Goal: Task Accomplishment & Management: Use online tool/utility

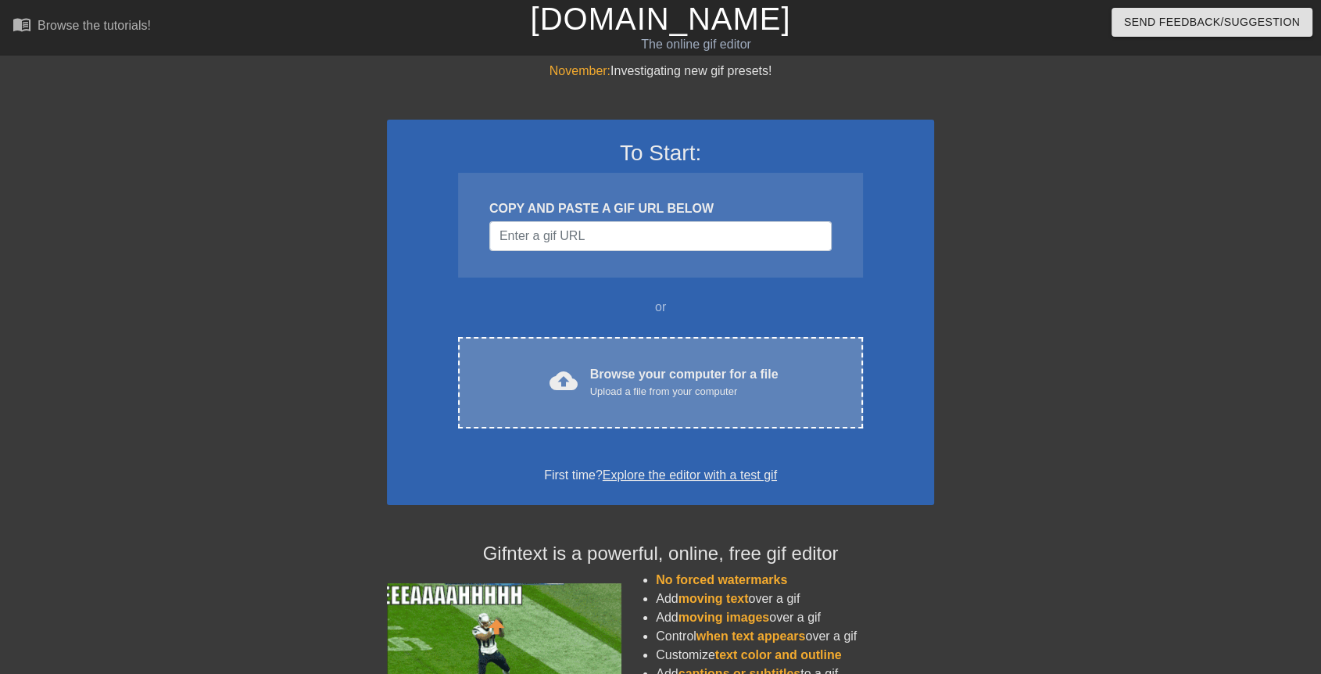
click at [569, 362] on div "cloud_upload Browse your computer for a file Upload a file from your computer C…" at bounding box center [660, 382] width 405 height 91
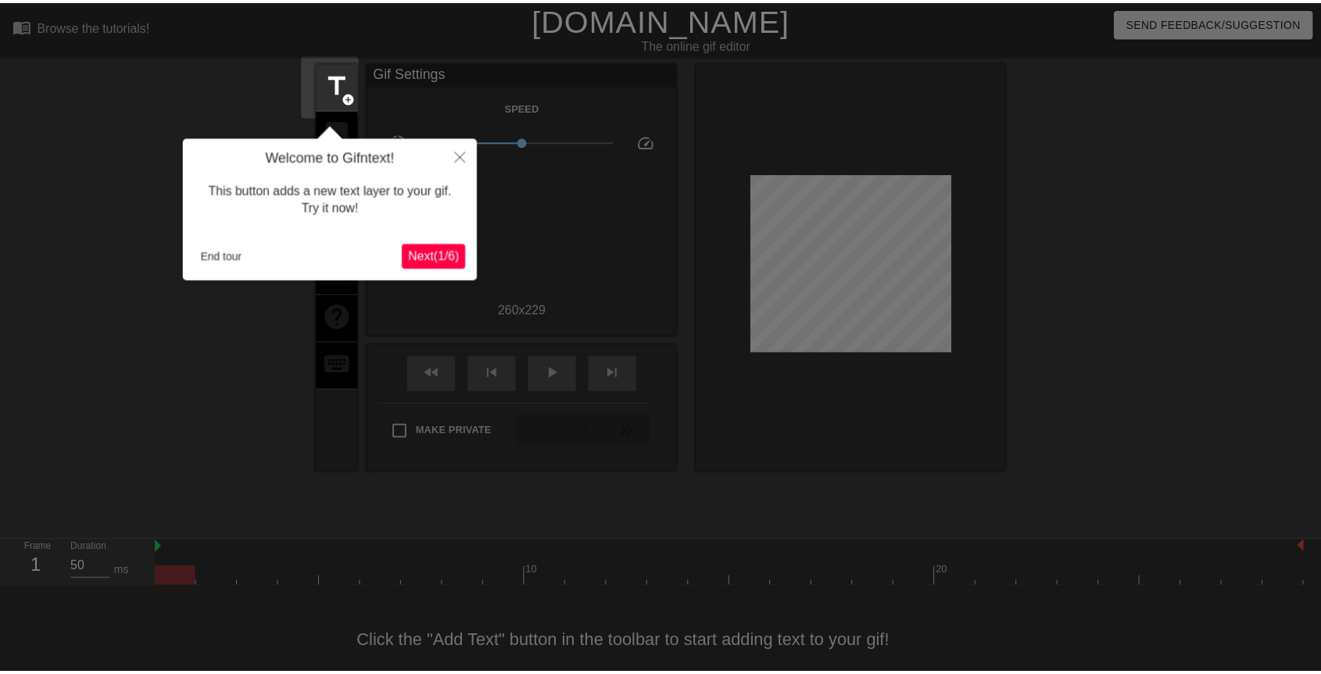
scroll to position [22, 0]
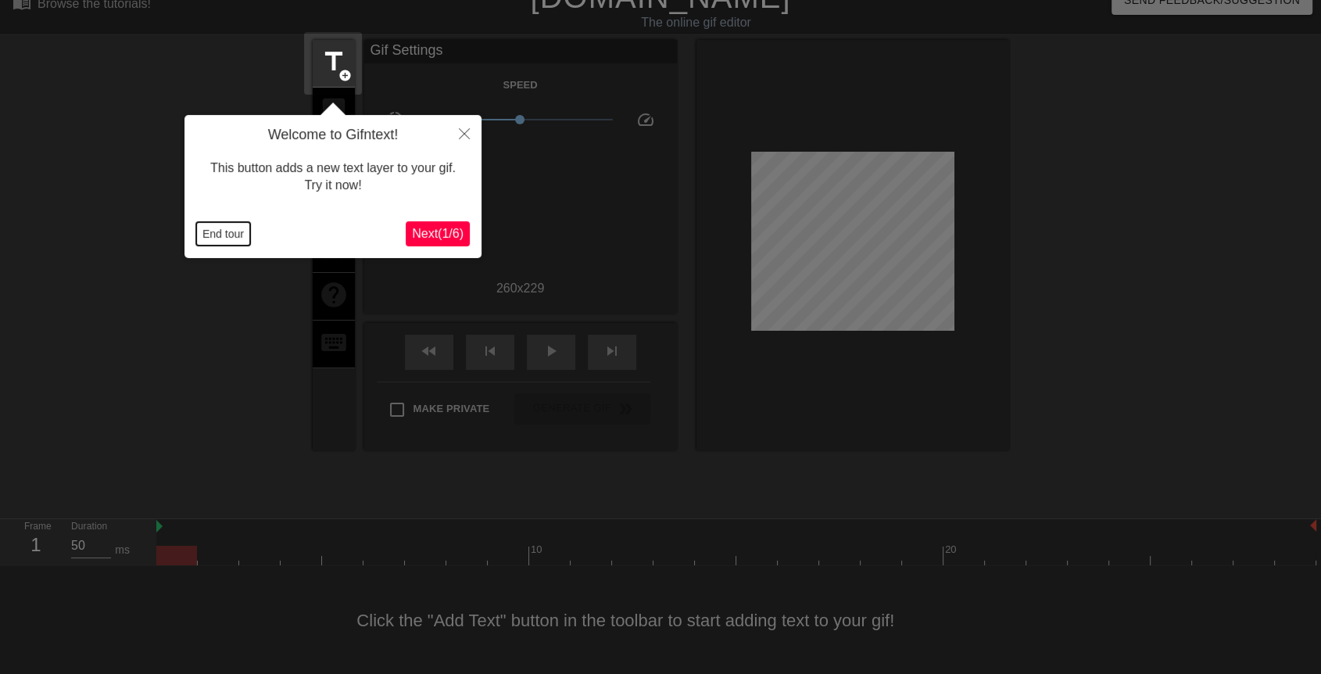
click at [220, 238] on button "End tour" at bounding box center [223, 233] width 54 height 23
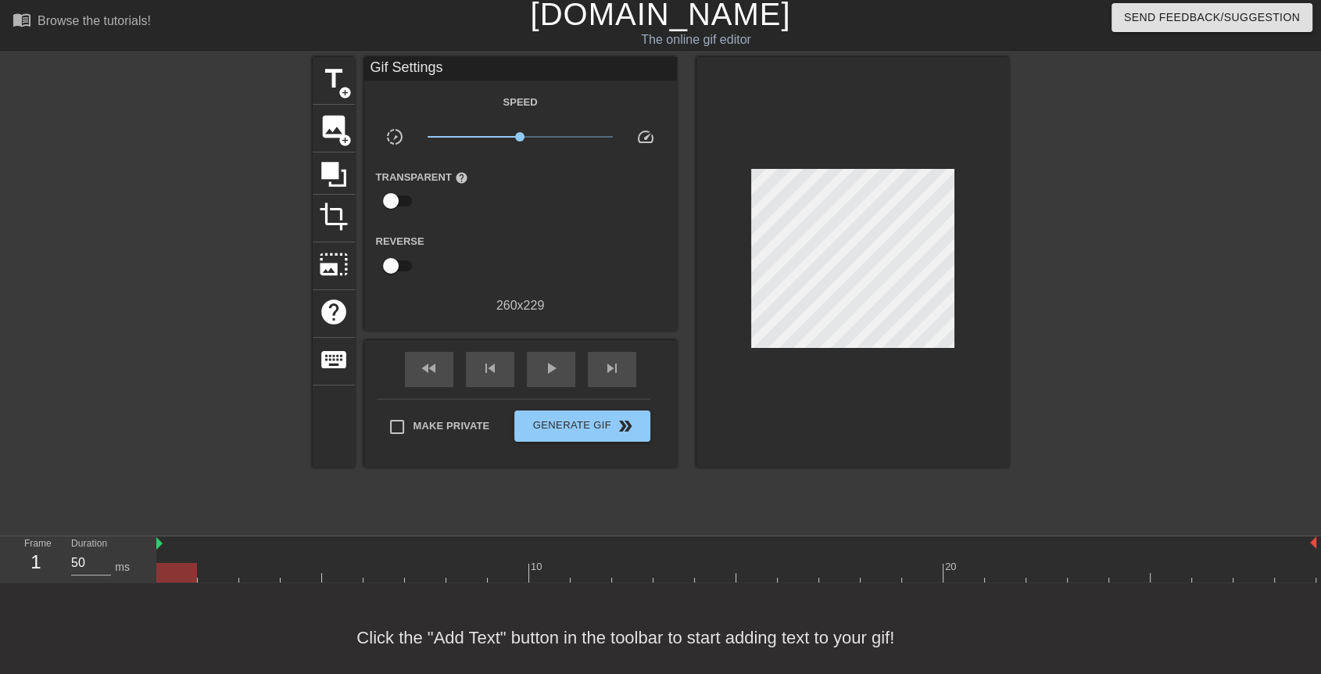
scroll to position [0, 0]
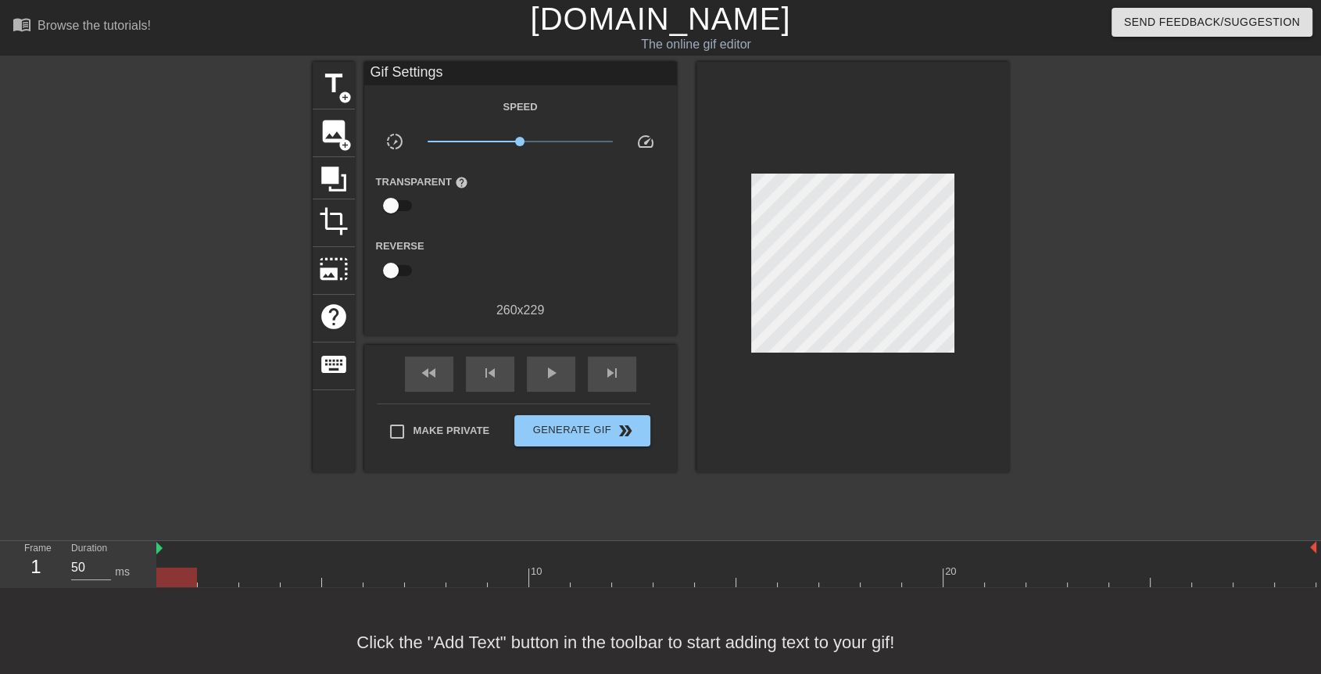
click at [635, 27] on link "[DOMAIN_NAME]" at bounding box center [660, 19] width 260 height 34
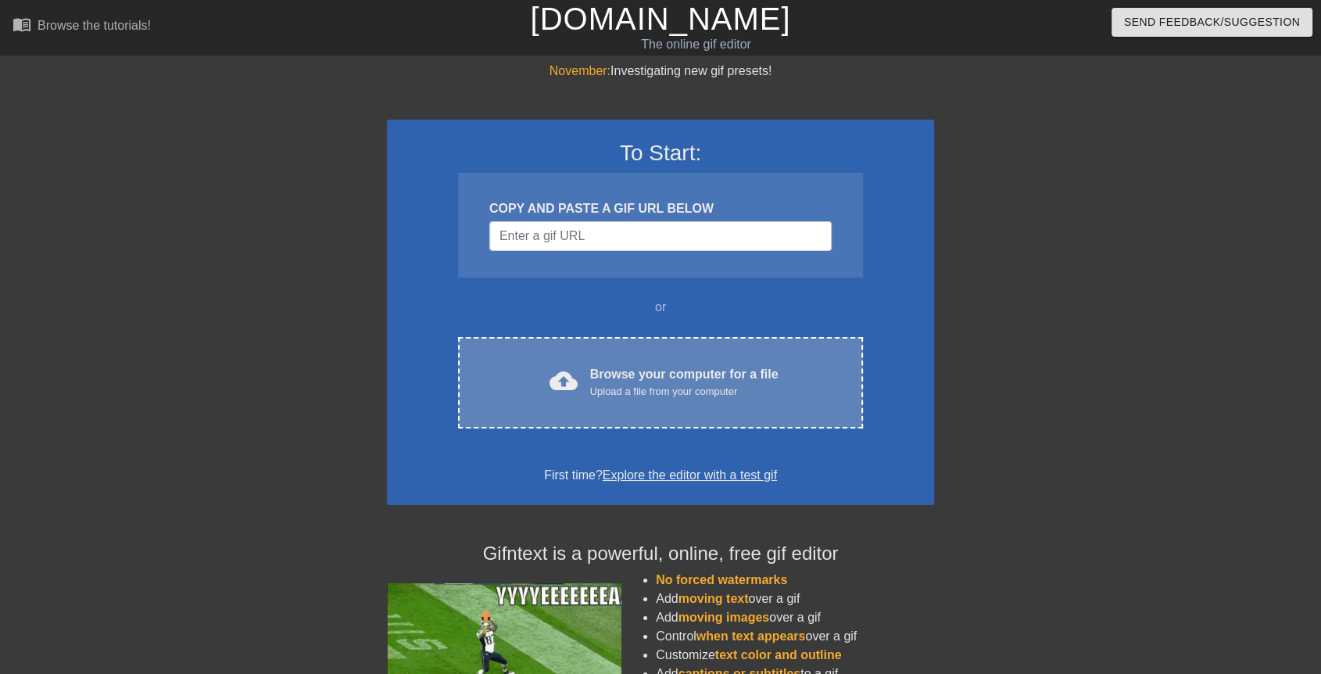
click at [652, 346] on div "cloud_upload Browse your computer for a file Upload a file from your computer C…" at bounding box center [660, 382] width 405 height 91
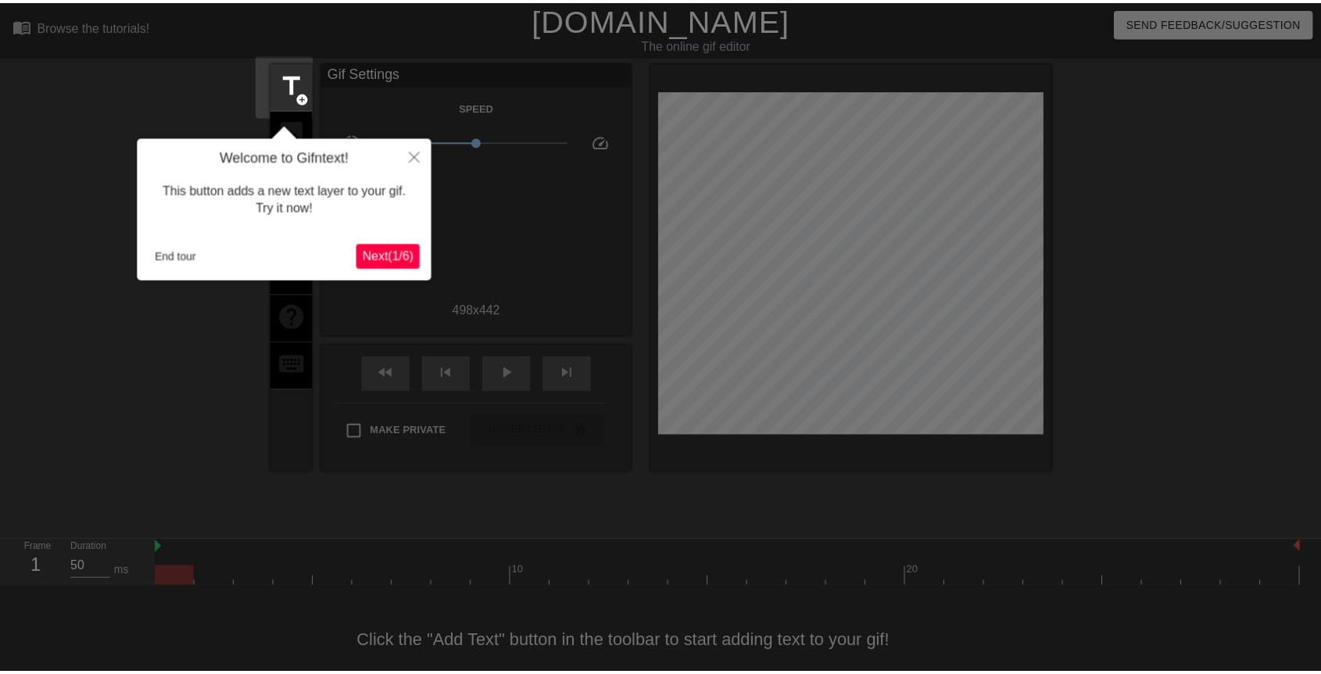
scroll to position [22, 0]
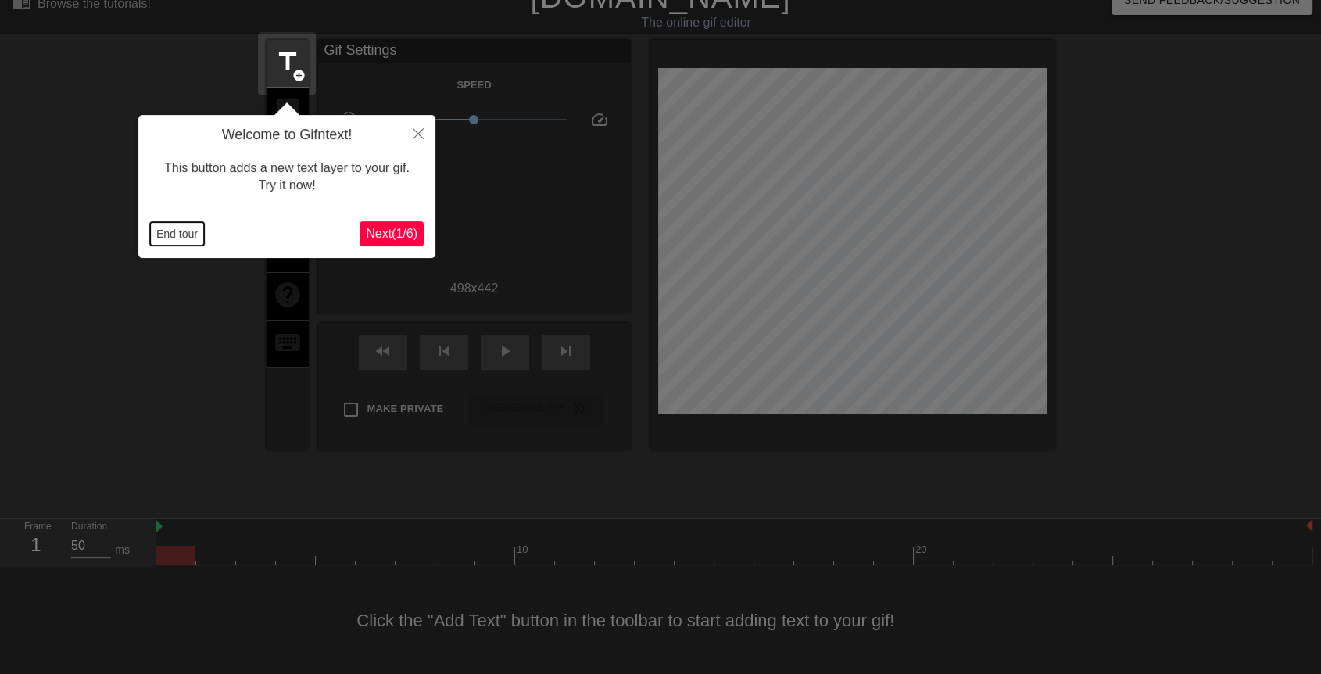
click at [189, 230] on button "End tour" at bounding box center [177, 233] width 54 height 23
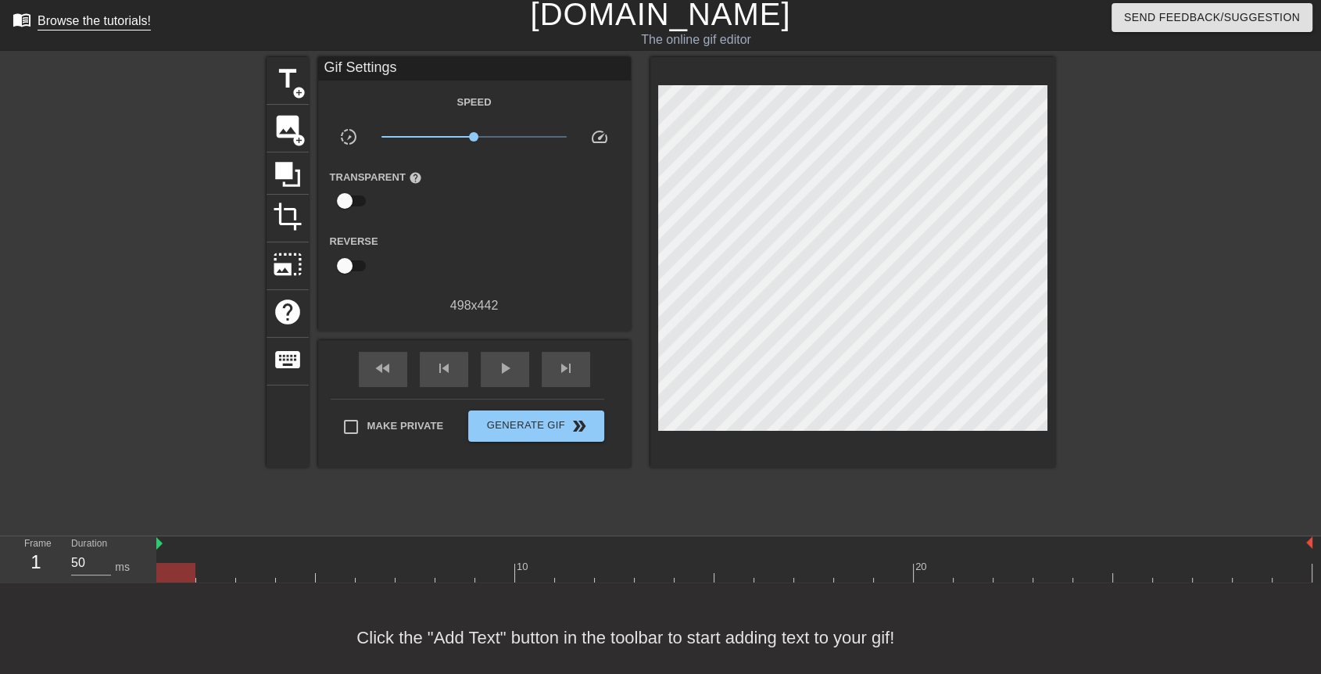
scroll to position [0, 0]
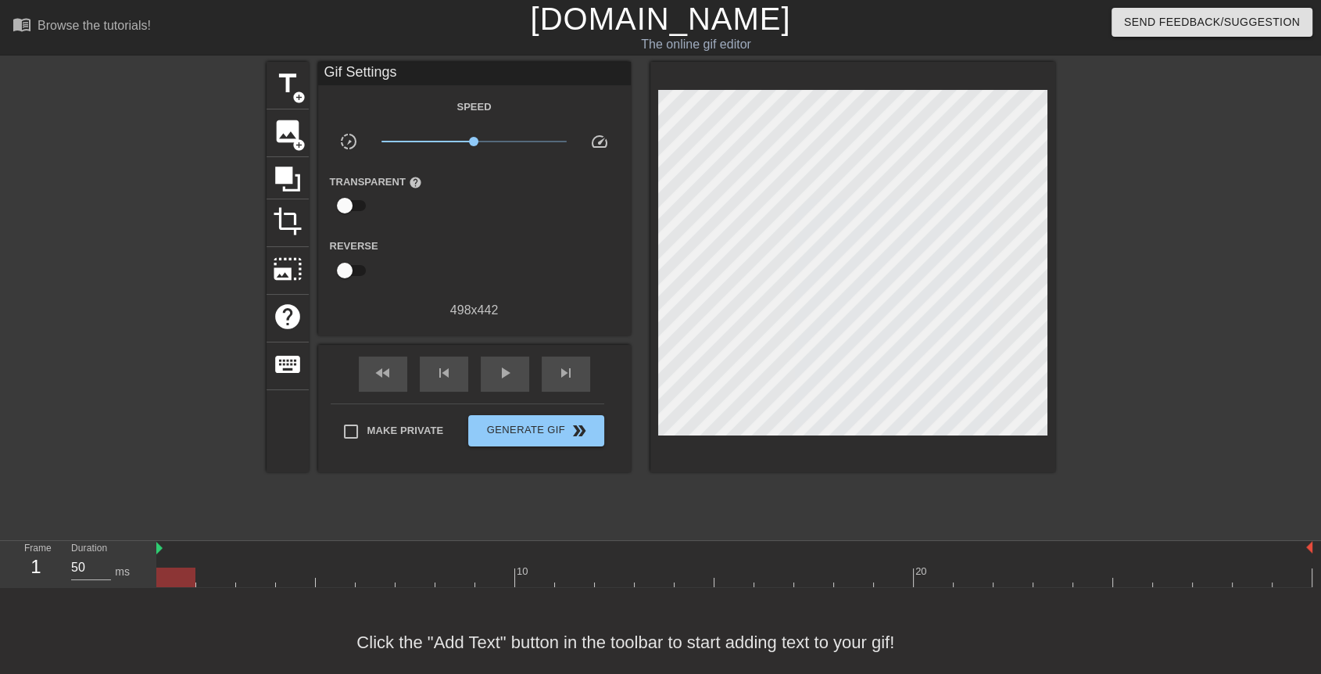
click at [702, 20] on link "[DOMAIN_NAME]" at bounding box center [660, 19] width 260 height 34
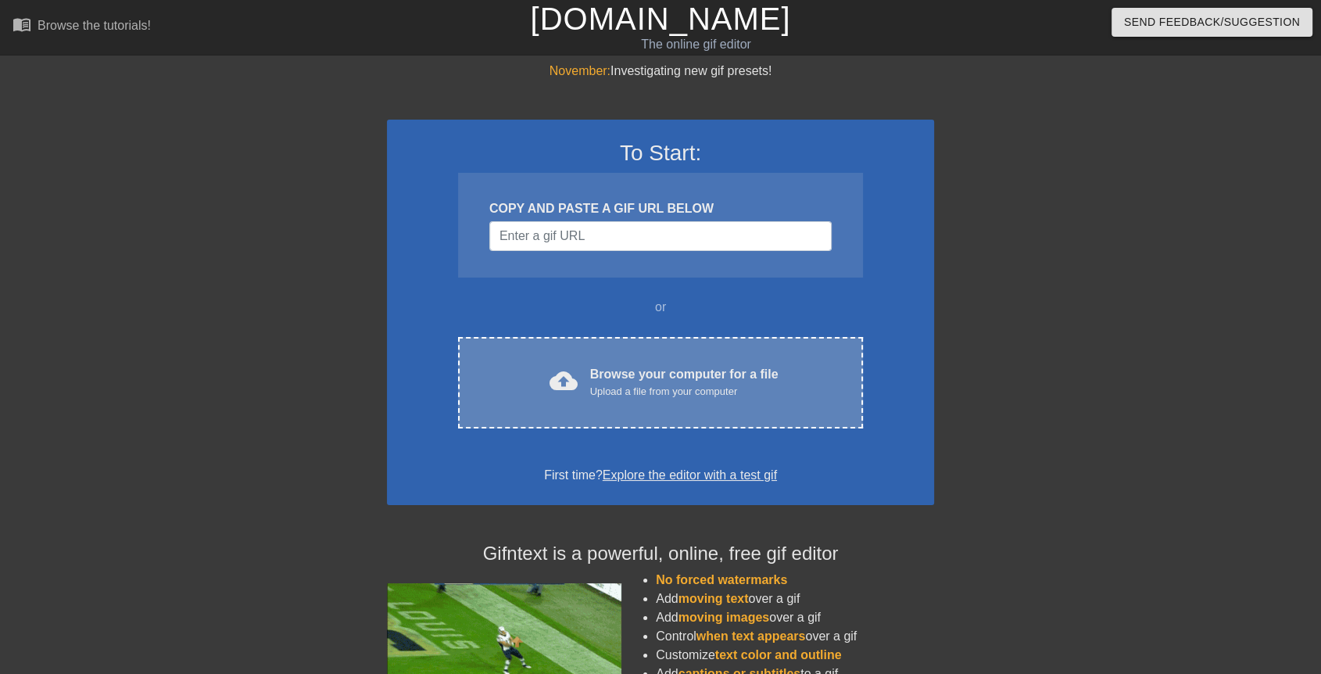
click at [599, 351] on div "cloud_upload Browse your computer for a file Upload a file from your computer C…" at bounding box center [660, 382] width 405 height 91
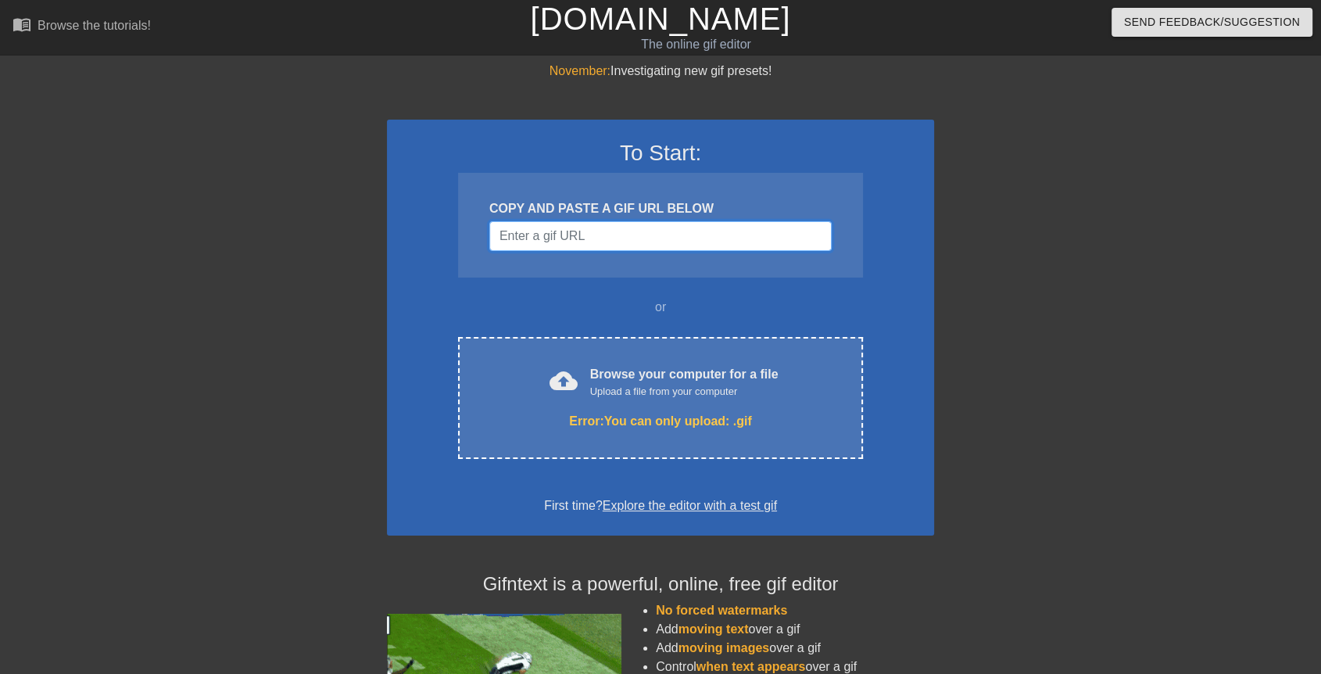
click at [567, 230] on input "Username" at bounding box center [660, 236] width 342 height 30
paste input "[URL][DOMAIN_NAME]"
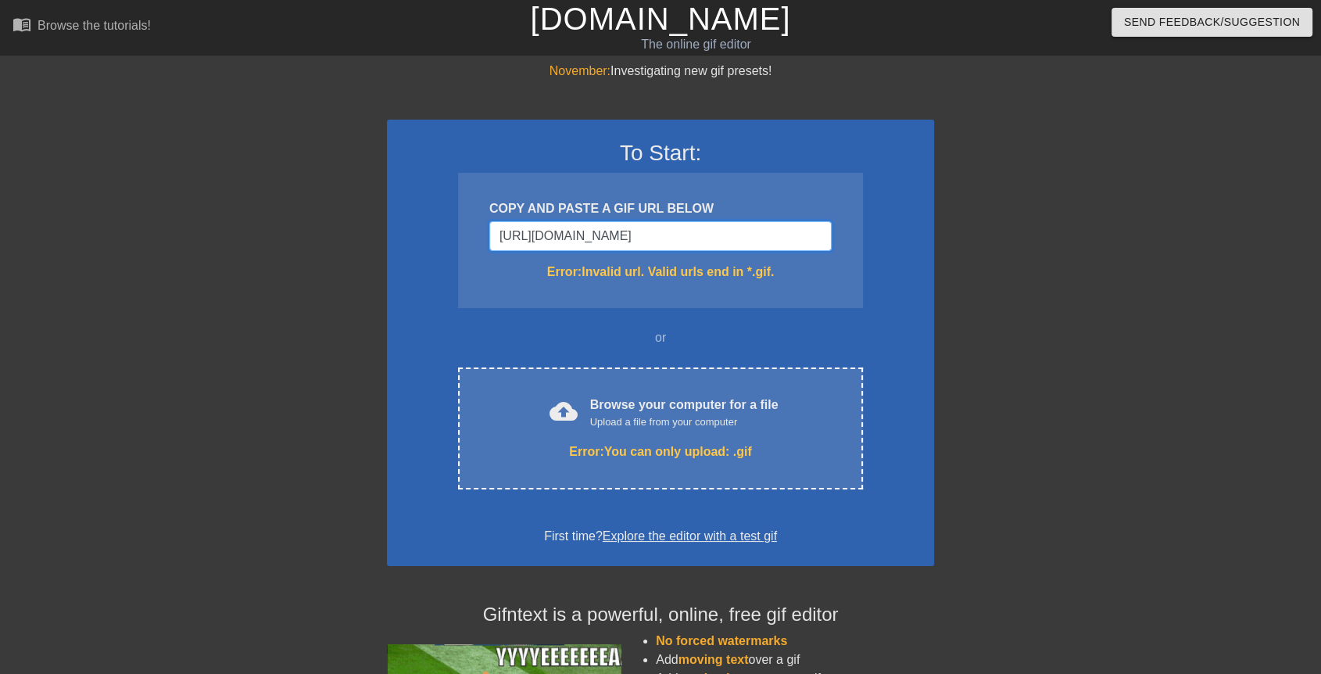
type input "[URL][DOMAIN_NAME]"
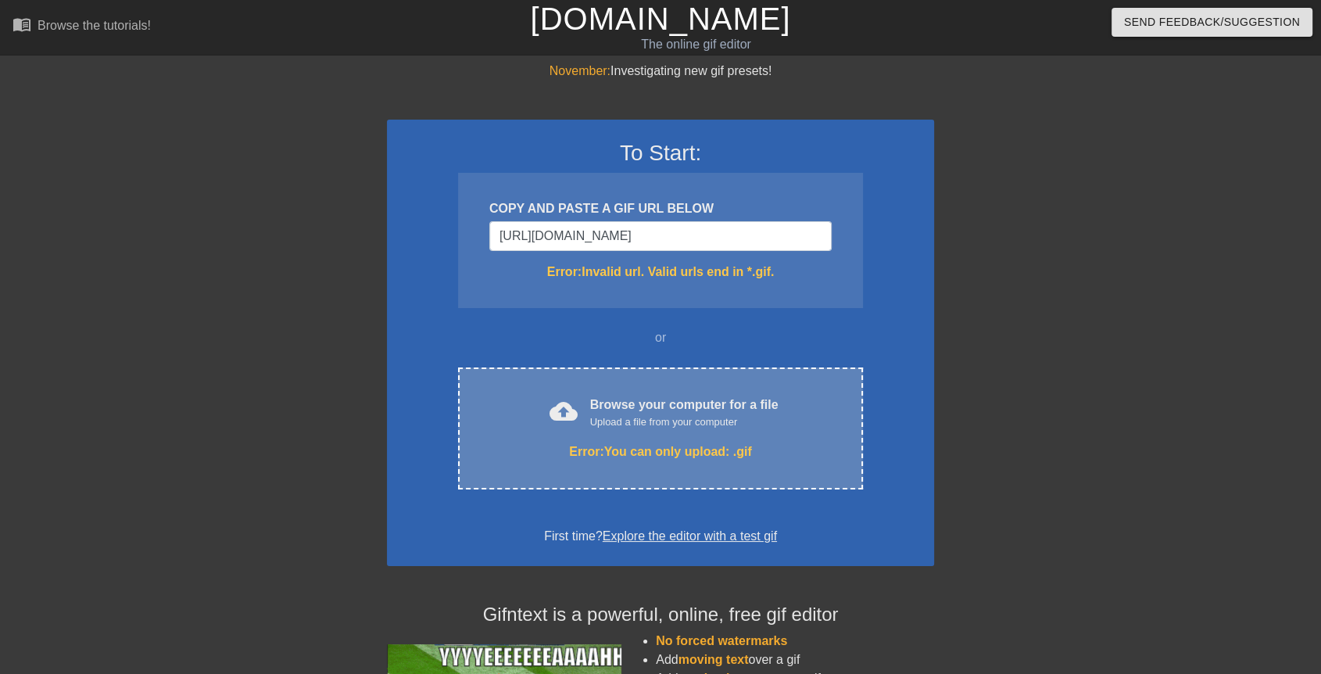
click at [654, 386] on div "cloud_upload Browse your computer for a file Upload a file from your computer E…" at bounding box center [660, 428] width 405 height 122
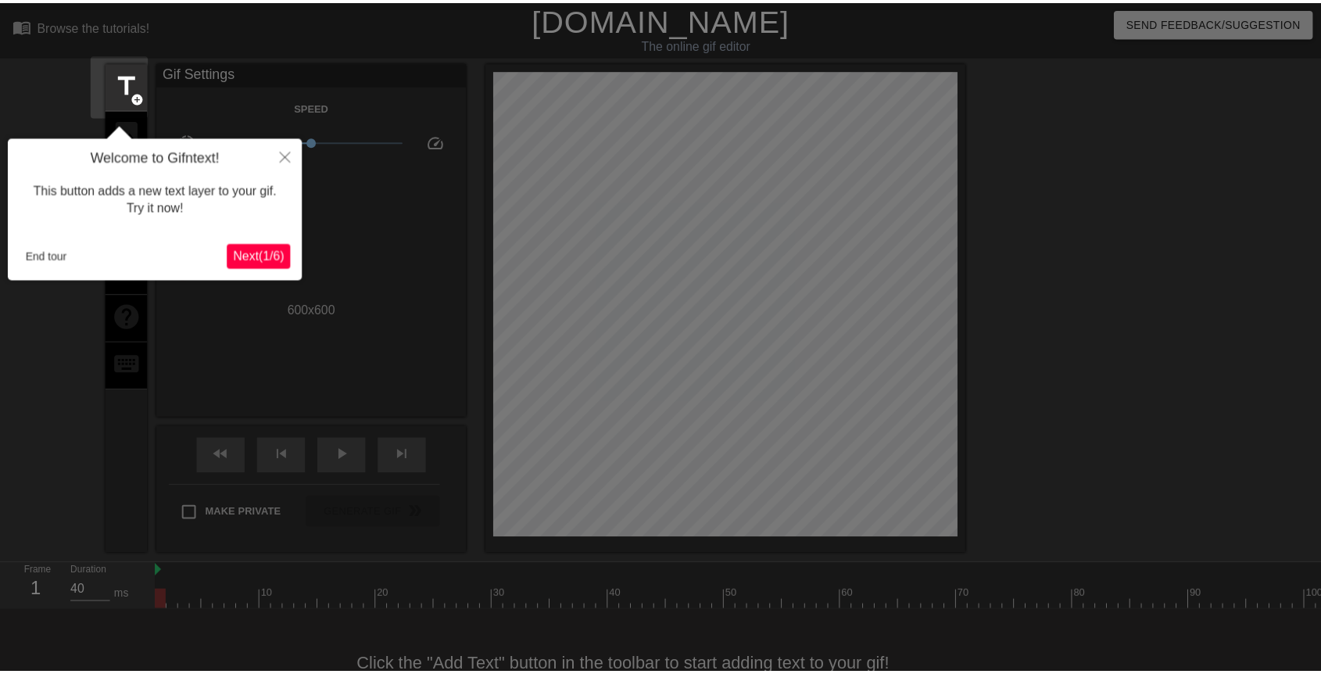
scroll to position [38, 0]
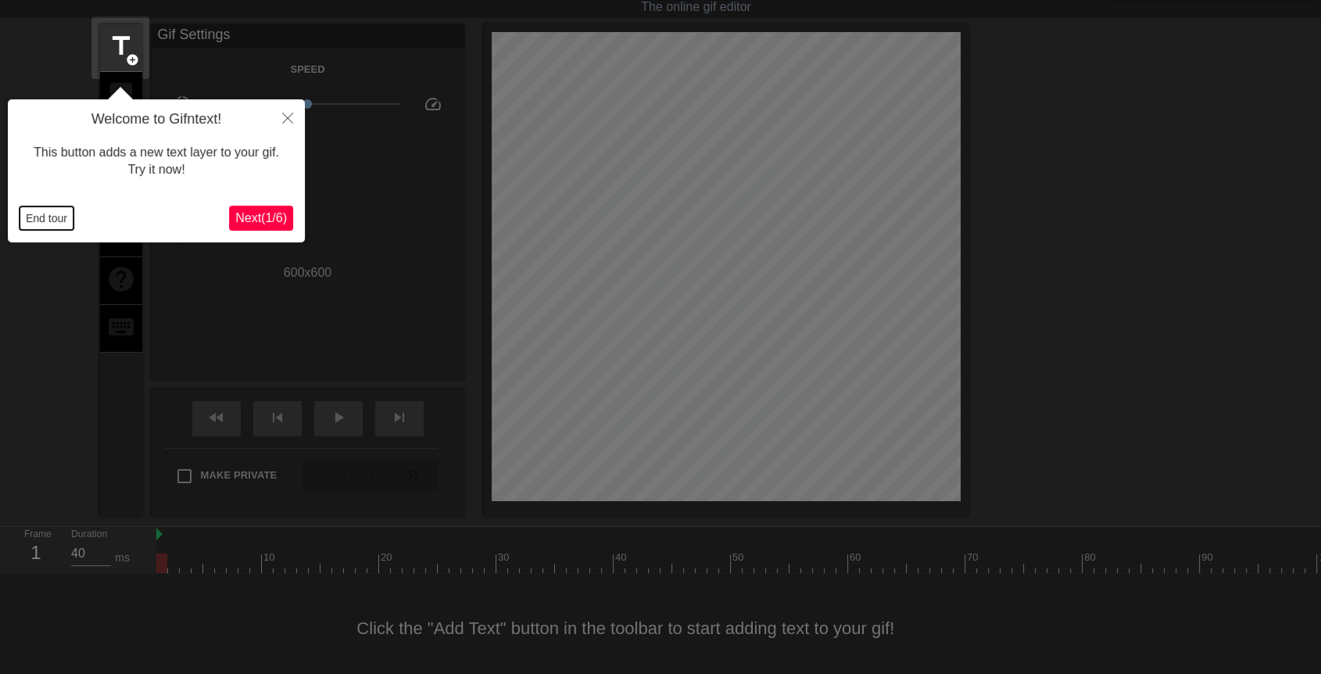
click at [50, 216] on button "End tour" at bounding box center [47, 217] width 54 height 23
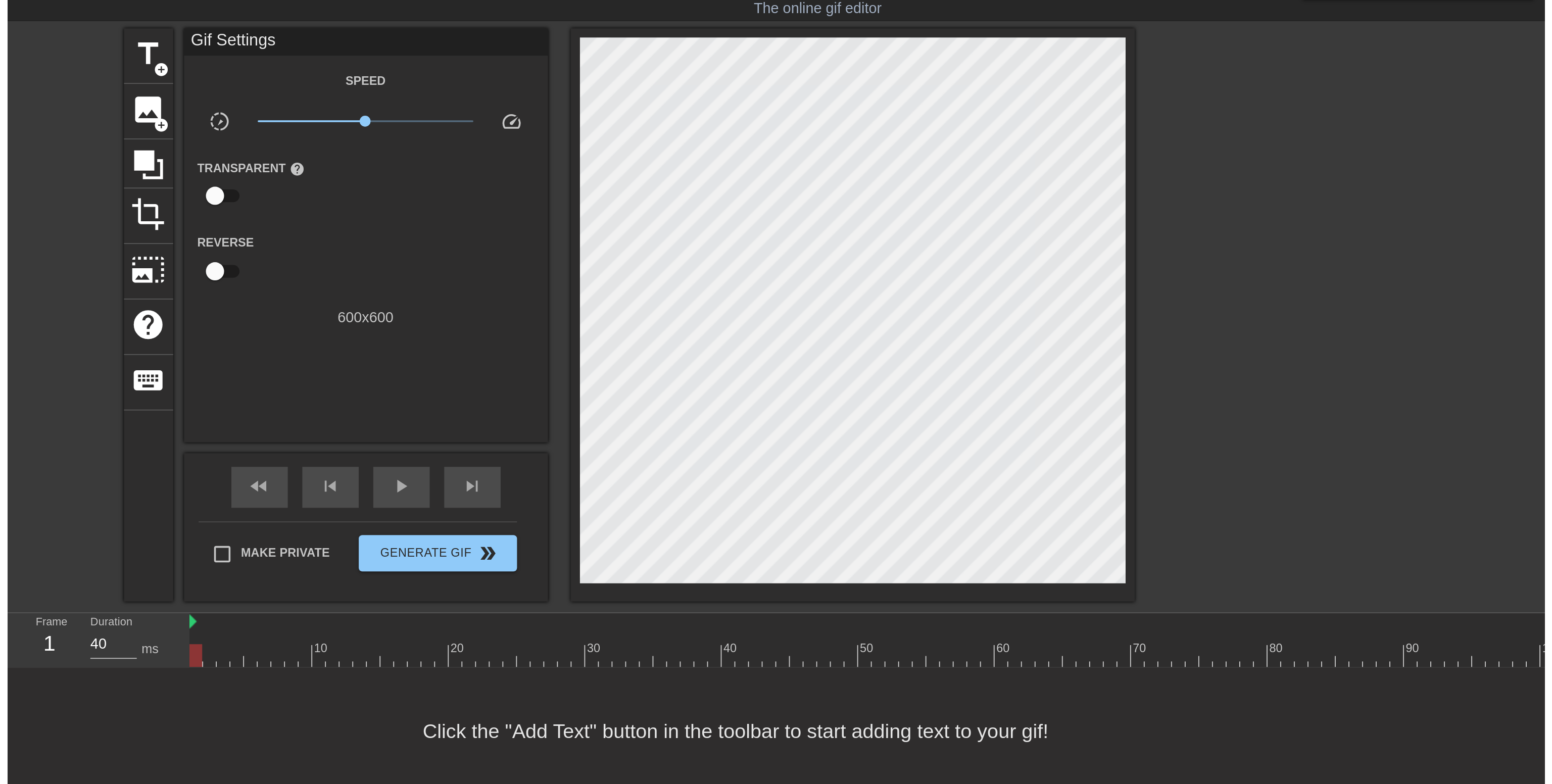
scroll to position [0, 0]
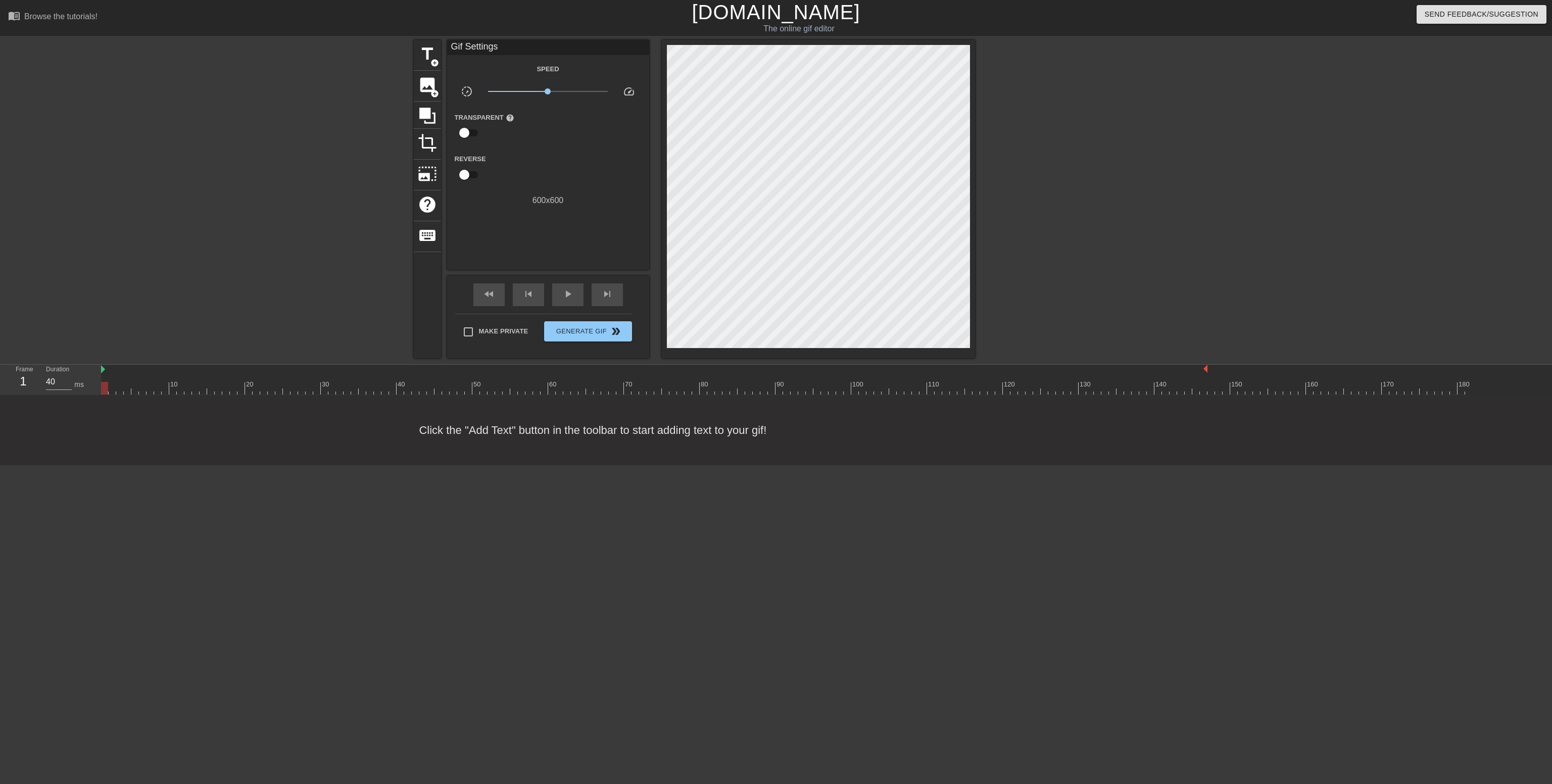
drag, startPoint x: 1463, startPoint y: 369, endPoint x: 1172, endPoint y: 383, distance: 291.3
click at [853, 383] on div "10 20 30 40 50 60 70 80 90 100 110 120 130 140 150 160" at bounding box center [783, 379] width 1364 height 30
drag, startPoint x: 104, startPoint y: 386, endPoint x: 617, endPoint y: 410, distance: 513.6
click at [617, 410] on div "menu_book Browse the tutorials! [DOMAIN_NAME] The online gif editor Send Feedba…" at bounding box center [776, 233] width 1552 height 465
drag, startPoint x: 619, startPoint y: 389, endPoint x: 619, endPoint y: 398, distance: 9.0
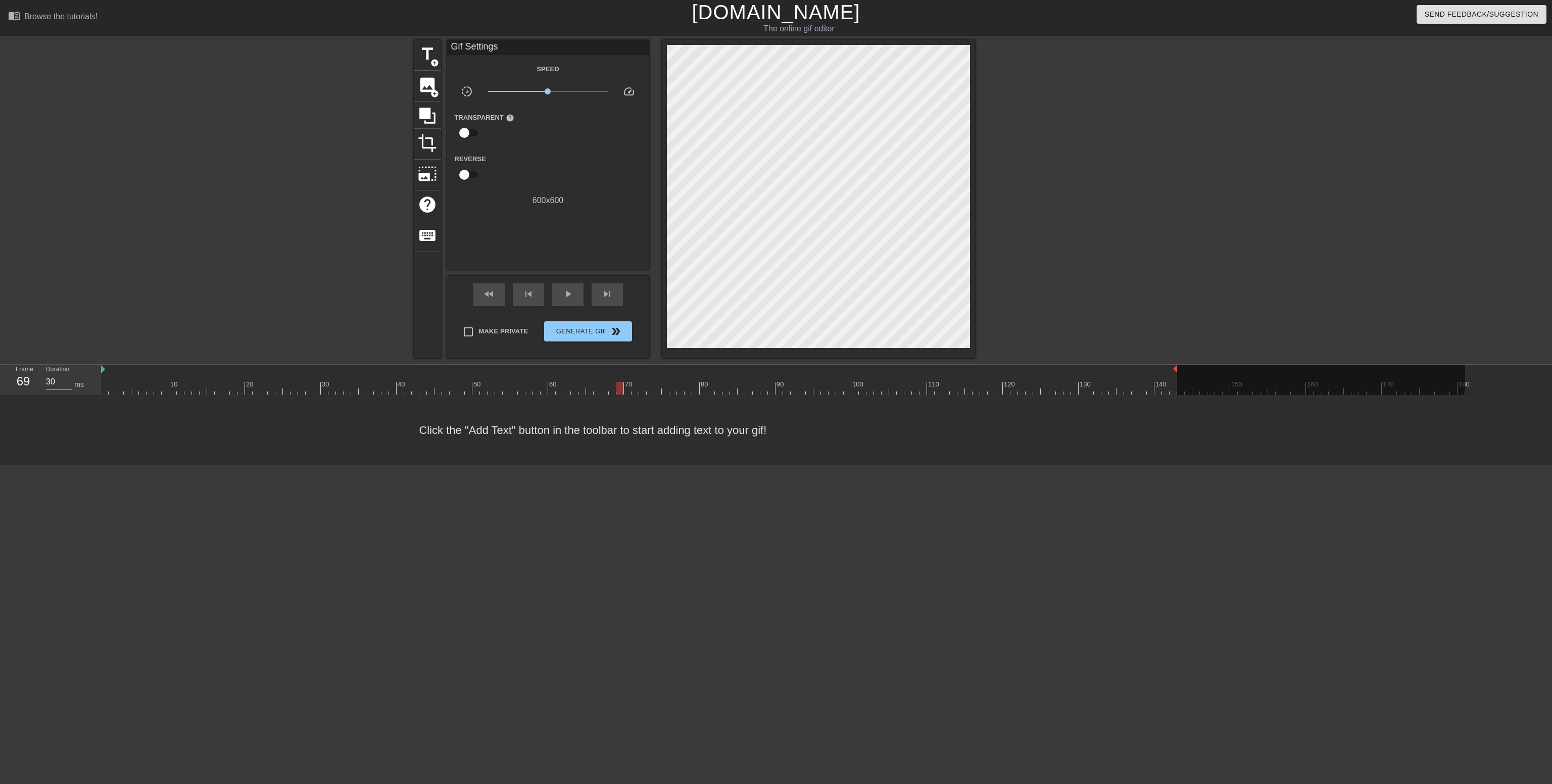
click at [619, 398] on div "menu_book Browse the tutorials! [DOMAIN_NAME] The online gif editor Send Feedba…" at bounding box center [776, 233] width 1552 height 465
drag, startPoint x: 1176, startPoint y: 366, endPoint x: 623, endPoint y: 360, distance: 553.0
click at [623, 360] on div "menu_book Browse the tutorials! [DOMAIN_NAME] The online gif editor Send Feedba…" at bounding box center [776, 233] width 1552 height 465
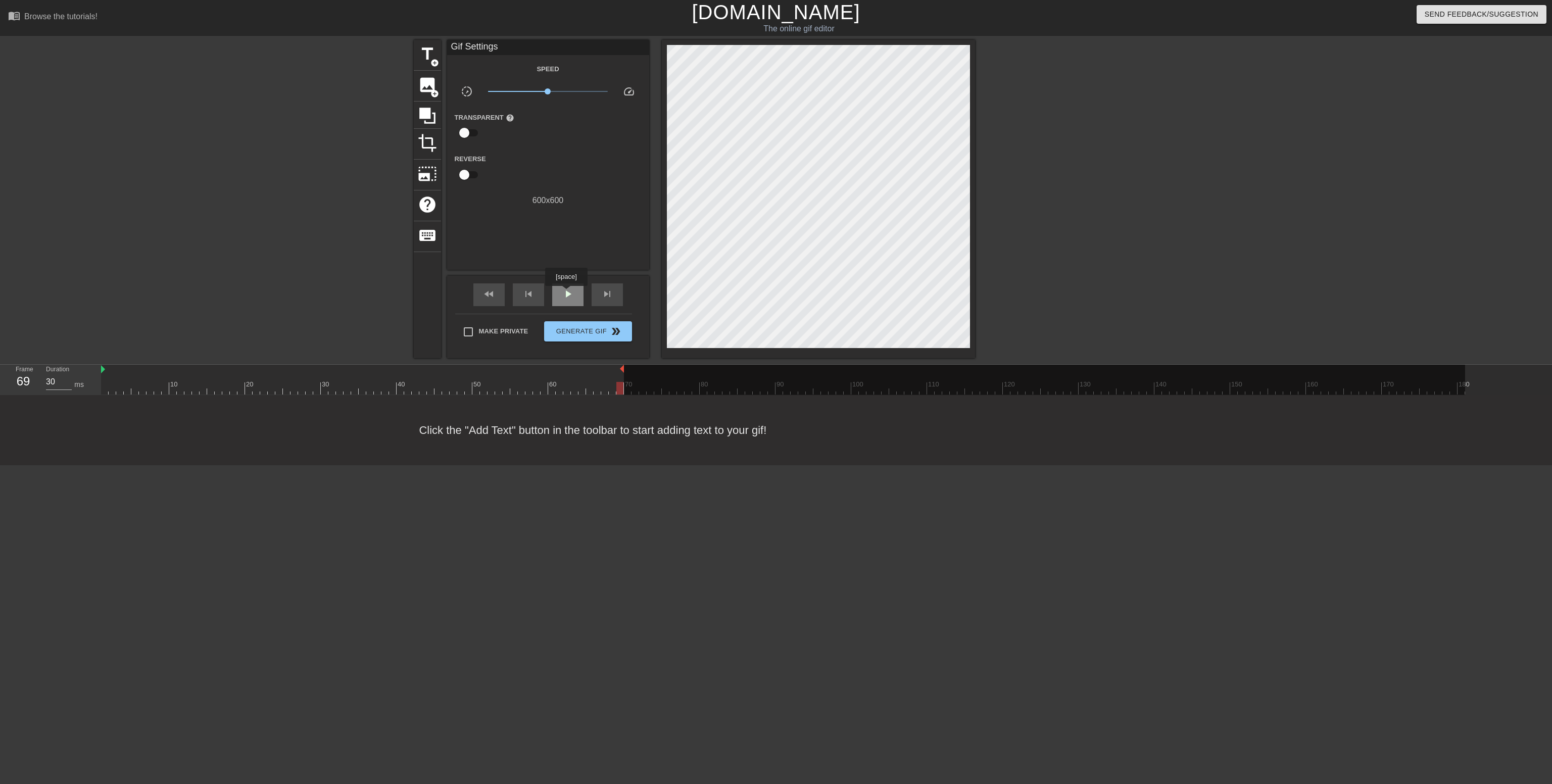
click at [569, 293] on span "play_arrow" at bounding box center [568, 294] width 12 height 12
drag, startPoint x: 549, startPoint y: 91, endPoint x: 556, endPoint y: 92, distance: 7.1
click at [556, 92] on span "x1.33" at bounding box center [555, 91] width 6 height 6
drag, startPoint x: 556, startPoint y: 92, endPoint x: 546, endPoint y: 94, distance: 10.2
click at [546, 94] on span "x0.933" at bounding box center [546, 91] width 6 height 6
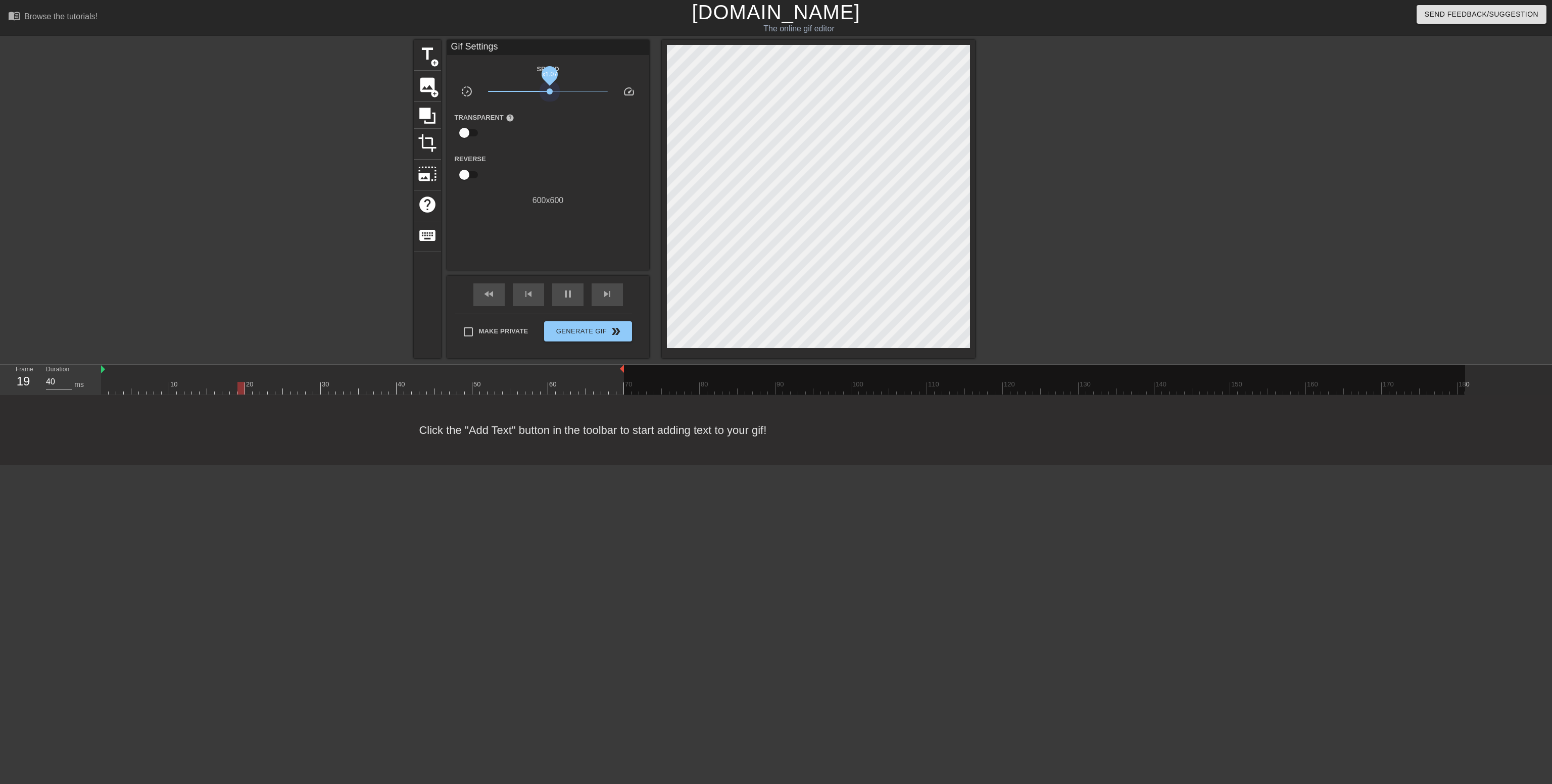
click at [549, 94] on span "x1.07" at bounding box center [547, 91] width 120 height 12
click at [562, 298] on span "pause" at bounding box center [568, 294] width 12 height 12
type input "40"
drag, startPoint x: 150, startPoint y: 387, endPoint x: 25, endPoint y: 372, distance: 125.9
click at [25, 372] on div "Frame 1 Duration 40 ms 10 20 30 40 50 60 70 80 90 100 110 120 130 140 150" at bounding box center [776, 379] width 1552 height 30
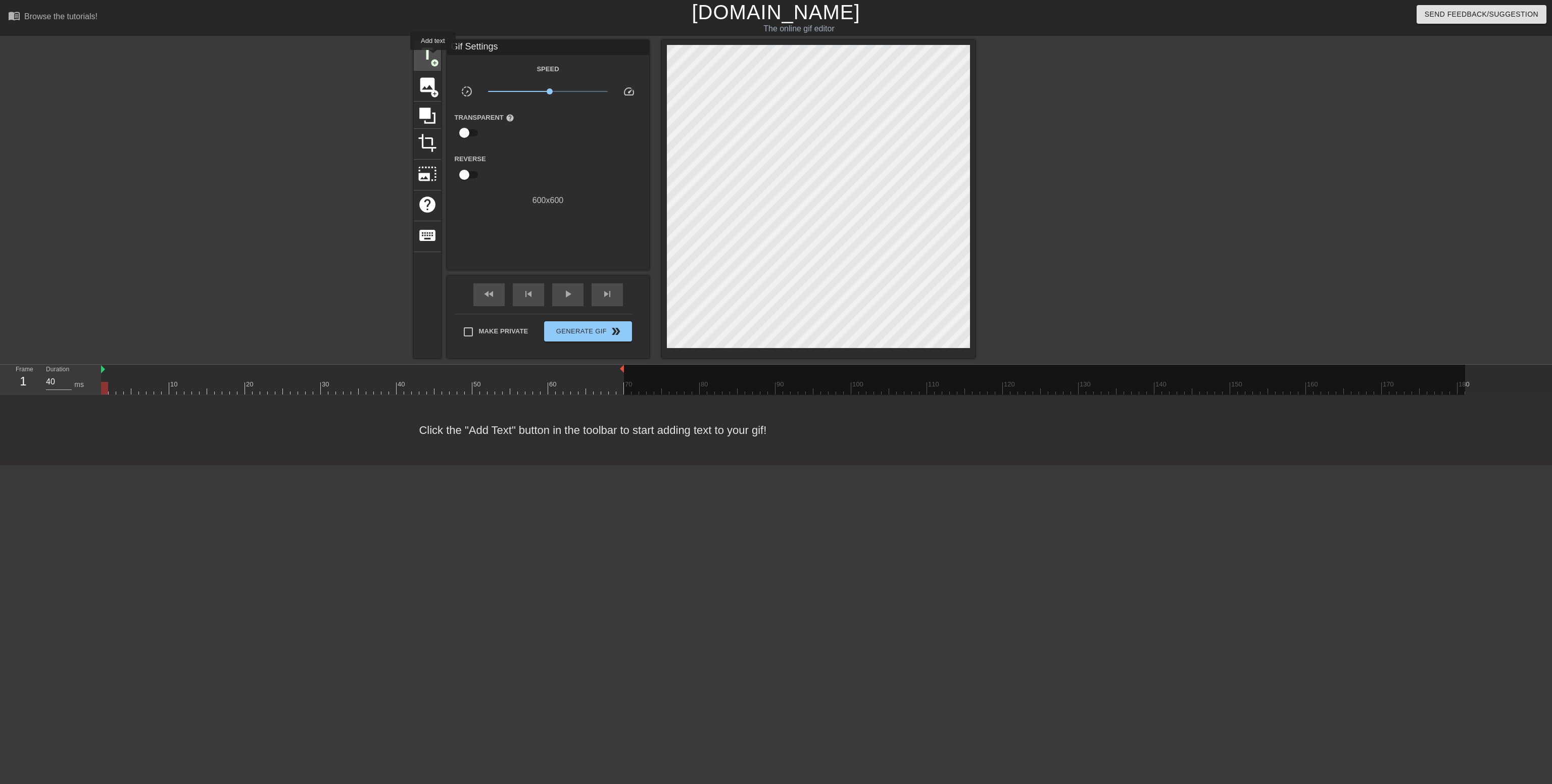
click at [433, 57] on span "title" at bounding box center [427, 54] width 19 height 19
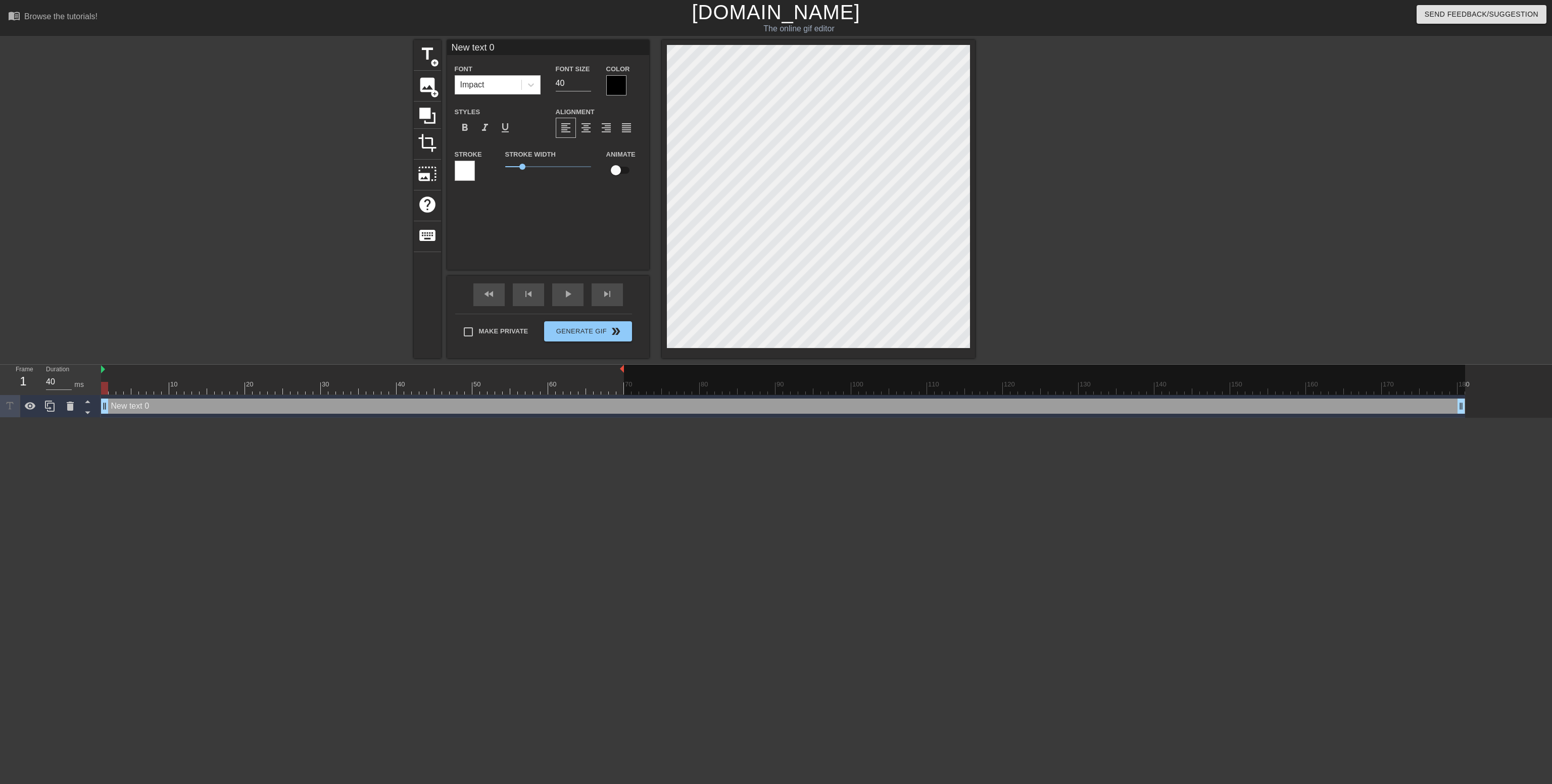
scroll to position [0, 2]
type input "M"
type textarea "M"
type input "Mr"
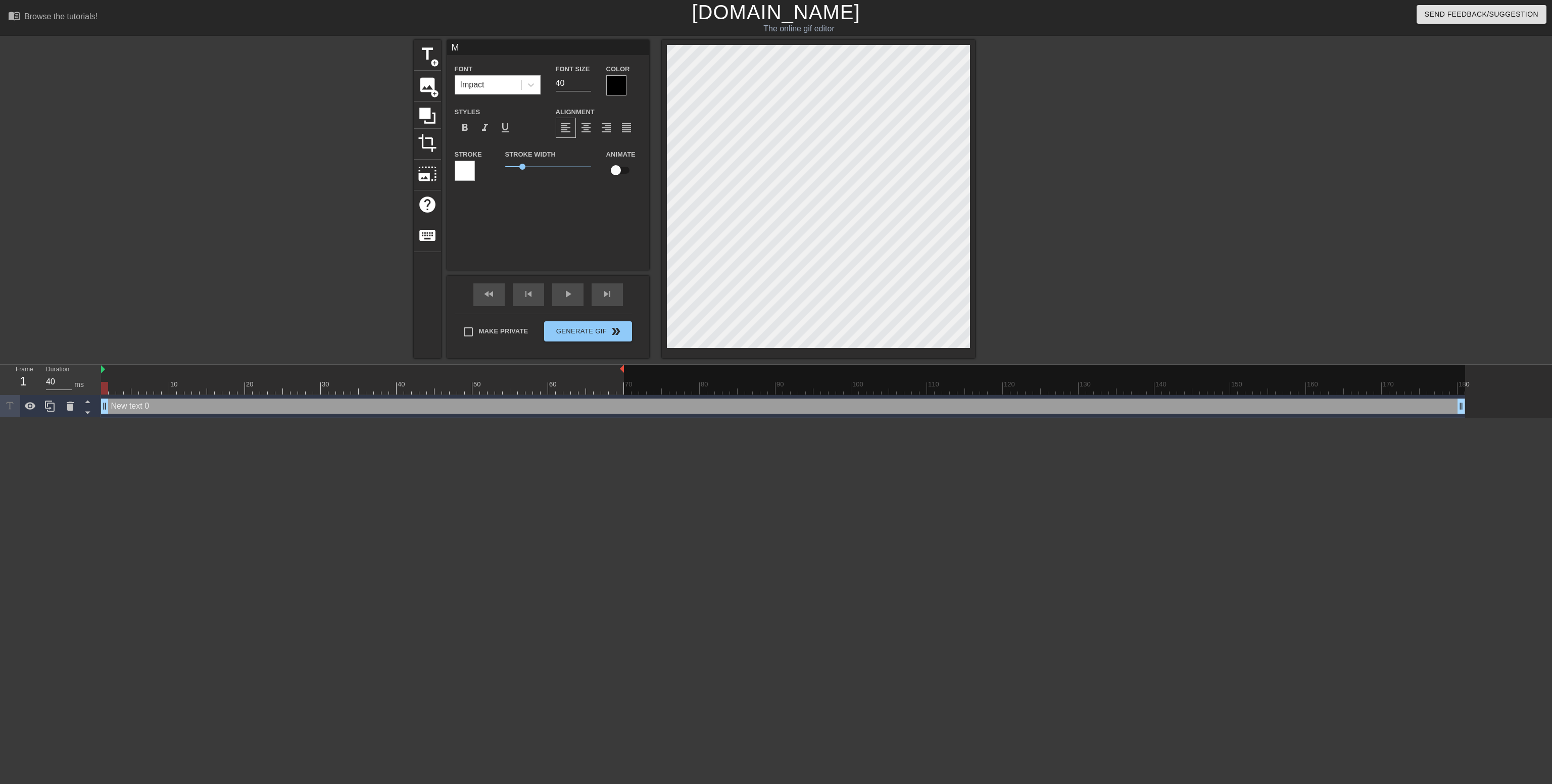
type textarea "Mr"
type input "Mr."
type textarea "Mr."
type input "Mr."
type textarea "Mr."
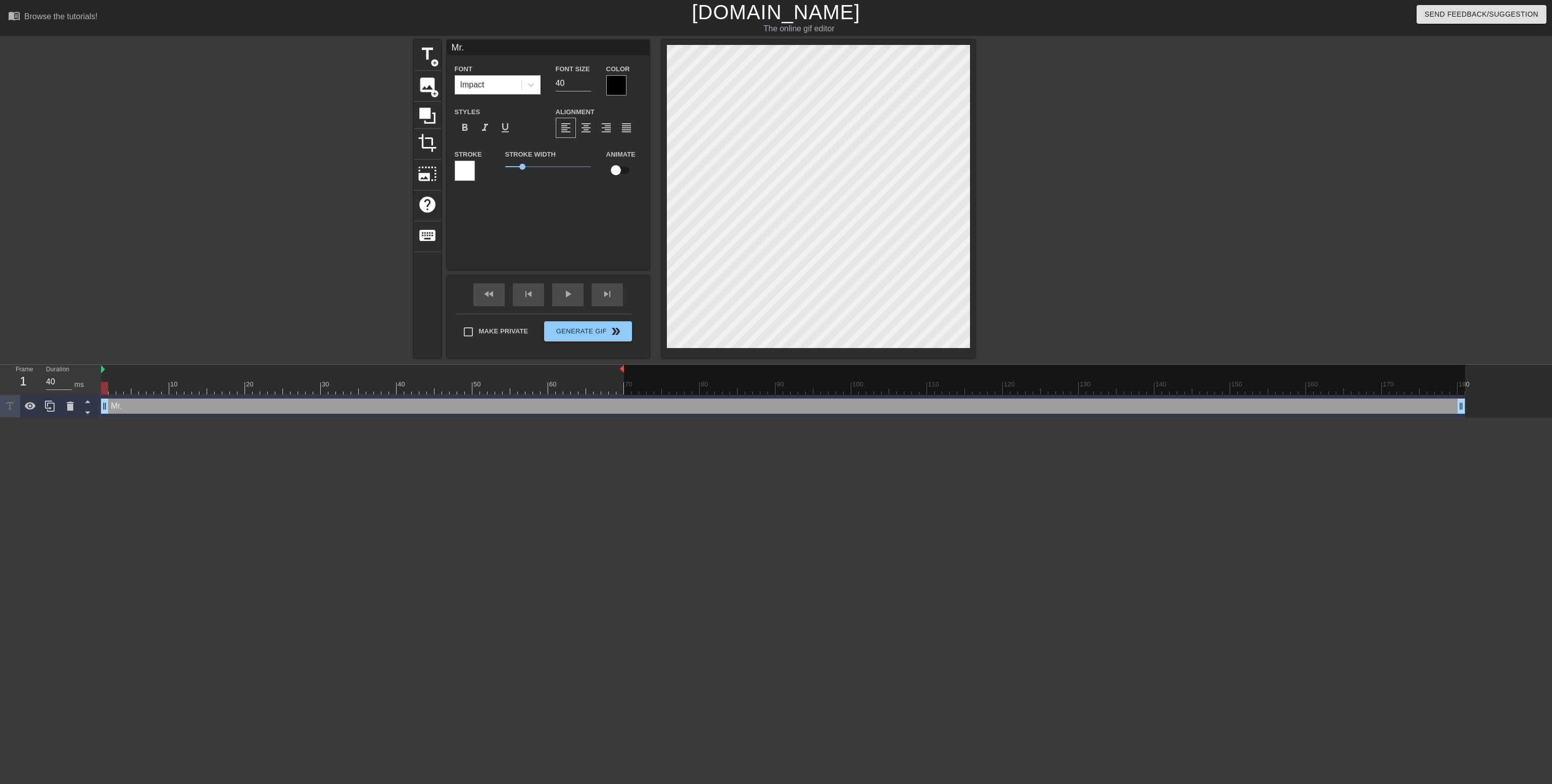
type input "Mr. S"
type textarea "Mr. S"
type input "Mr. St"
type textarea "Mr. St"
type input "Mr. Sta"
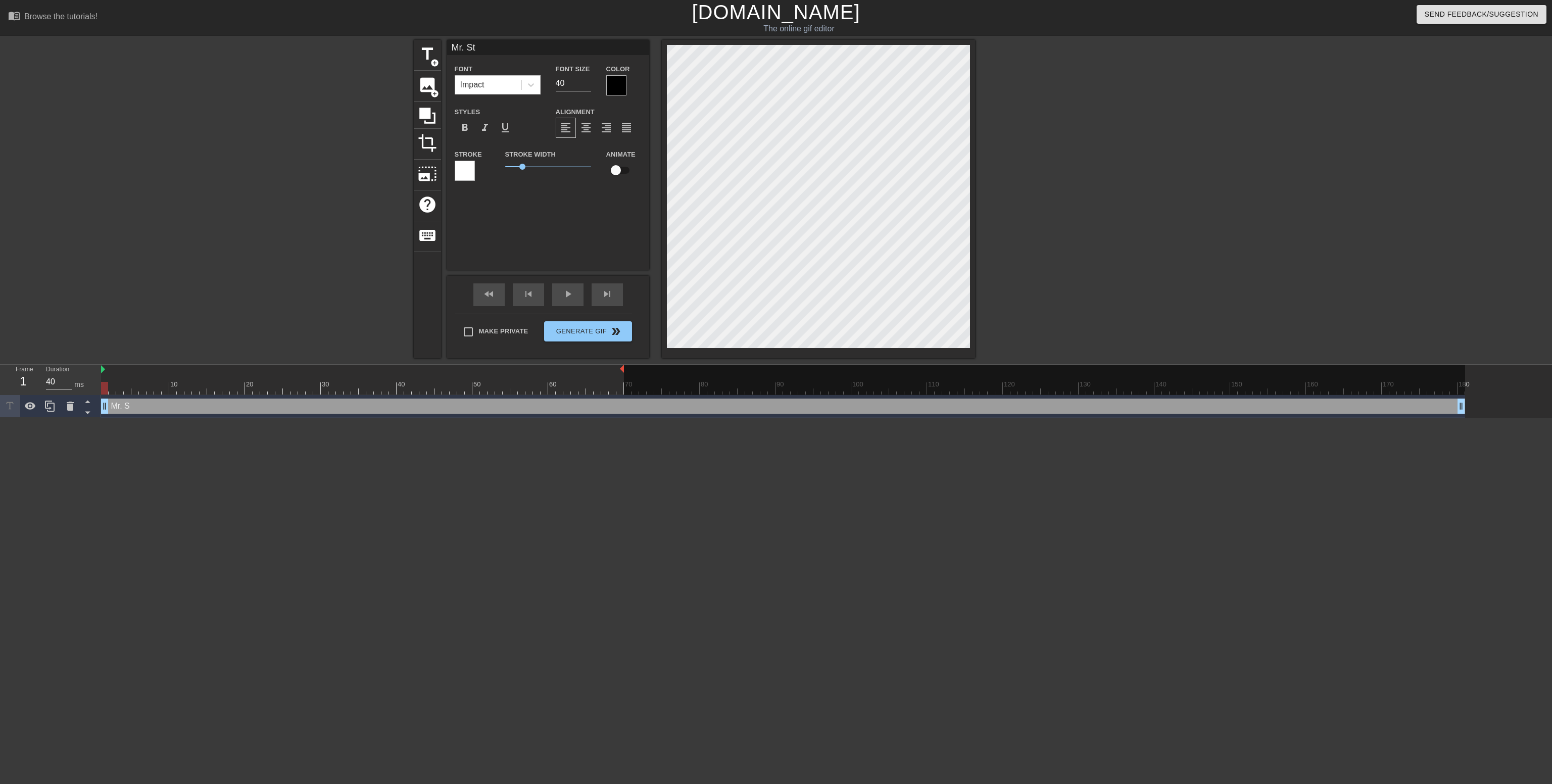
type textarea "Mr. Sta"
type input "[PERSON_NAME]"
type textarea "[PERSON_NAME]"
type input "Mr. Stall"
type textarea "Mr. Stall"
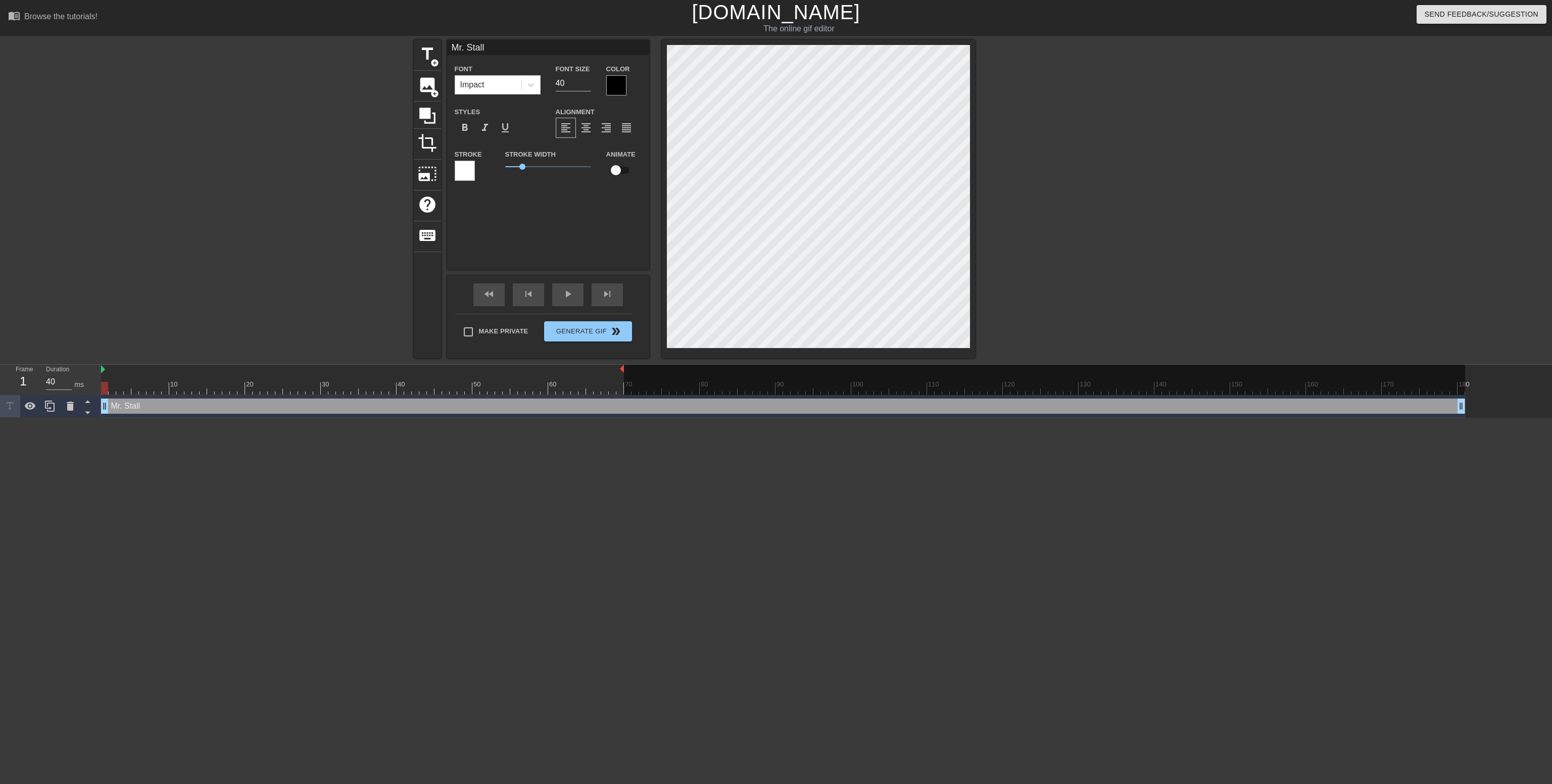
type input "Mr. Stalli"
type textarea "Mr. Stalli"
type input "[PERSON_NAME]"
type textarea "[PERSON_NAME]"
type input "[PERSON_NAME]"
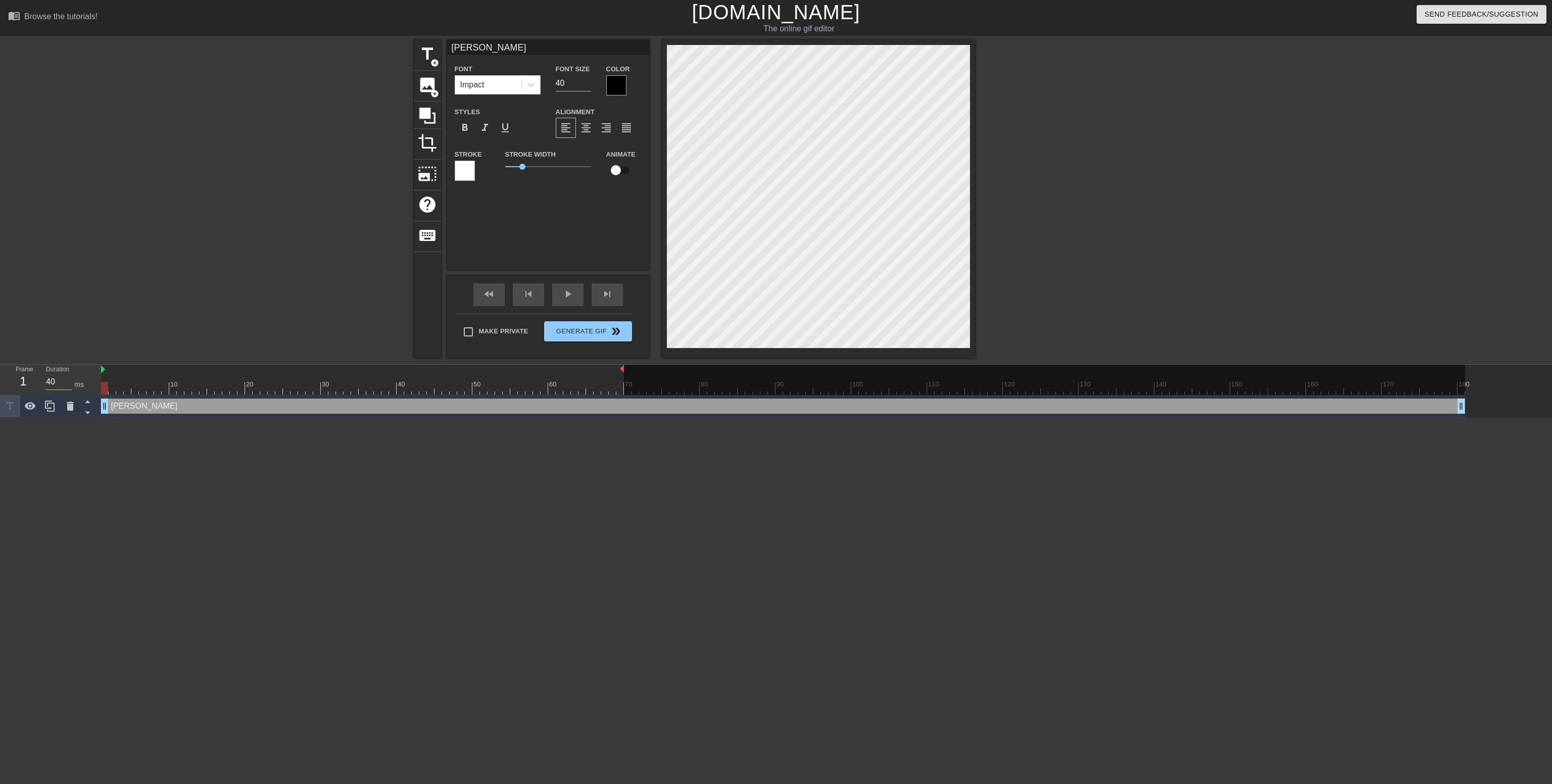
type textarea "[PERSON_NAME]"
type input "[PERSON_NAME]"
type textarea "[PERSON_NAME]"
type input "[PERSON_NAME]'"
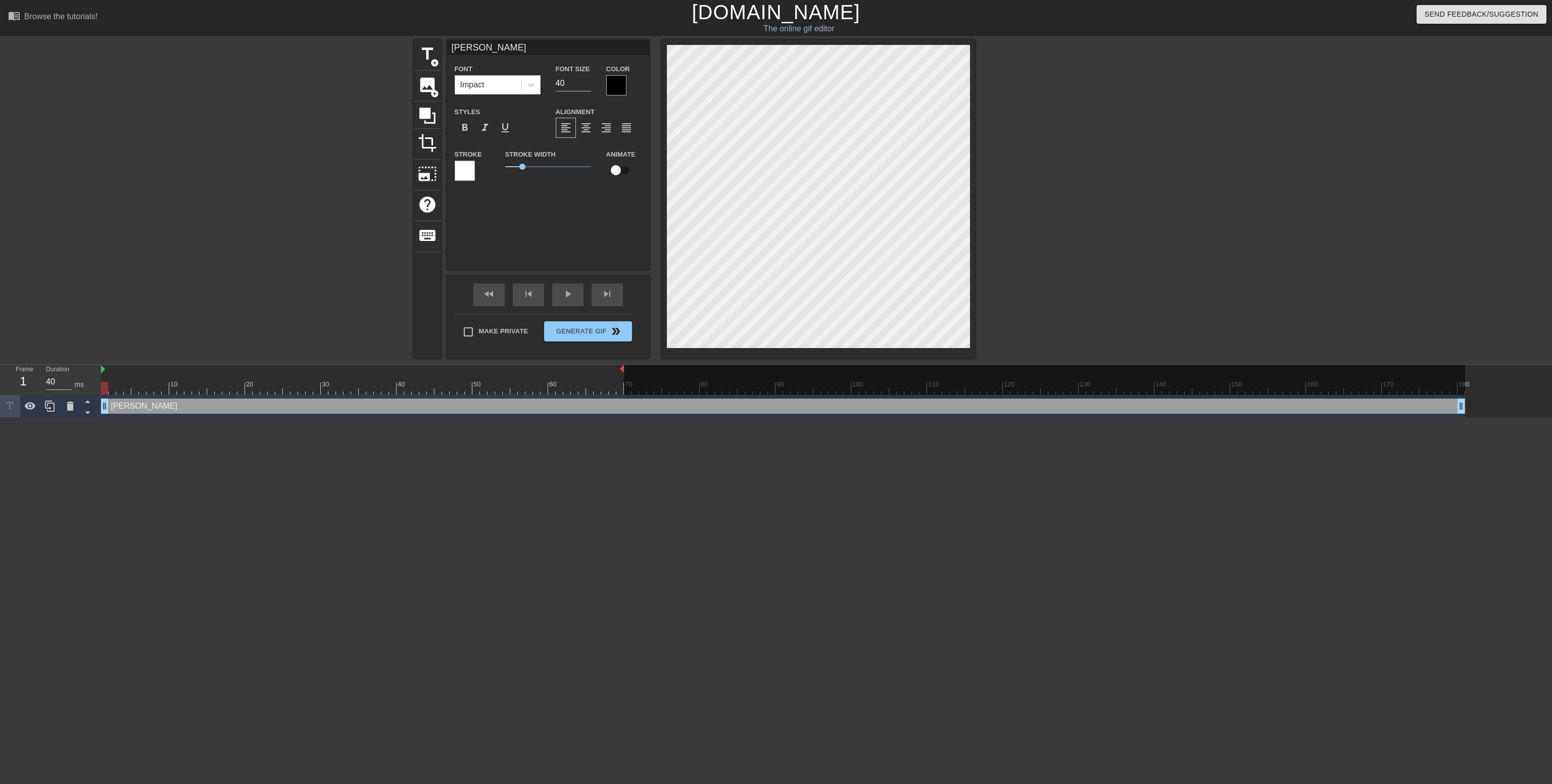
type textarea "[PERSON_NAME]'"
type input "[PERSON_NAME]'"
type textarea "[PERSON_NAME]'"
type input "[PERSON_NAME]' S"
type textarea "[PERSON_NAME]' S"
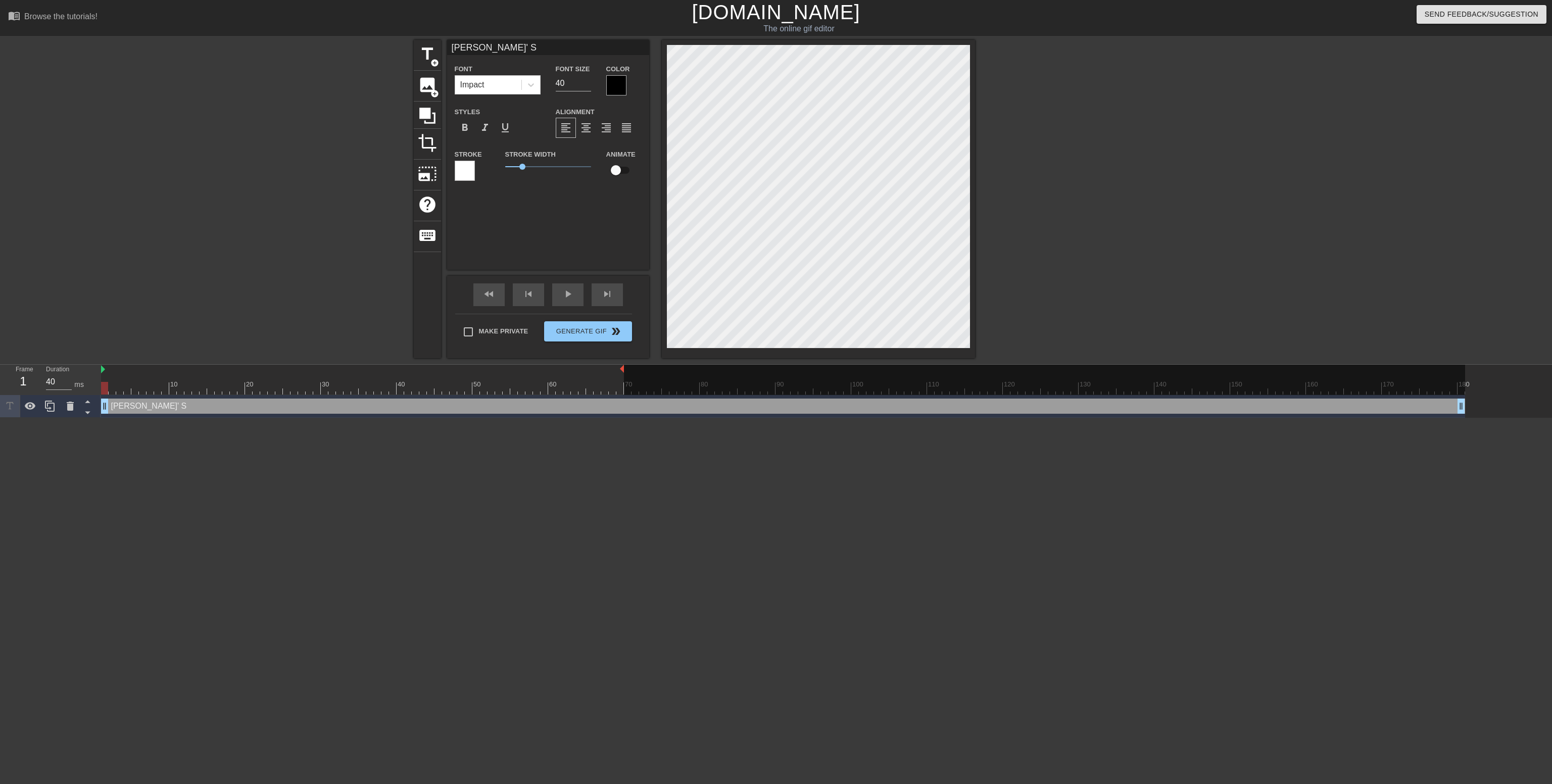
type input "[PERSON_NAME]' St"
type textarea "[PERSON_NAME]' St"
type input "[PERSON_NAME]' Stu"
type textarea "[PERSON_NAME]' Stu"
type input "[PERSON_NAME]' Stud"
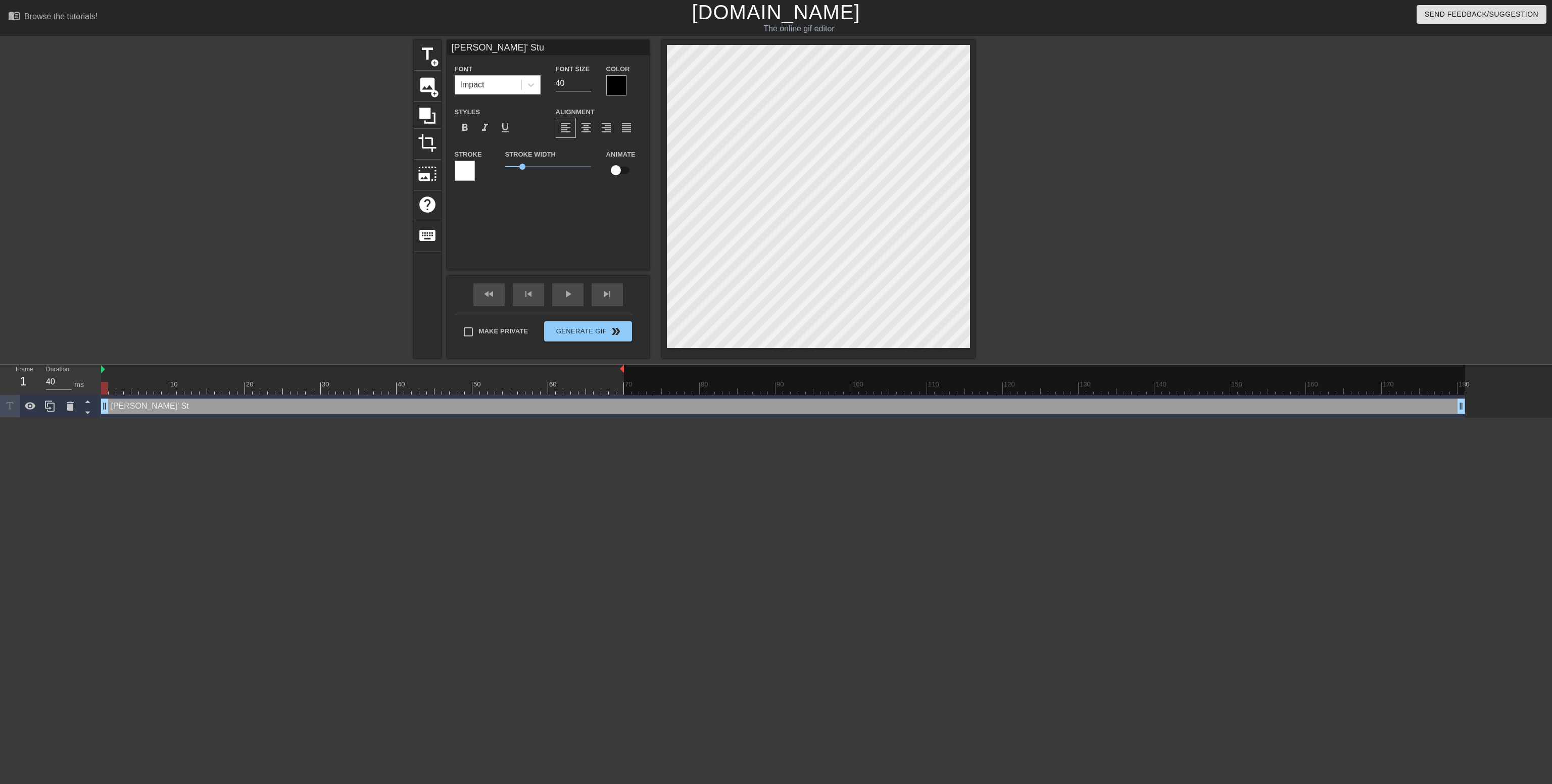
type textarea "[PERSON_NAME]' Stud"
type input "[PERSON_NAME]' [PERSON_NAME]"
type textarea "[PERSON_NAME]' [PERSON_NAME]"
type input "[PERSON_NAME]' Studen"
type textarea "[PERSON_NAME]' Studen"
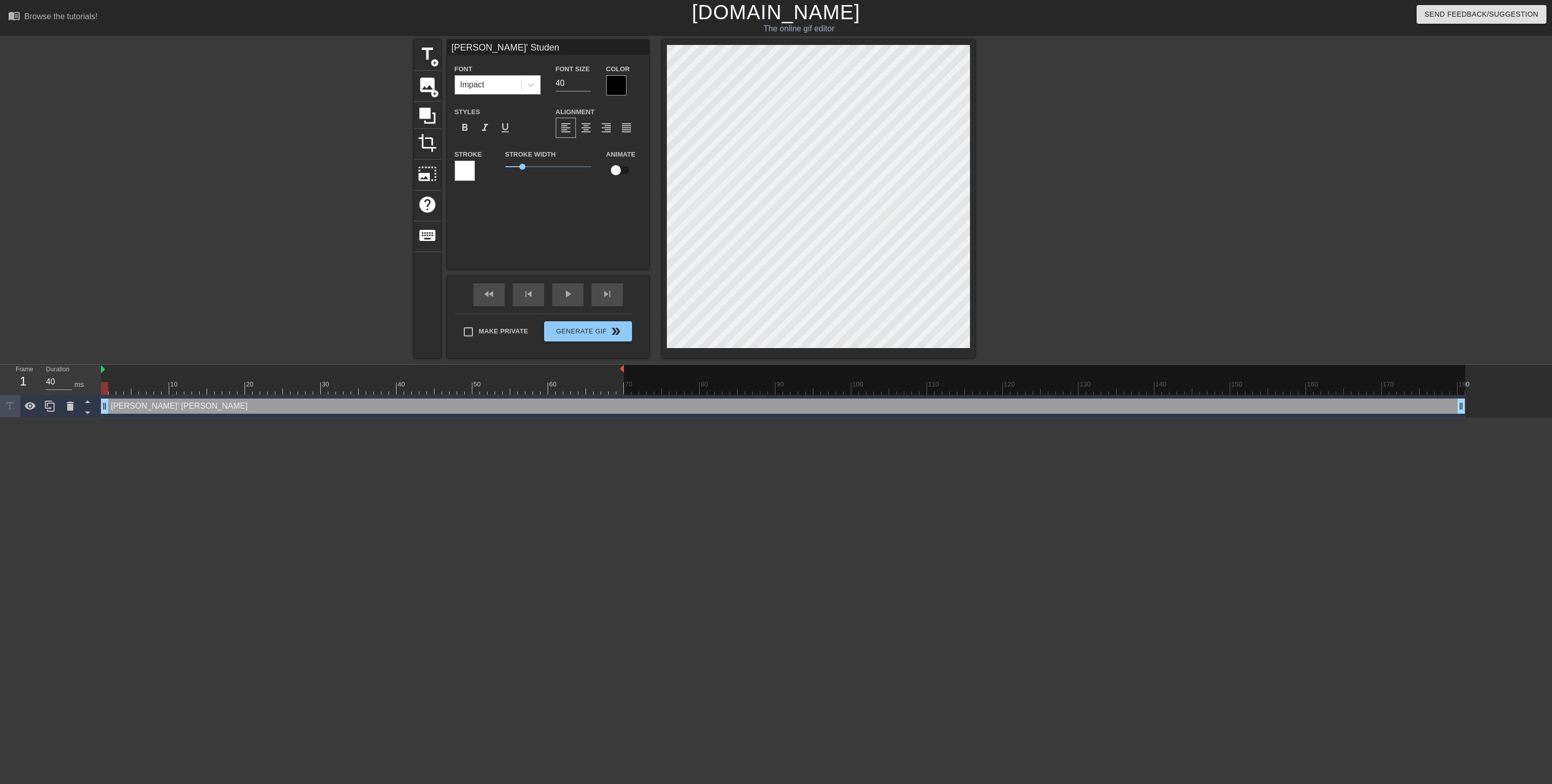
type input "[PERSON_NAME]' Student"
type textarea "[PERSON_NAME]' Student"
type input "[PERSON_NAME]' Students"
type textarea "[PERSON_NAME]' Students"
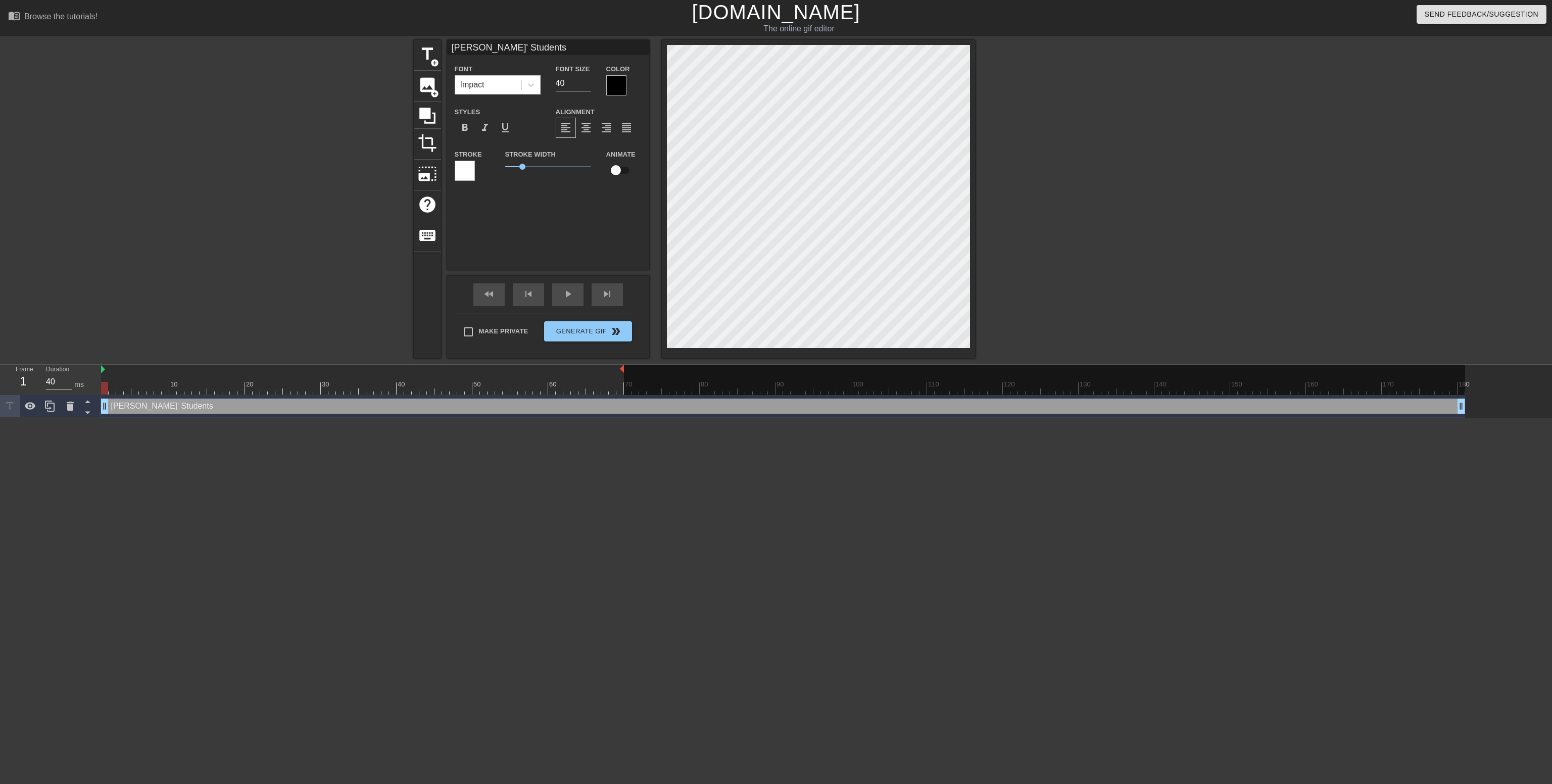
type input "[PERSON_NAME]' Students"
type textarea "[PERSON_NAME]' Students"
click at [590, 129] on span "format_align_center" at bounding box center [586, 127] width 12 height 12
click at [614, 175] on input "checkbox" at bounding box center [615, 171] width 58 height 19
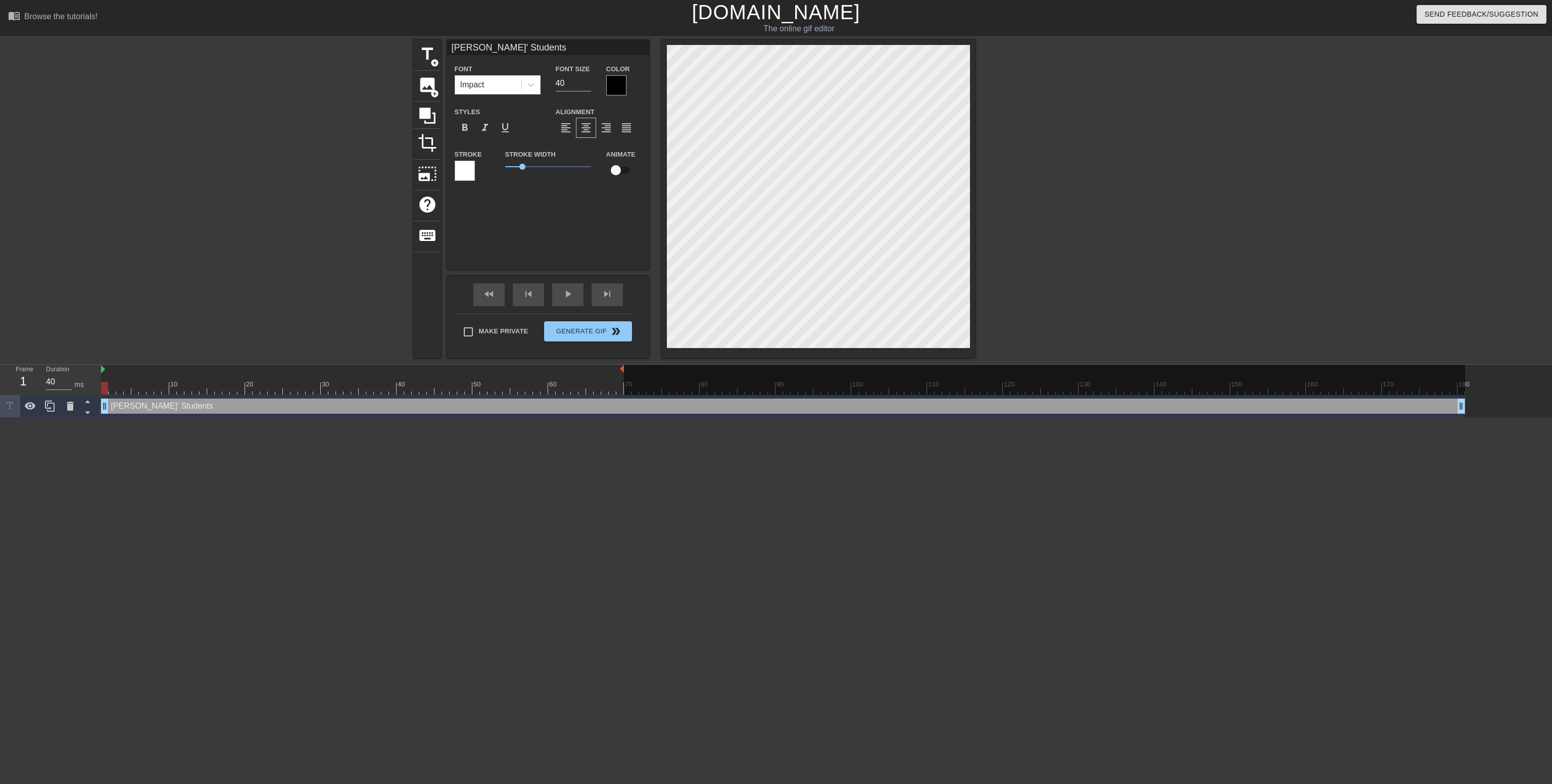
checkbox input "true"
type input "[PERSON_NAME]' Students"
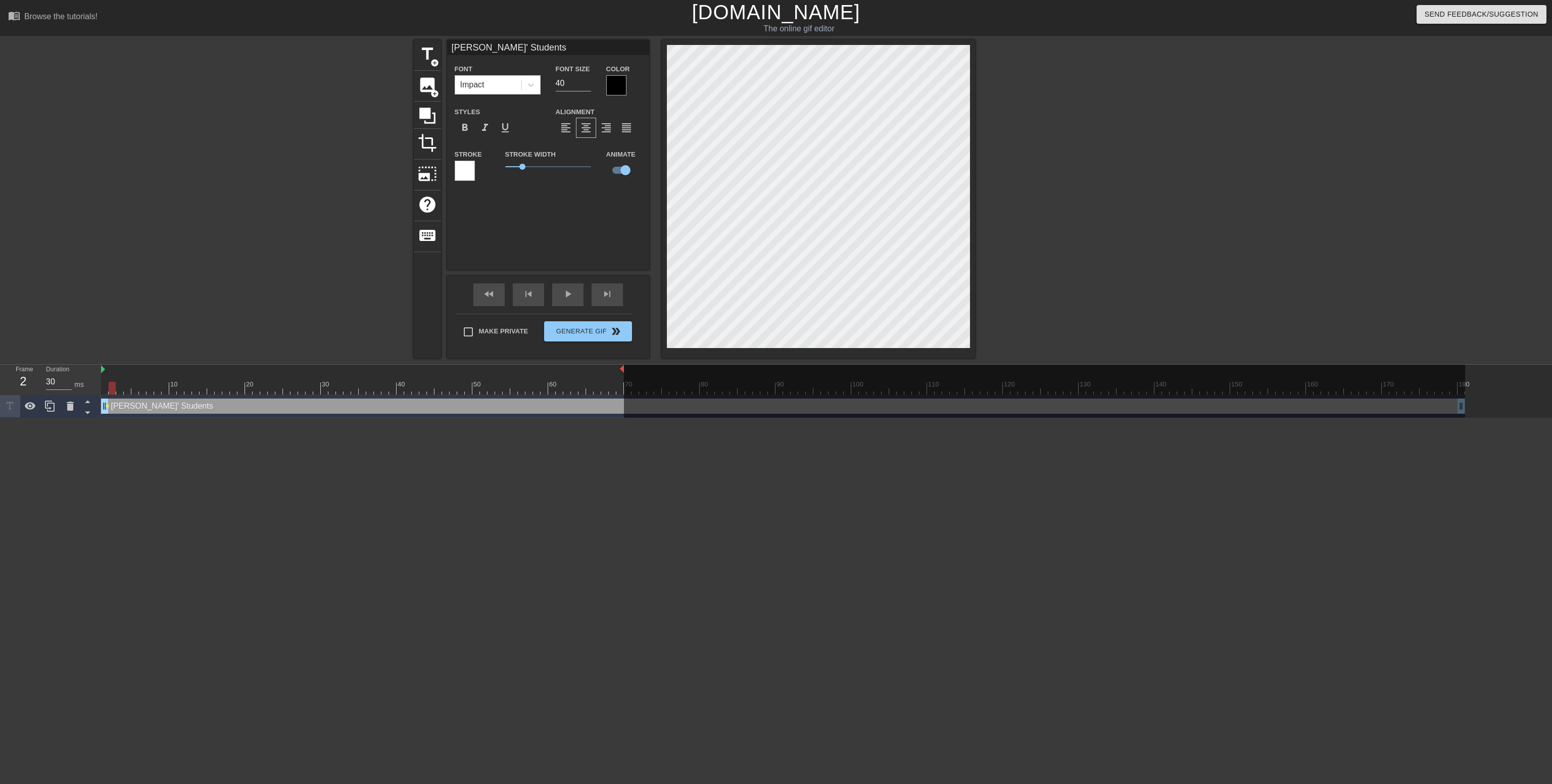
drag, startPoint x: 105, startPoint y: 387, endPoint x: 114, endPoint y: 388, distance: 9.1
click at [114, 388] on div at bounding box center [112, 388] width 7 height 13
drag, startPoint x: 114, startPoint y: 388, endPoint x: 135, endPoint y: 389, distance: 21.0
click at [135, 389] on div at bounding box center [134, 388] width 7 height 13
drag, startPoint x: 134, startPoint y: 392, endPoint x: 149, endPoint y: 392, distance: 15.0
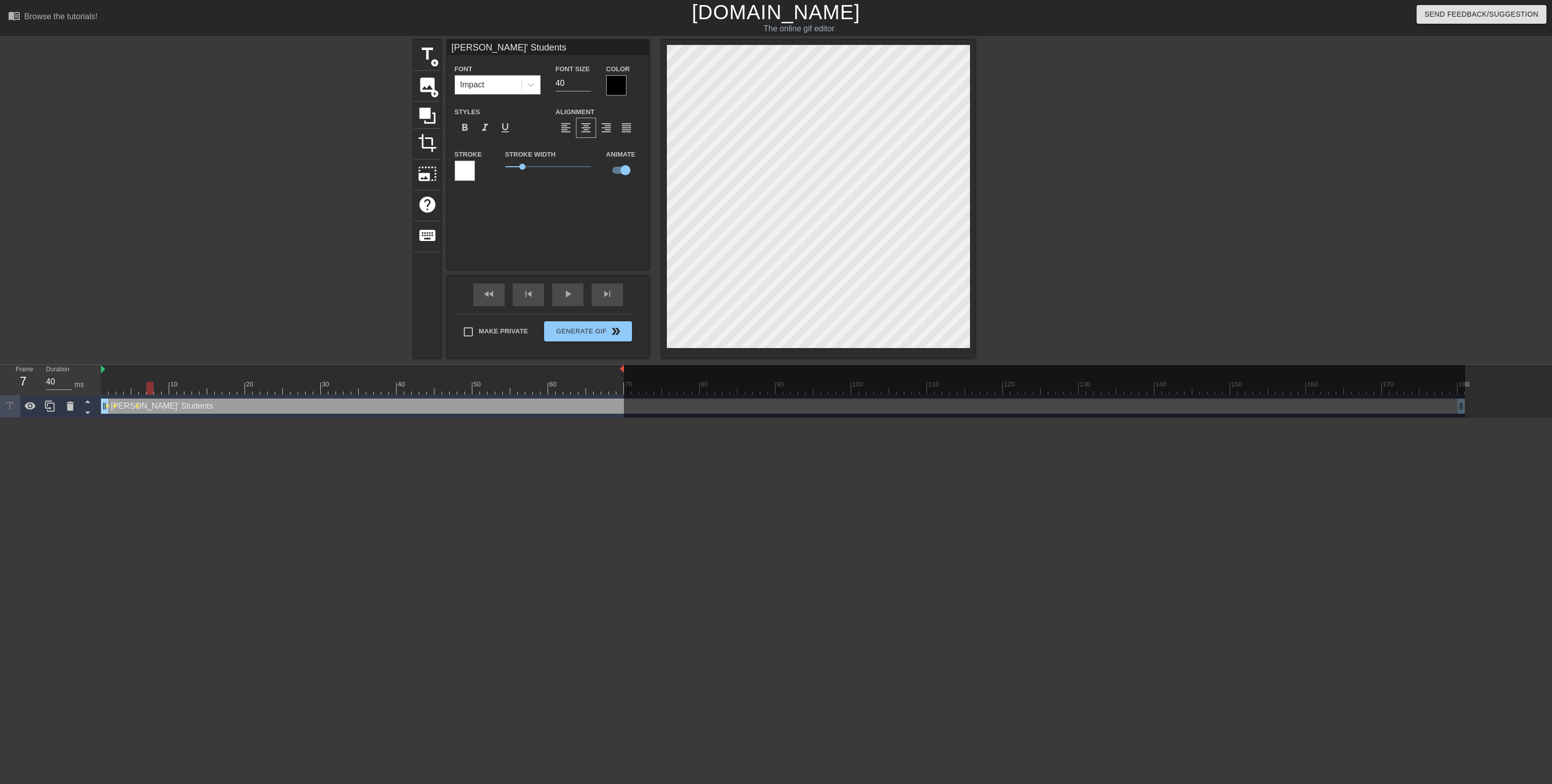
click at [149, 392] on div at bounding box center [150, 388] width 7 height 13
drag, startPoint x: 149, startPoint y: 392, endPoint x: 156, endPoint y: 378, distance: 15.7
click at [156, 378] on div "10 20 30 40 50 60 70 80 90 100 110 120 130 140 150 160" at bounding box center [783, 379] width 1364 height 30
click at [162, 386] on div at bounding box center [783, 388] width 1364 height 13
click at [163, 386] on div at bounding box center [783, 388] width 1364 height 13
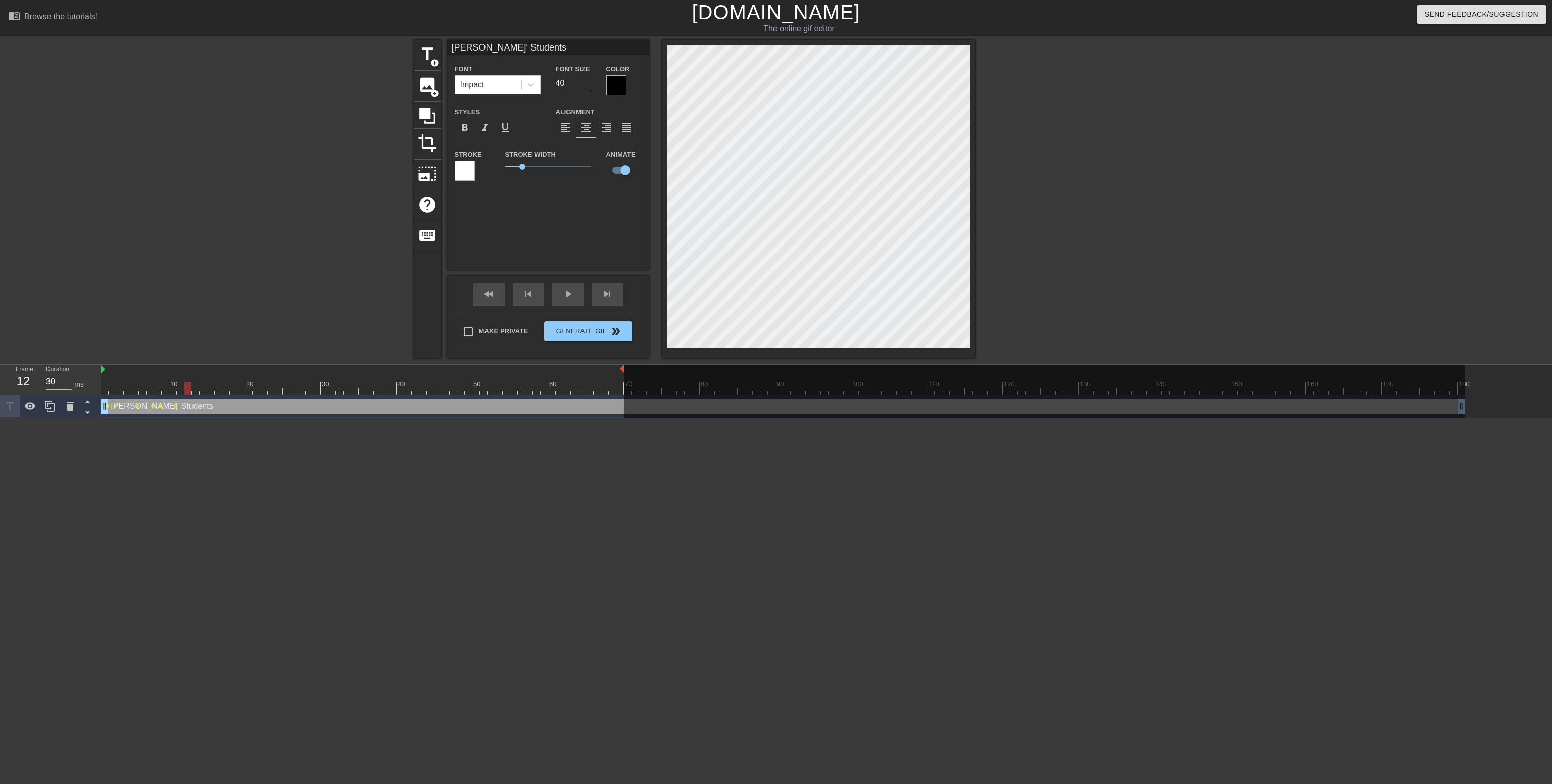
drag, startPoint x: 170, startPoint y: 389, endPoint x: 191, endPoint y: 391, distance: 21.1
click at [191, 391] on div at bounding box center [187, 388] width 7 height 13
drag, startPoint x: 188, startPoint y: 391, endPoint x: 200, endPoint y: 392, distance: 12.0
click at [200, 392] on div at bounding box center [203, 388] width 7 height 13
drag, startPoint x: 198, startPoint y: 392, endPoint x: 235, endPoint y: 391, distance: 37.0
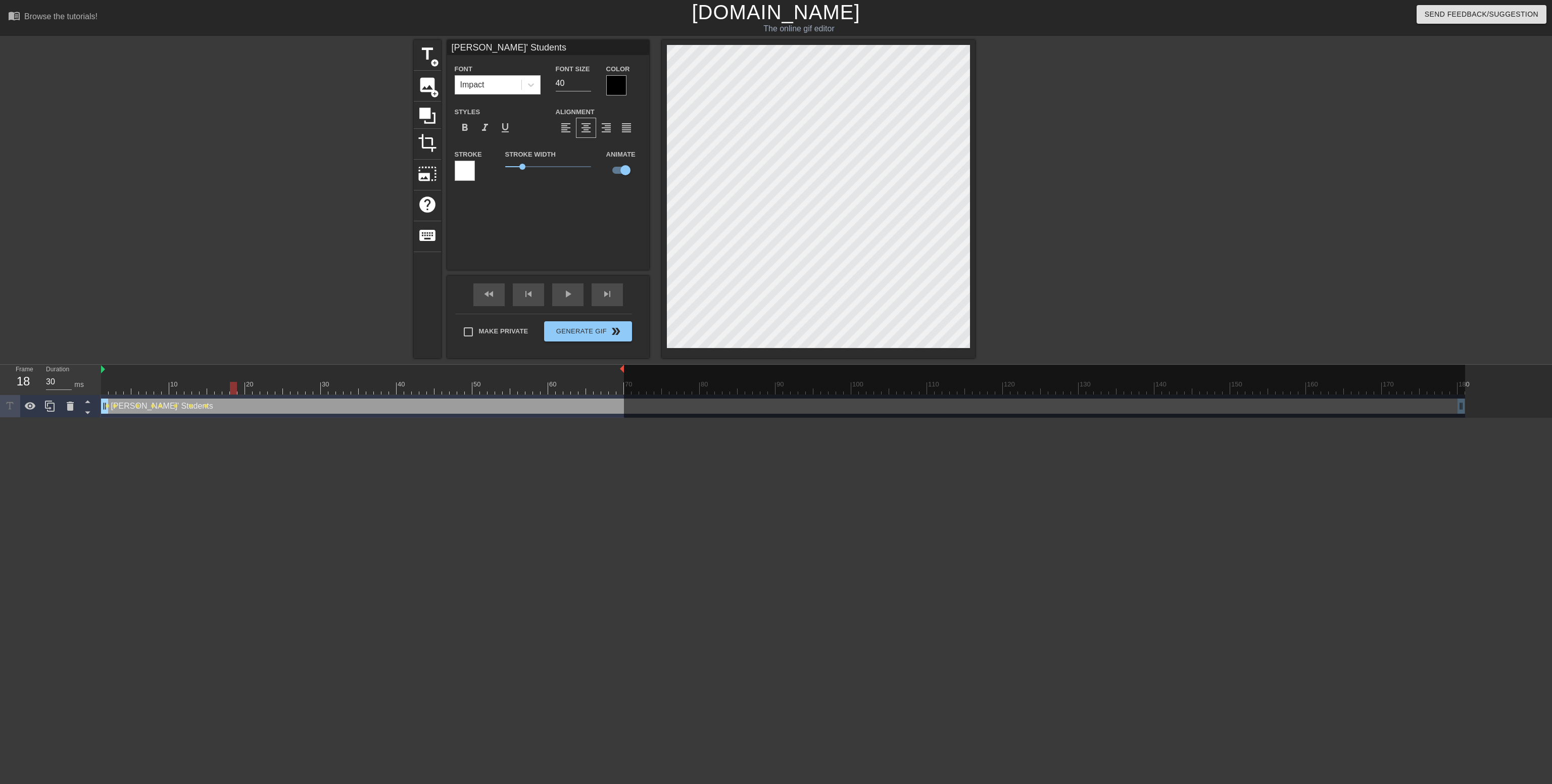
click at [235, 391] on div at bounding box center [233, 388] width 7 height 13
drag, startPoint x: 233, startPoint y: 390, endPoint x: 247, endPoint y: 390, distance: 14.0
click at [247, 390] on div at bounding box center [248, 388] width 7 height 13
drag, startPoint x: 247, startPoint y: 390, endPoint x: 257, endPoint y: 346, distance: 45.1
click at [257, 346] on div "menu_book Browse the tutorials! [DOMAIN_NAME] The online gif editor Send Feedba…" at bounding box center [776, 209] width 1552 height 418
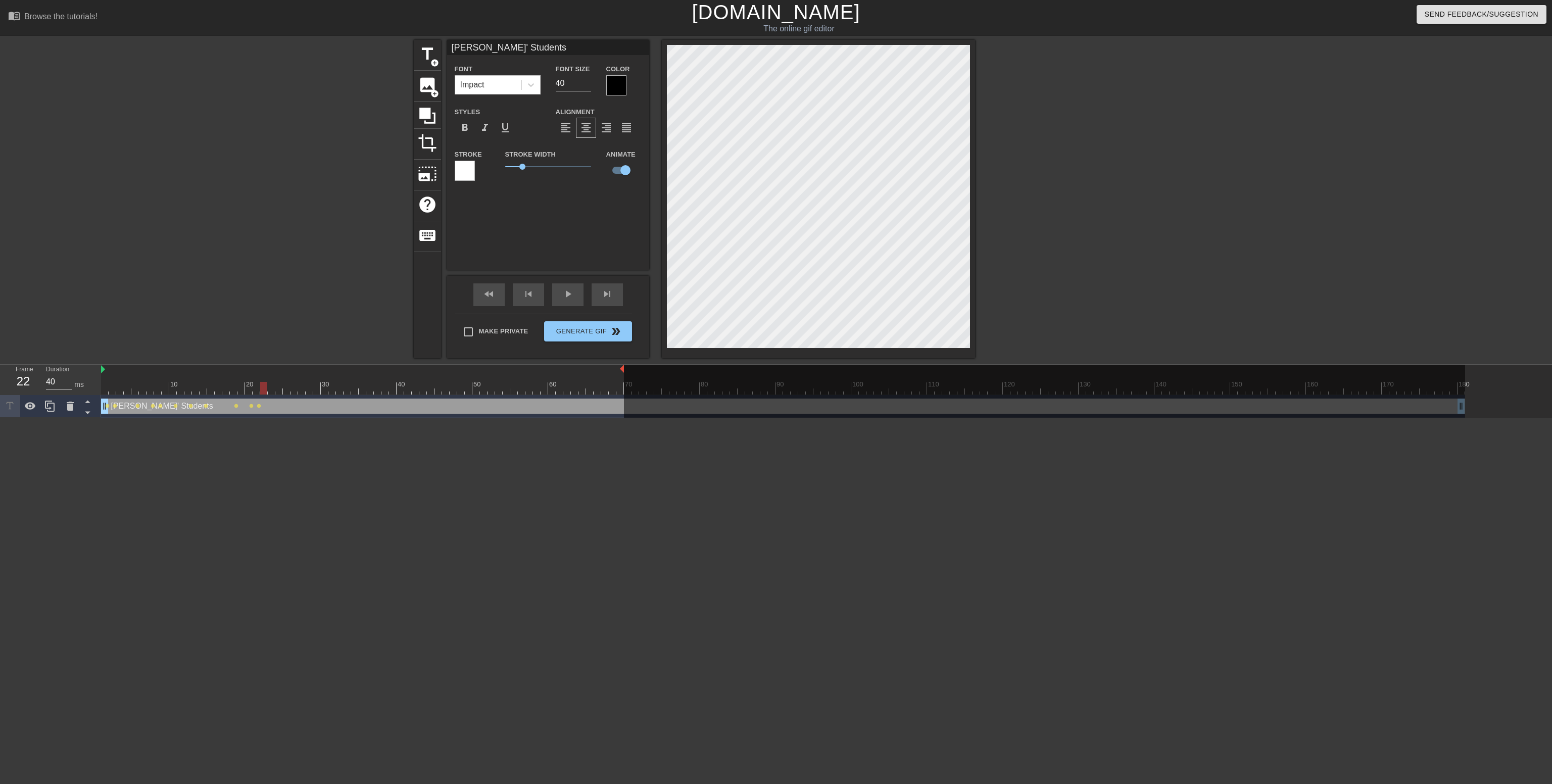
drag, startPoint x: 259, startPoint y: 383, endPoint x: 266, endPoint y: 383, distance: 7.0
click at [266, 383] on div at bounding box center [264, 388] width 7 height 13
drag, startPoint x: 266, startPoint y: 383, endPoint x: 277, endPoint y: 383, distance: 11.0
click at [277, 383] on div at bounding box center [279, 388] width 7 height 13
drag, startPoint x: 277, startPoint y: 383, endPoint x: 291, endPoint y: 386, distance: 14.3
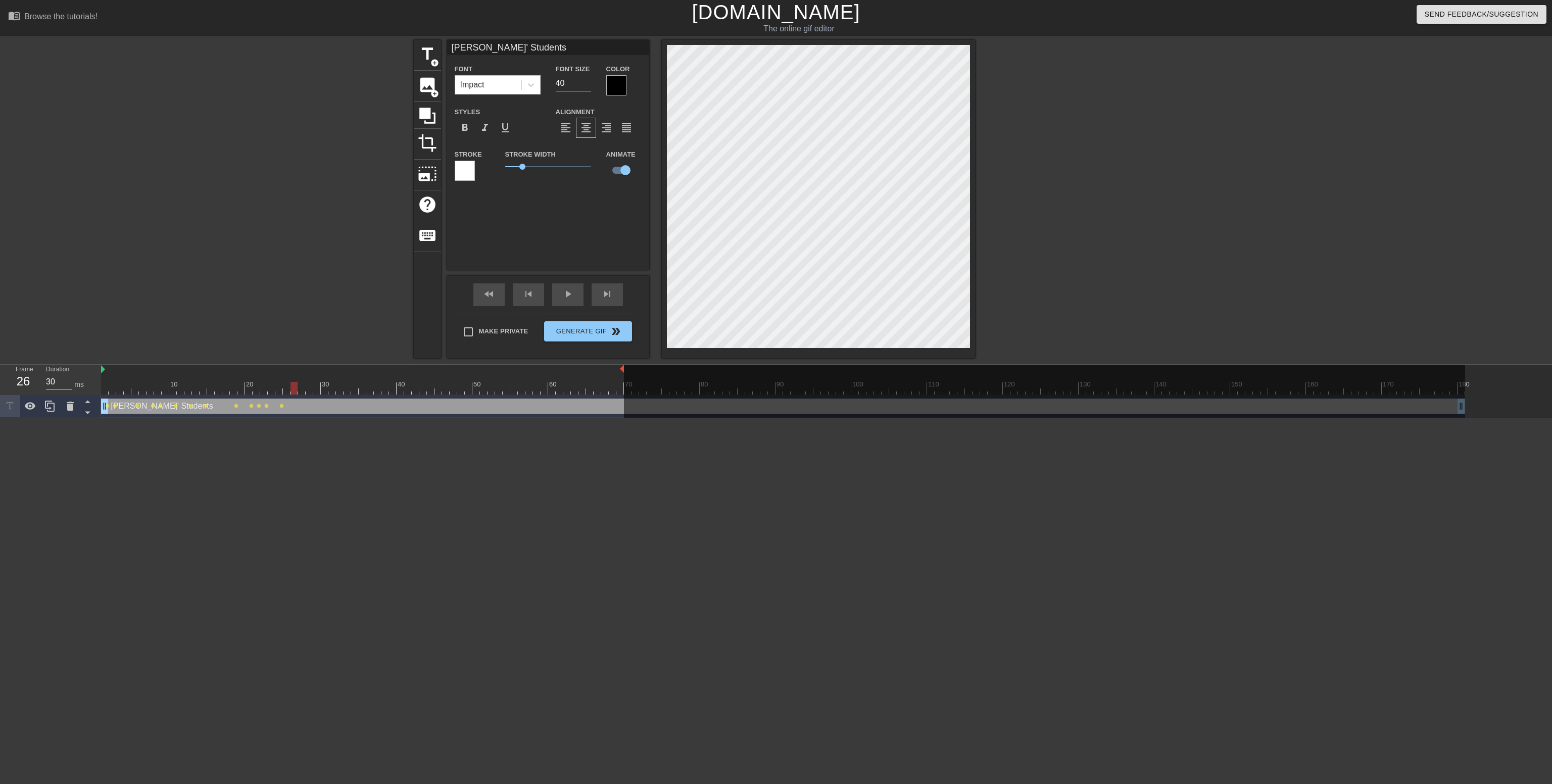
click at [291, 386] on div at bounding box center [293, 388] width 7 height 13
drag, startPoint x: 293, startPoint y: 383, endPoint x: 323, endPoint y: 385, distance: 30.1
click at [323, 385] on div at bounding box center [324, 388] width 7 height 13
drag, startPoint x: 320, startPoint y: 385, endPoint x: 343, endPoint y: 391, distance: 23.8
click at [343, 391] on div at bounding box center [339, 388] width 7 height 13
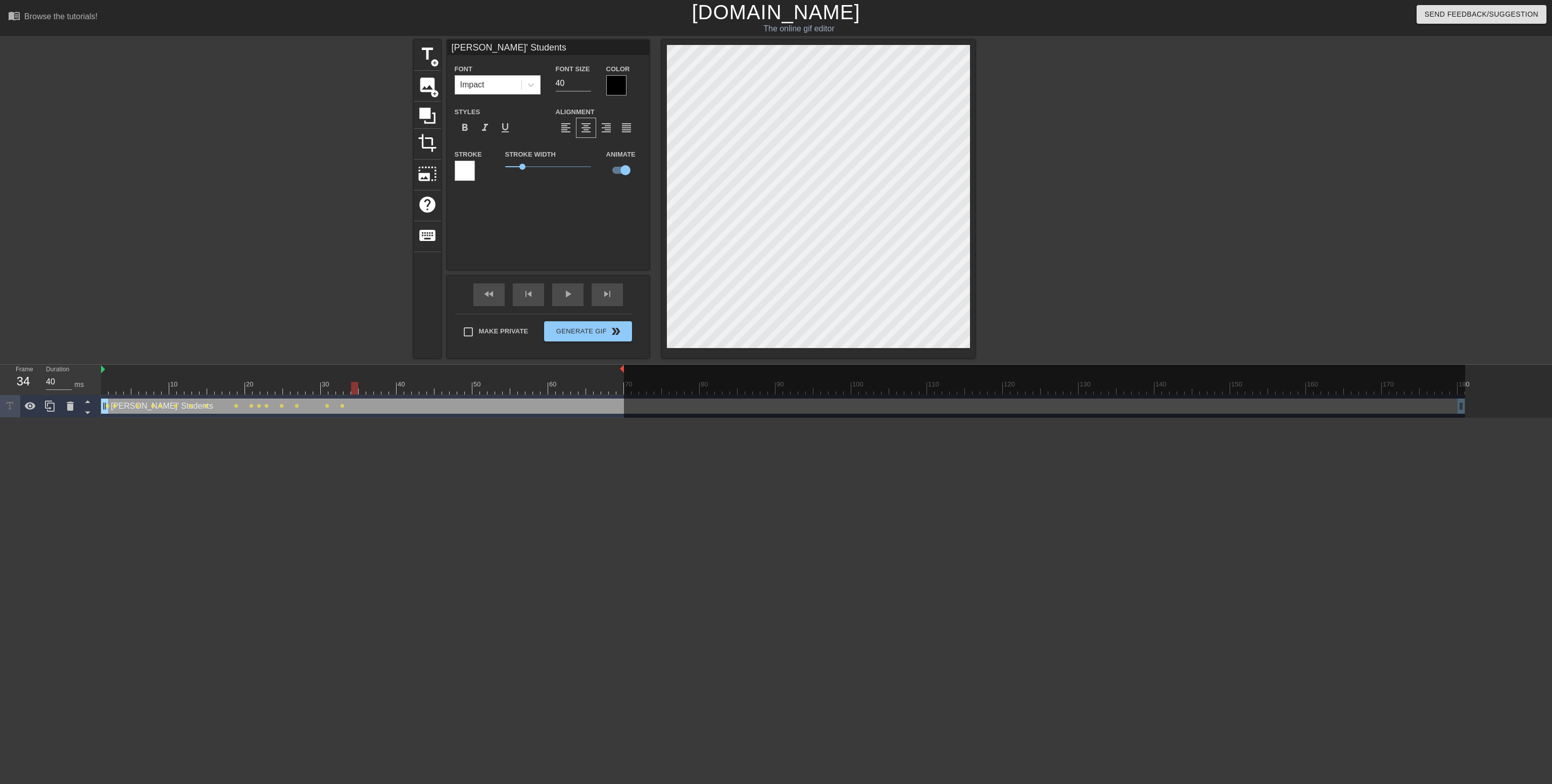
drag, startPoint x: 337, startPoint y: 391, endPoint x: 354, endPoint y: 393, distance: 17.1
click at [354, 393] on div at bounding box center [354, 388] width 7 height 13
drag, startPoint x: 354, startPoint y: 393, endPoint x: 369, endPoint y: 394, distance: 15.0
click at [369, 394] on div at bounding box center [370, 388] width 7 height 13
drag, startPoint x: 370, startPoint y: 385, endPoint x: 381, endPoint y: 385, distance: 11.0
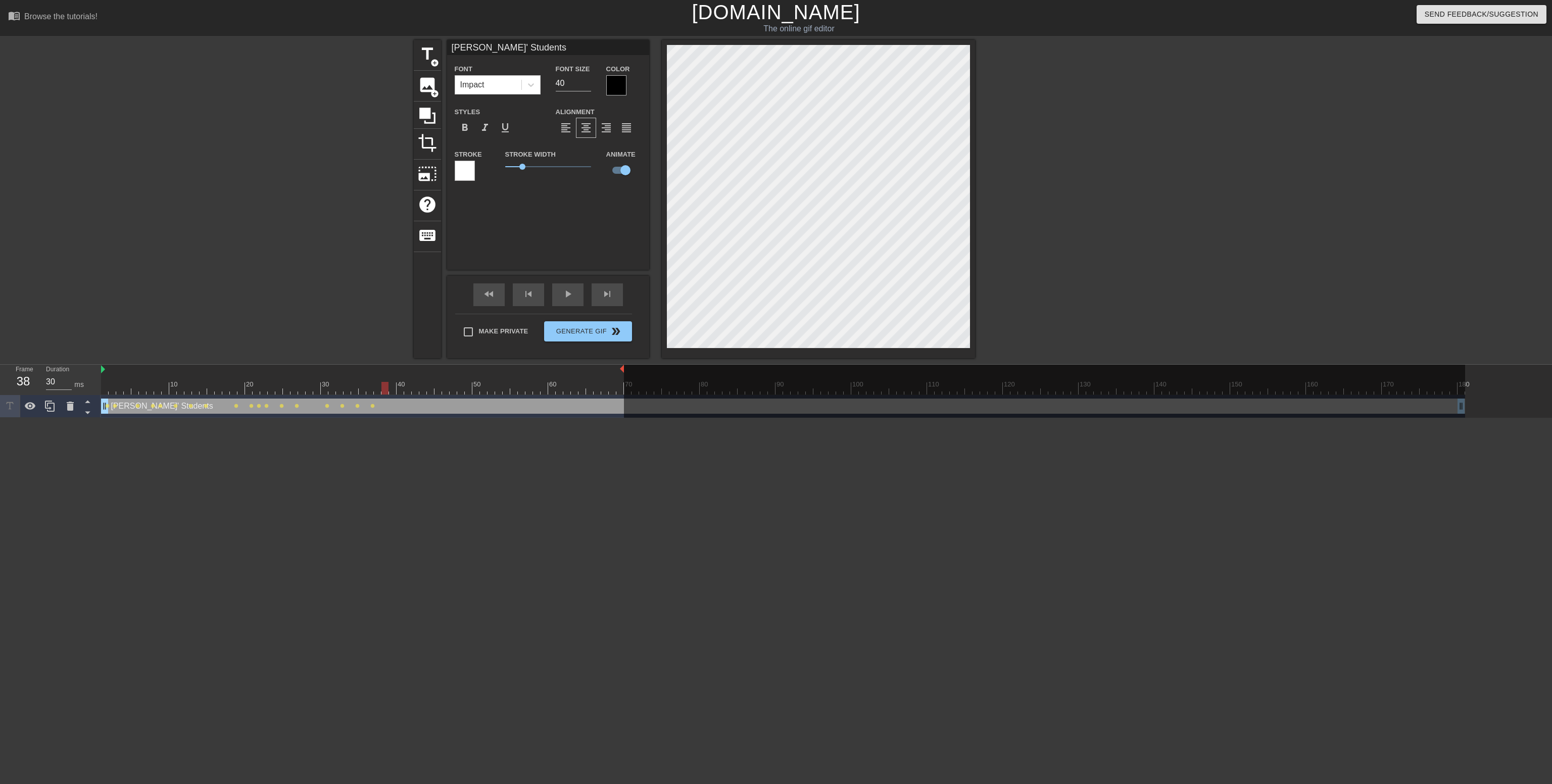
click at [381, 385] on div at bounding box center [385, 388] width 7 height 13
drag, startPoint x: 383, startPoint y: 382, endPoint x: 396, endPoint y: 383, distance: 13.0
click at [397, 383] on div at bounding box center [400, 388] width 7 height 13
drag, startPoint x: 396, startPoint y: 385, endPoint x: 411, endPoint y: 387, distance: 15.1
click at [411, 387] on div at bounding box center [783, 388] width 1364 height 13
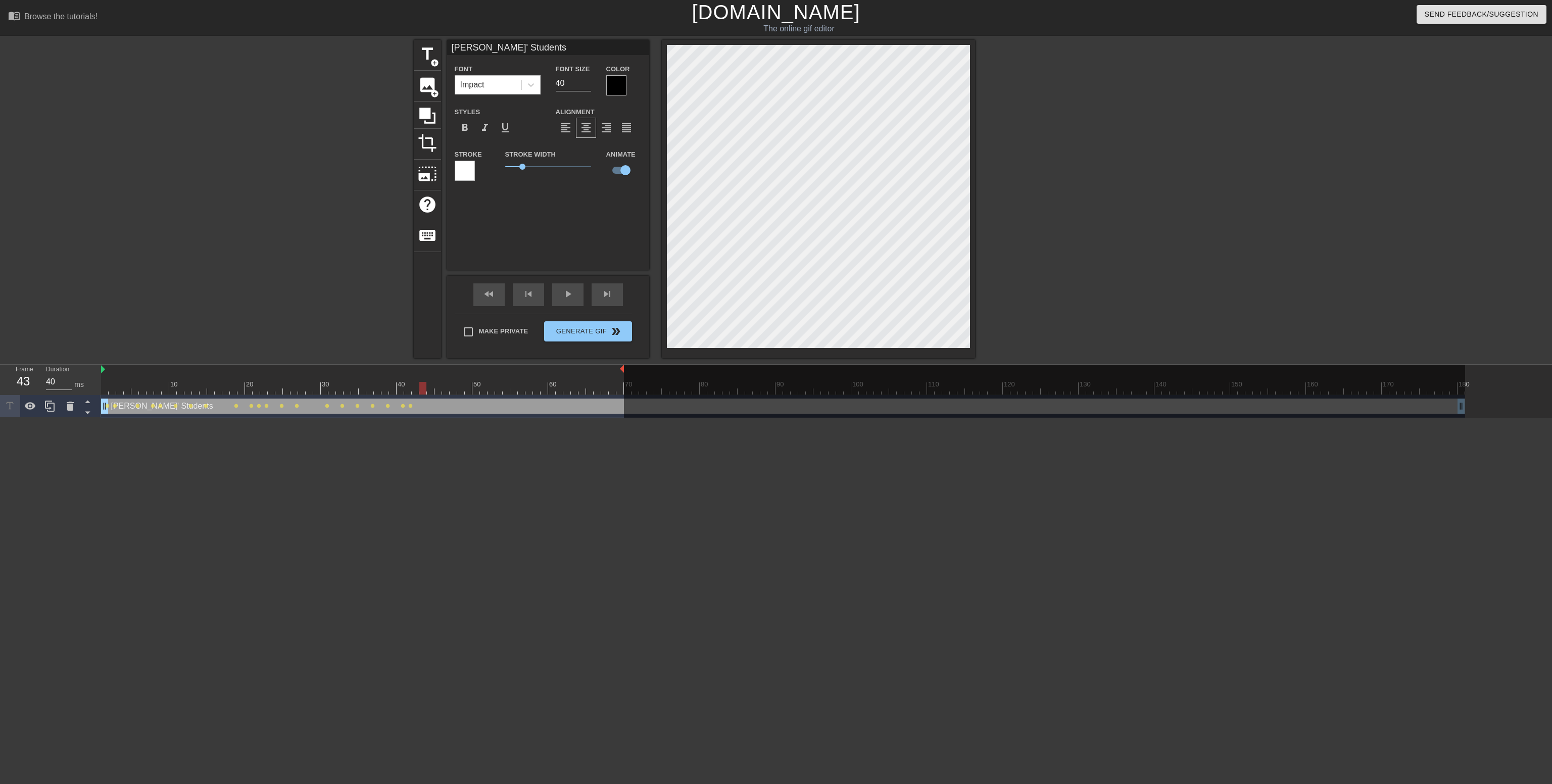
drag, startPoint x: 406, startPoint y: 388, endPoint x: 422, endPoint y: 392, distance: 16.5
click at [422, 392] on div at bounding box center [423, 388] width 7 height 13
drag, startPoint x: 425, startPoint y: 390, endPoint x: 437, endPoint y: 390, distance: 12.0
click at [437, 390] on div at bounding box center [438, 388] width 7 height 13
drag, startPoint x: 437, startPoint y: 390, endPoint x: 452, endPoint y: 391, distance: 15.0
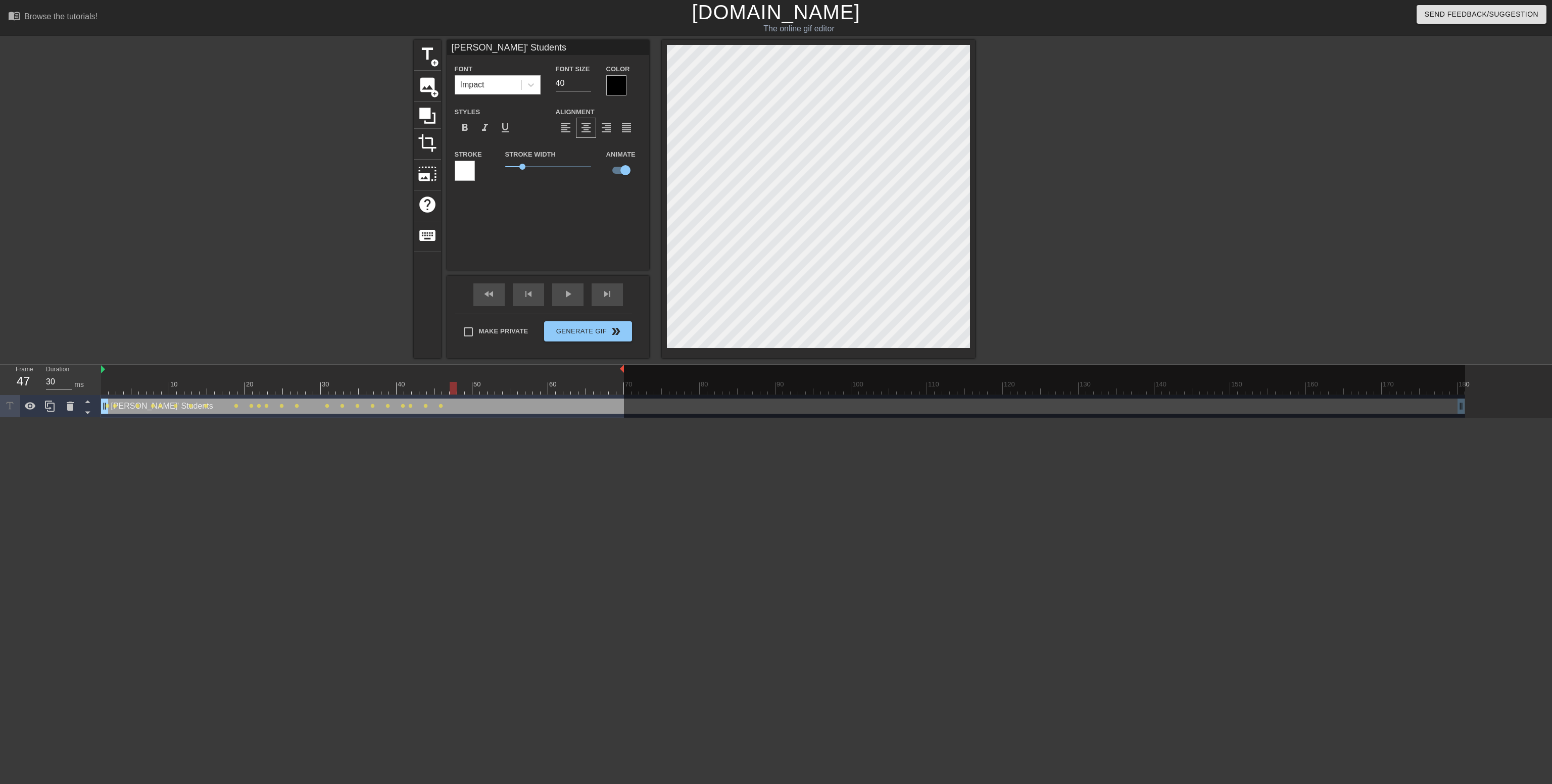
click at [452, 391] on div at bounding box center [453, 388] width 7 height 13
drag, startPoint x: 451, startPoint y: 391, endPoint x: 462, endPoint y: 397, distance: 12.5
click at [462, 397] on div "10 20 30 40 50 60 70 80 90 100 110 120 130 140 150 160" at bounding box center [826, 391] width 1451 height 53
drag, startPoint x: 458, startPoint y: 389, endPoint x: 471, endPoint y: 392, distance: 13.3
click at [471, 392] on div at bounding box center [468, 388] width 7 height 13
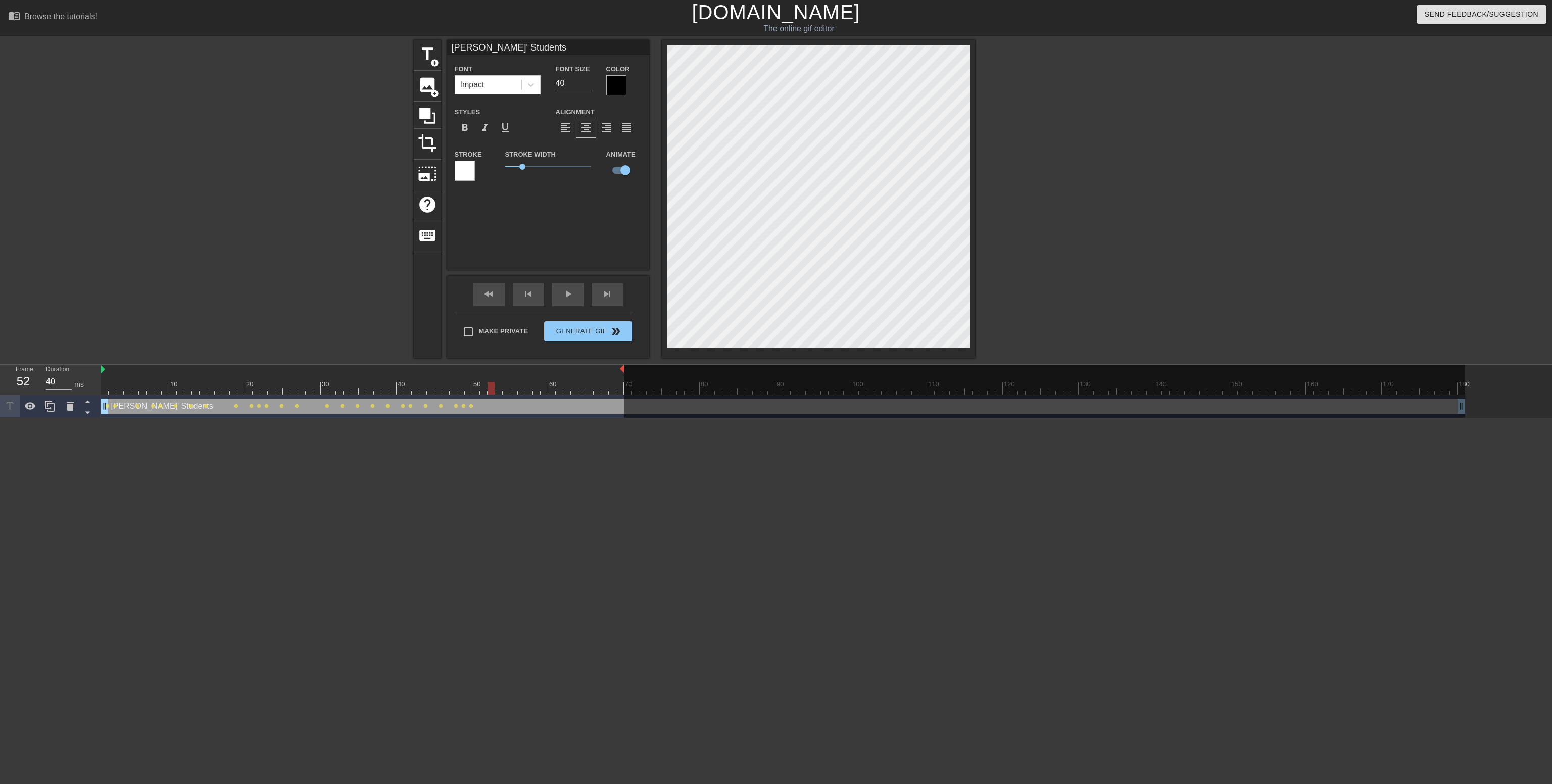
drag, startPoint x: 471, startPoint y: 392, endPoint x: 489, endPoint y: 392, distance: 18.0
click at [489, 392] on div at bounding box center [491, 388] width 7 height 13
click at [485, 392] on div at bounding box center [783, 388] width 1364 height 13
drag, startPoint x: 476, startPoint y: 390, endPoint x: 488, endPoint y: 392, distance: 12.2
click at [488, 392] on div at bounding box center [491, 388] width 7 height 13
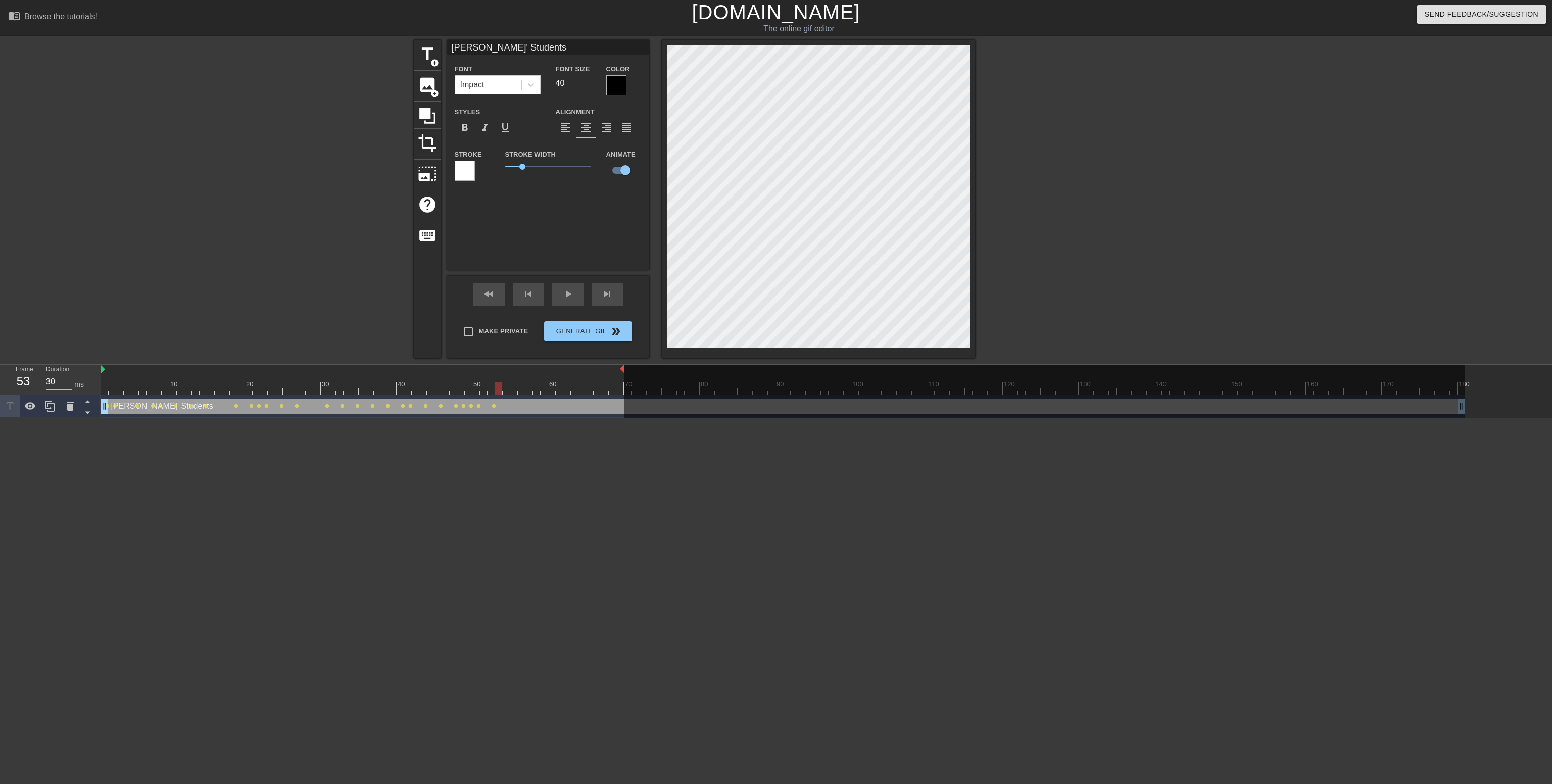
drag, startPoint x: 488, startPoint y: 392, endPoint x: 497, endPoint y: 392, distance: 9.0
click at [497, 392] on div at bounding box center [498, 388] width 7 height 13
drag, startPoint x: 497, startPoint y: 392, endPoint x: 507, endPoint y: 365, distance: 28.8
click at [507, 365] on div "10 20 30 40 50 60 70 80 90 100 110 120 130 140 150 160" at bounding box center [783, 379] width 1364 height 30
drag, startPoint x: 505, startPoint y: 382, endPoint x: 515, endPoint y: 386, distance: 10.8
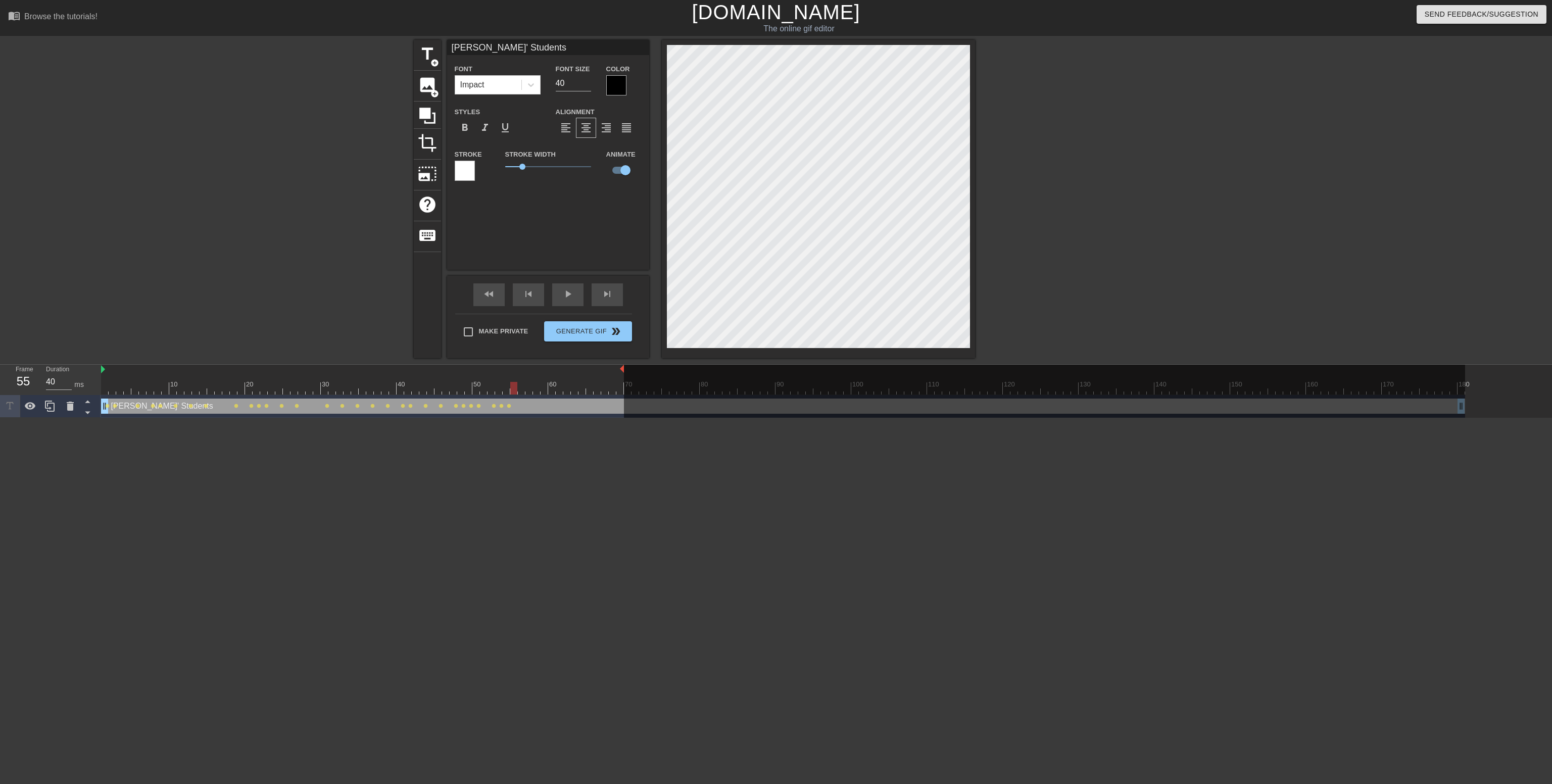
click at [515, 386] on div at bounding box center [513, 388] width 7 height 13
drag, startPoint x: 515, startPoint y: 386, endPoint x: 523, endPoint y: 386, distance: 8.0
click at [523, 386] on div at bounding box center [521, 388] width 7 height 13
drag, startPoint x: 523, startPoint y: 386, endPoint x: 530, endPoint y: 385, distance: 7.1
click at [530, 385] on div at bounding box center [529, 388] width 7 height 13
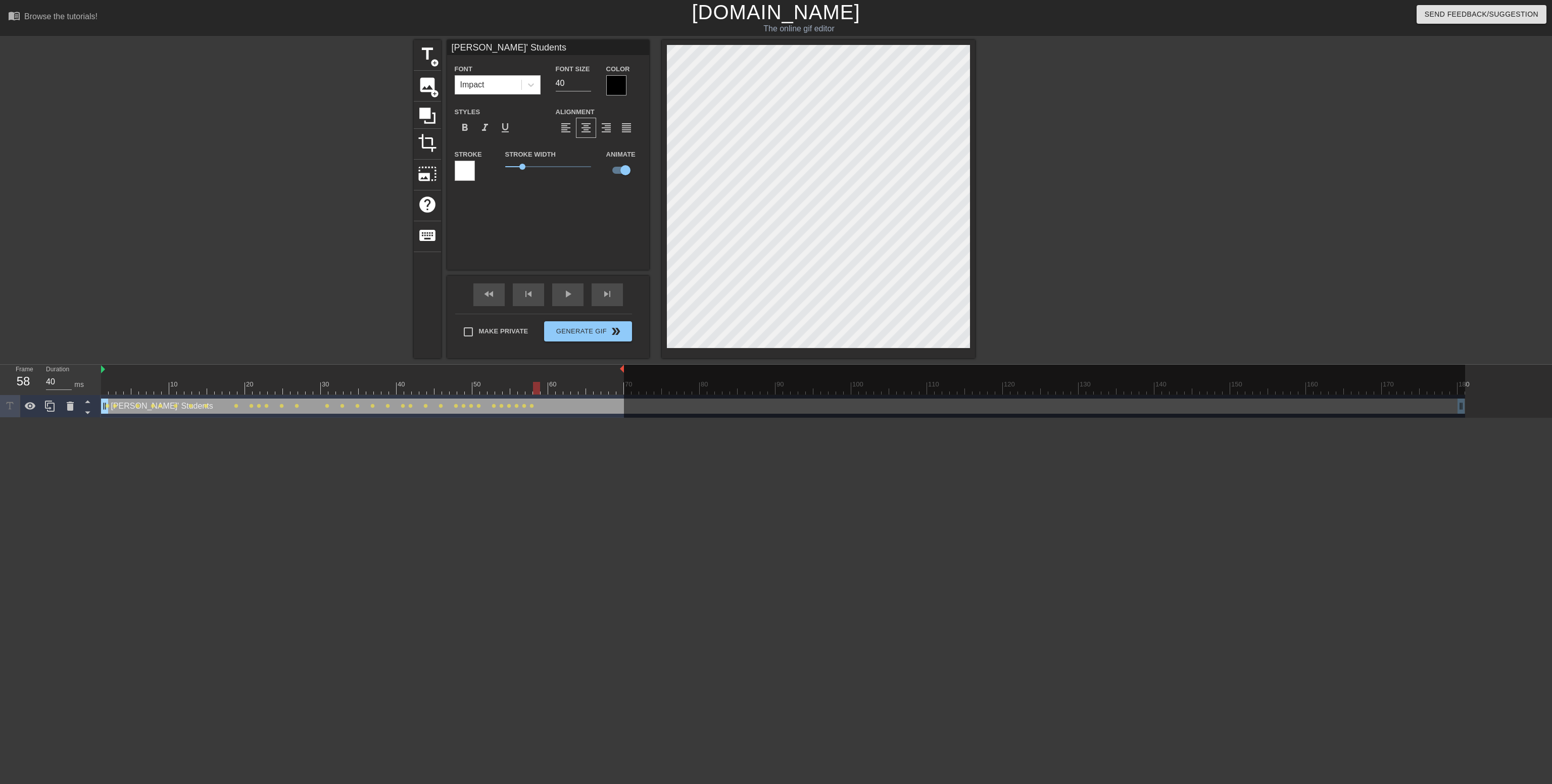
drag, startPoint x: 530, startPoint y: 385, endPoint x: 537, endPoint y: 378, distance: 9.9
click at [537, 378] on div "10 20 30 40 50 60 70 80 90 100 110 120 130 140 150 160" at bounding box center [783, 379] width 1364 height 30
drag, startPoint x: 536, startPoint y: 387, endPoint x: 547, endPoint y: 387, distance: 11.0
click at [548, 387] on div at bounding box center [551, 388] width 7 height 13
drag, startPoint x: 547, startPoint y: 387, endPoint x: 558, endPoint y: 388, distance: 11.0
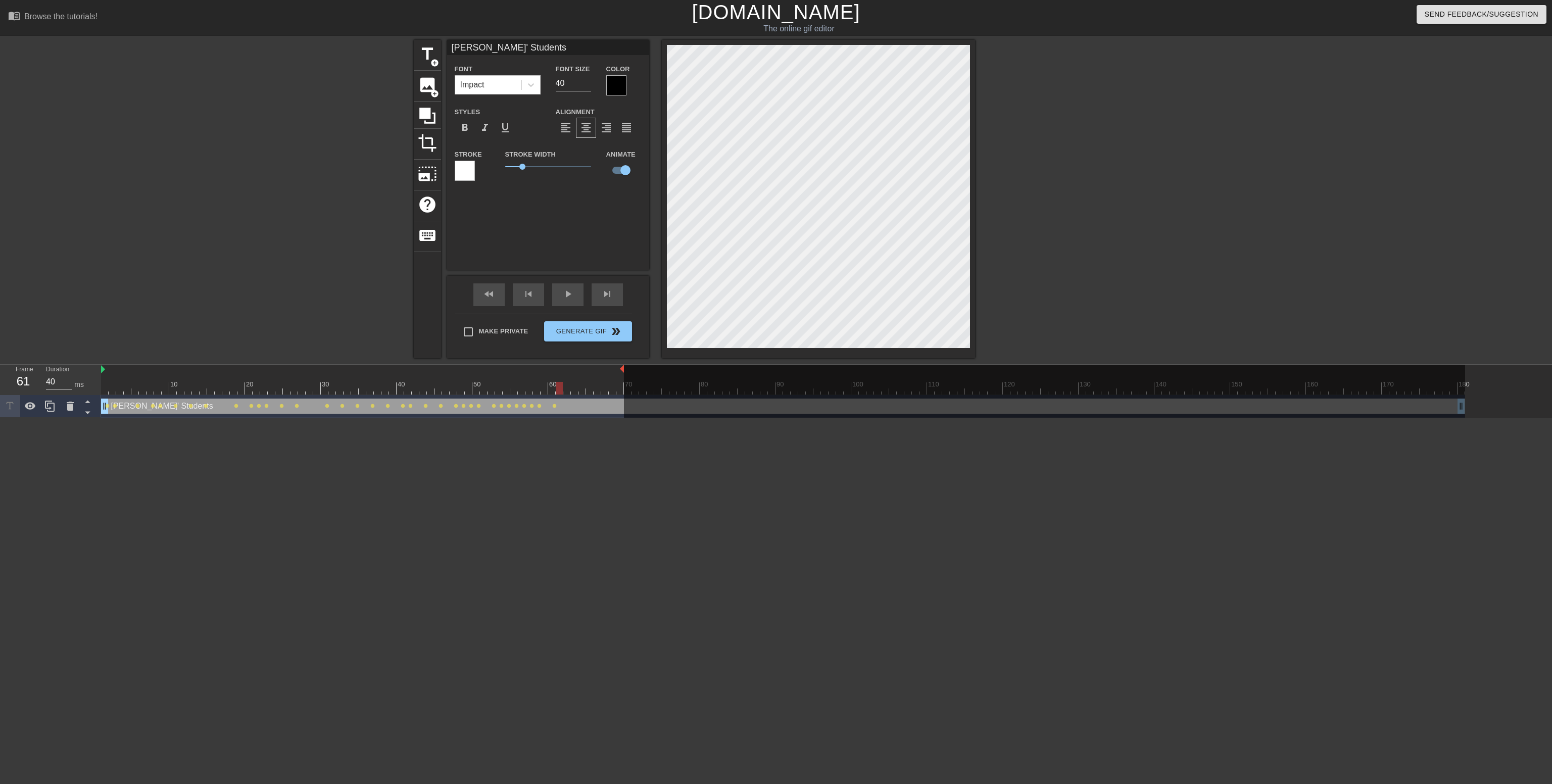
click at [558, 388] on div at bounding box center [559, 388] width 7 height 13
drag, startPoint x: 558, startPoint y: 388, endPoint x: 573, endPoint y: 390, distance: 15.1
click at [573, 390] on div at bounding box center [574, 388] width 7 height 13
drag, startPoint x: 1459, startPoint y: 405, endPoint x: 1452, endPoint y: 407, distance: 7.3
click at [853, 407] on div at bounding box center [1044, 392] width 841 height 54
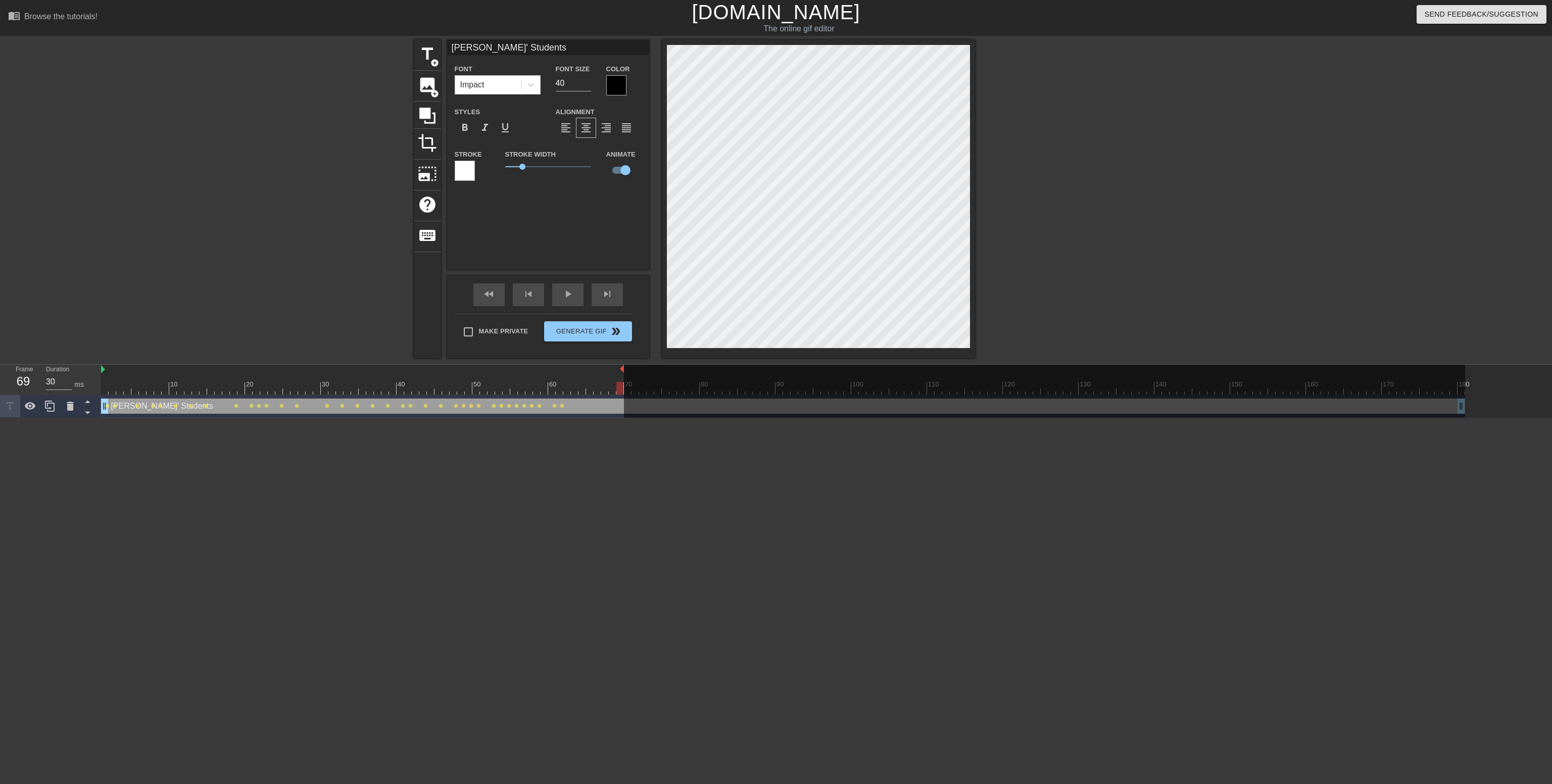
drag, startPoint x: 1459, startPoint y: 405, endPoint x: 1322, endPoint y: 392, distance: 137.6
click at [853, 392] on div at bounding box center [1044, 392] width 841 height 54
drag, startPoint x: 620, startPoint y: 387, endPoint x: 542, endPoint y: 370, distance: 79.8
click at [542, 370] on div "10 20 30 40 50 60 70 80 90 100 110 120 130 140 150 160" at bounding box center [783, 379] width 1364 height 30
drag, startPoint x: 549, startPoint y: 391, endPoint x: 545, endPoint y: 383, distance: 8.9
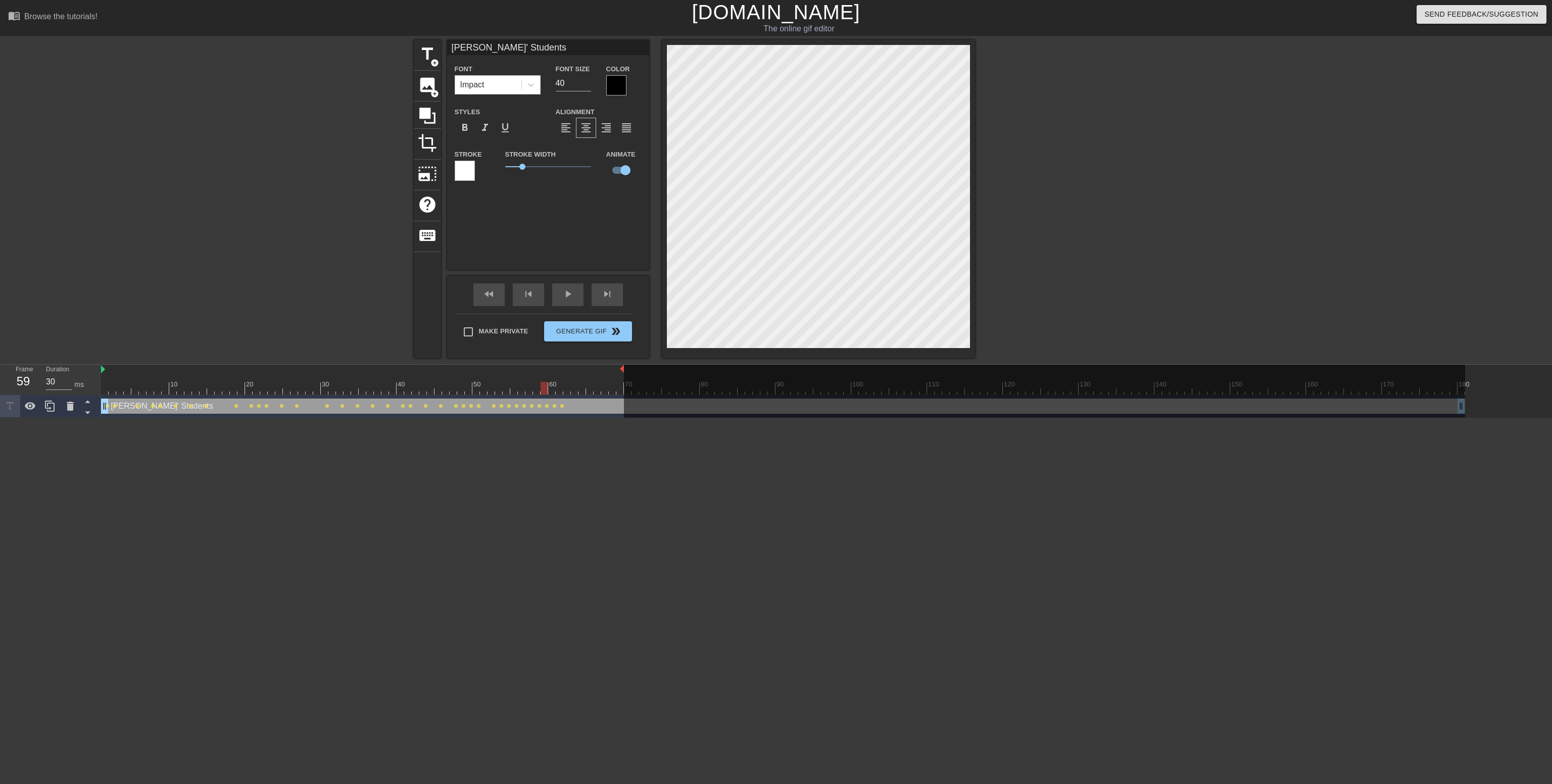
click at [545, 388] on div at bounding box center [783, 388] width 1364 height 13
drag, startPoint x: 544, startPoint y: 385, endPoint x: 572, endPoint y: 372, distance: 30.9
click at [572, 372] on div "10 20 30 40 50 60 70 80 90 100 110 120 130 140 150 160" at bounding box center [783, 379] width 1364 height 30
drag, startPoint x: 575, startPoint y: 386, endPoint x: 588, endPoint y: 389, distance: 13.3
click at [588, 389] on div at bounding box center [590, 388] width 7 height 13
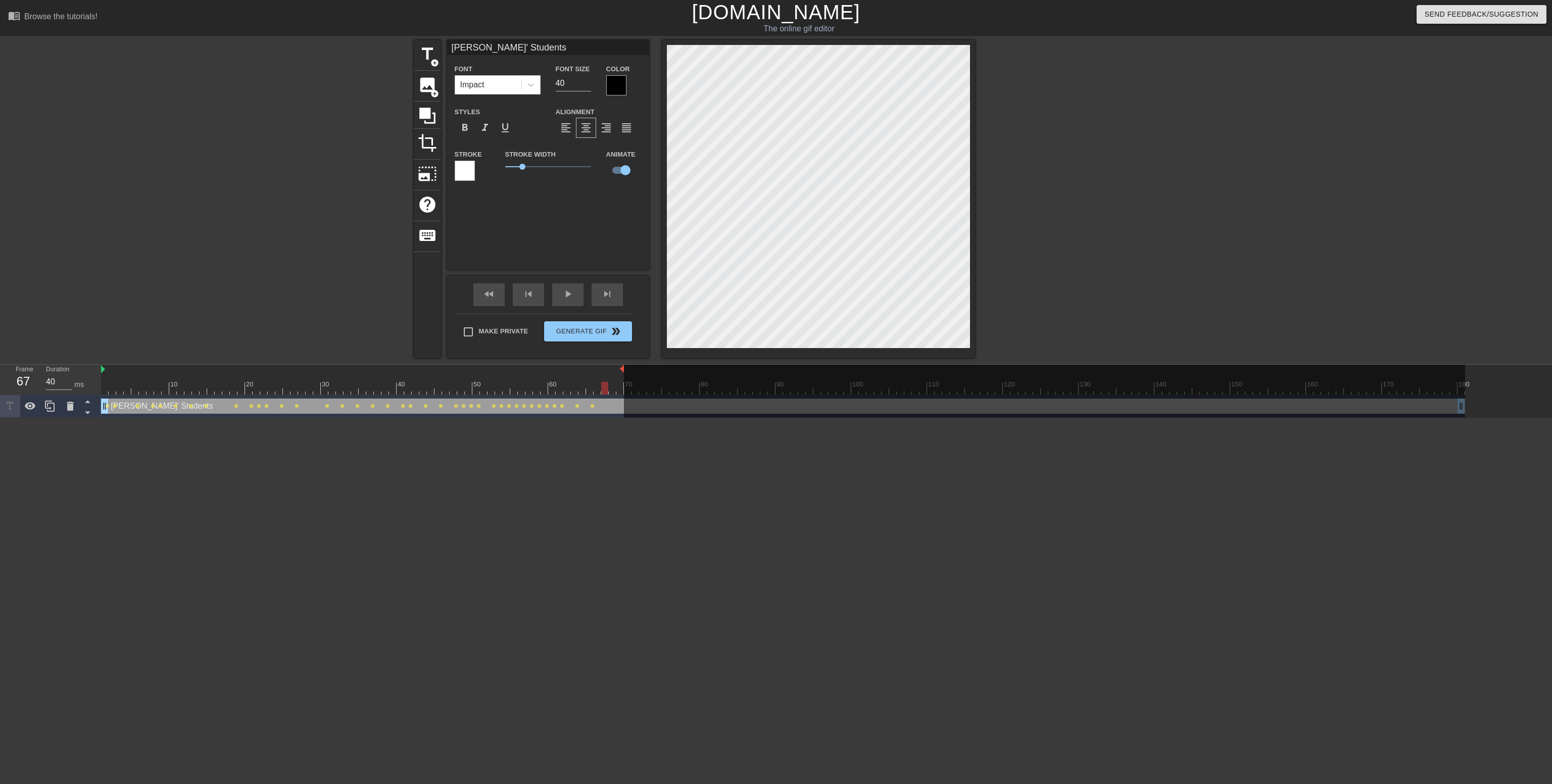
drag, startPoint x: 591, startPoint y: 383, endPoint x: 601, endPoint y: 385, distance: 10.2
click at [601, 385] on div at bounding box center [604, 388] width 7 height 13
drag, startPoint x: 601, startPoint y: 385, endPoint x: 613, endPoint y: 385, distance: 12.0
click at [613, 385] on div at bounding box center [783, 388] width 1364 height 13
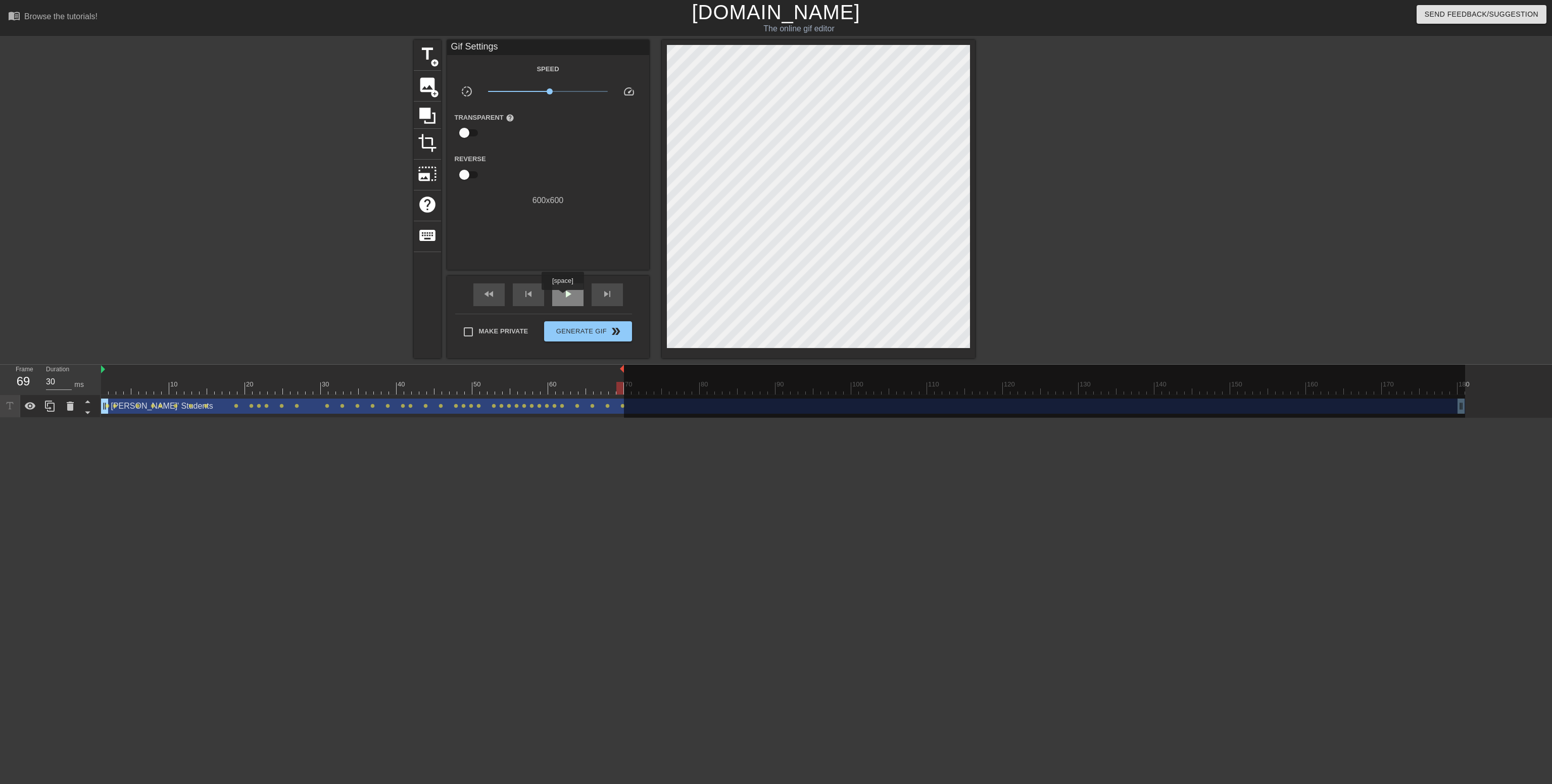
click at [565, 299] on span "play_arrow" at bounding box center [568, 294] width 12 height 12
click at [564, 290] on span "pause" at bounding box center [568, 294] width 12 height 12
type input "40"
drag, startPoint x: 325, startPoint y: 383, endPoint x: 56, endPoint y: 389, distance: 269.1
click at [59, 392] on div "Frame 1 Duration 40 ms 10 20 30 40 50 60 70 80 90 100 110 120 130 140 150" at bounding box center [776, 391] width 1552 height 53
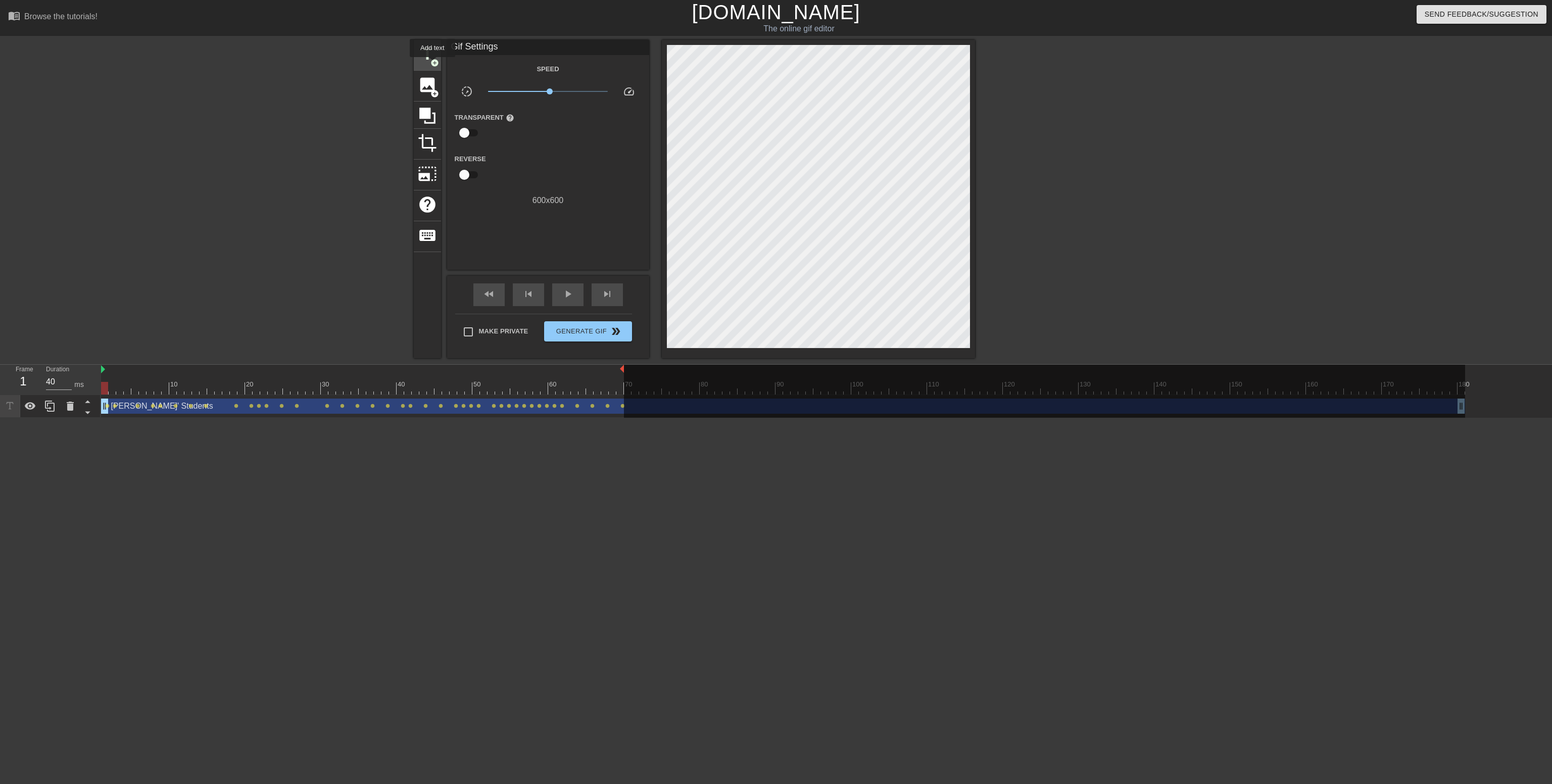
click at [432, 63] on span "add_circle" at bounding box center [434, 63] width 8 height 8
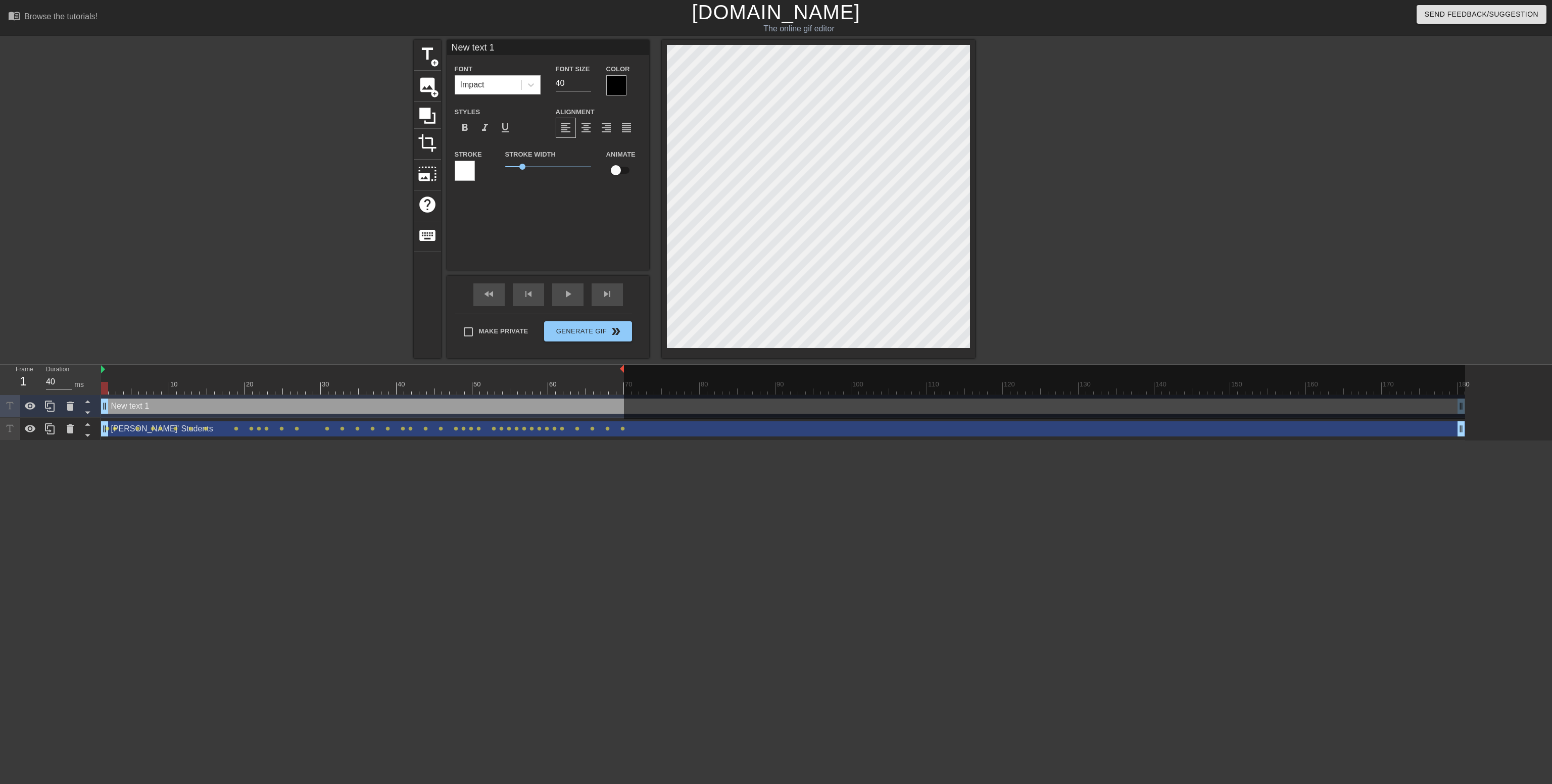
scroll to position [0, 2]
type input "Q"
type textarea "Q"
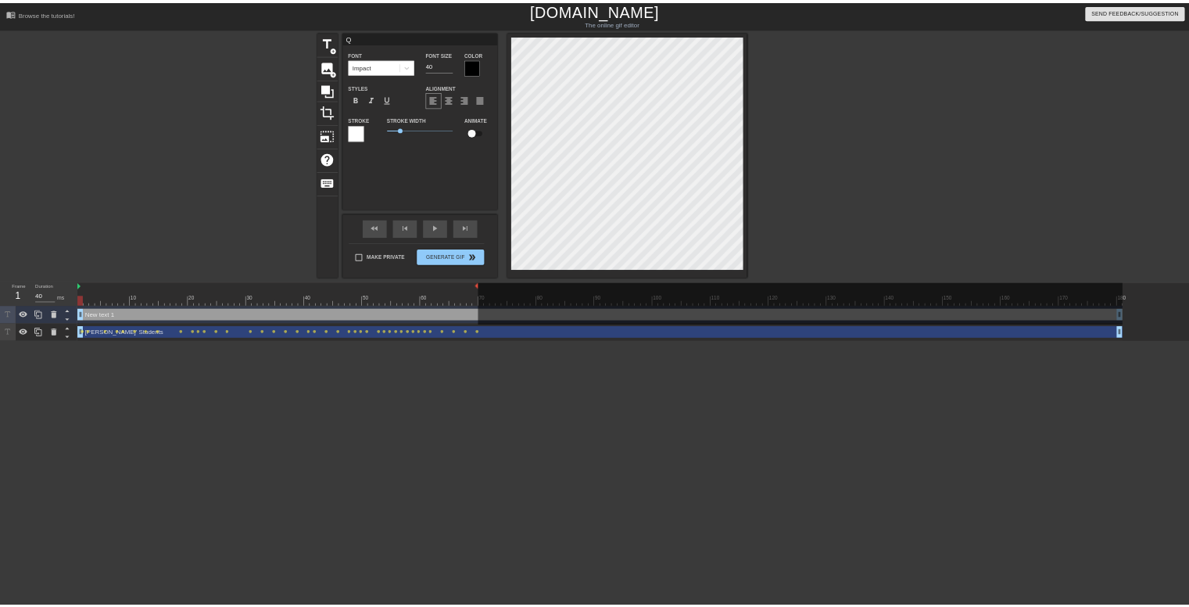
scroll to position [0, 2]
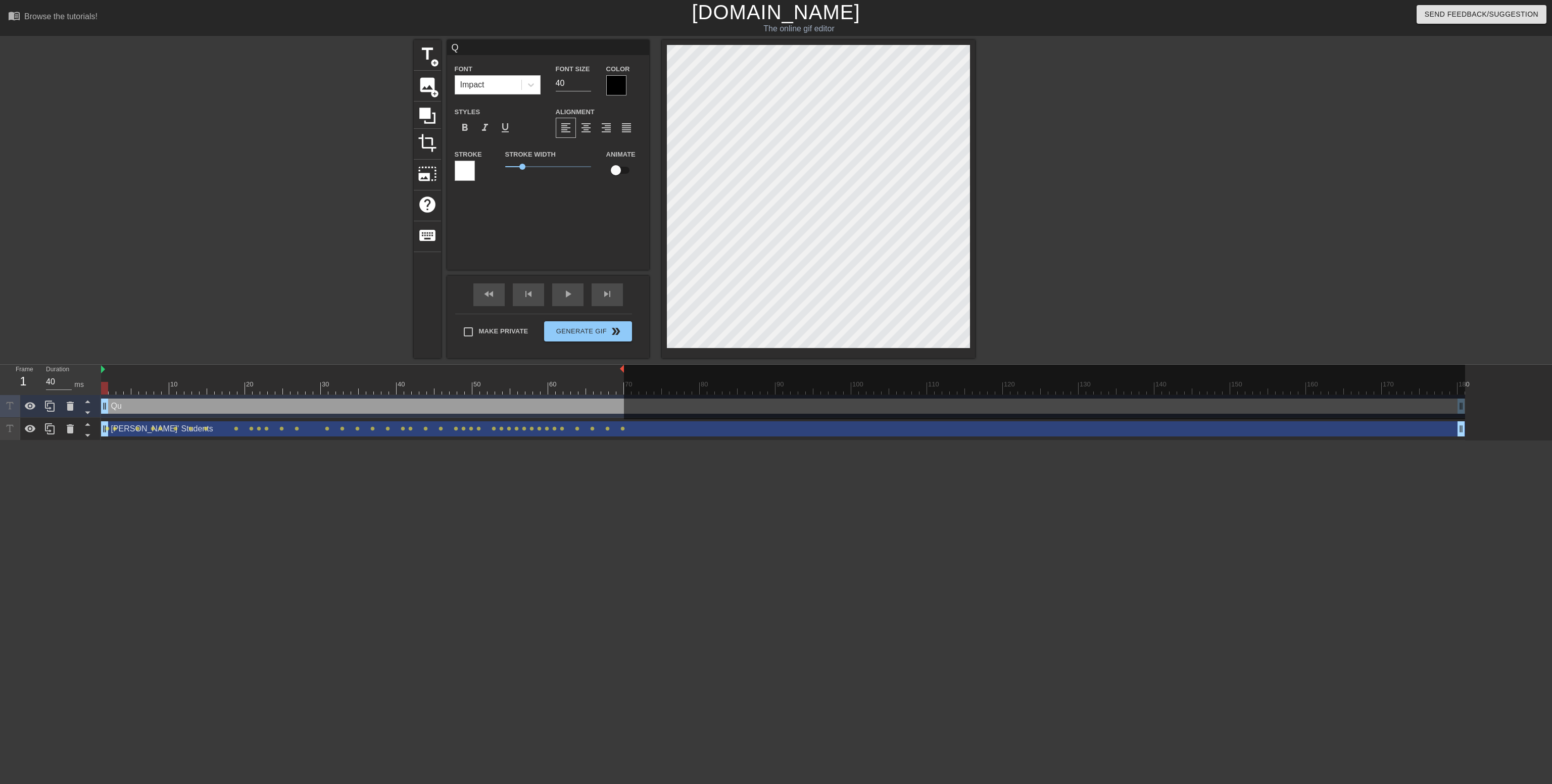
type input "Qu"
type textarea "Qu"
type input "Qui"
type textarea "Qui"
type input "Quiz"
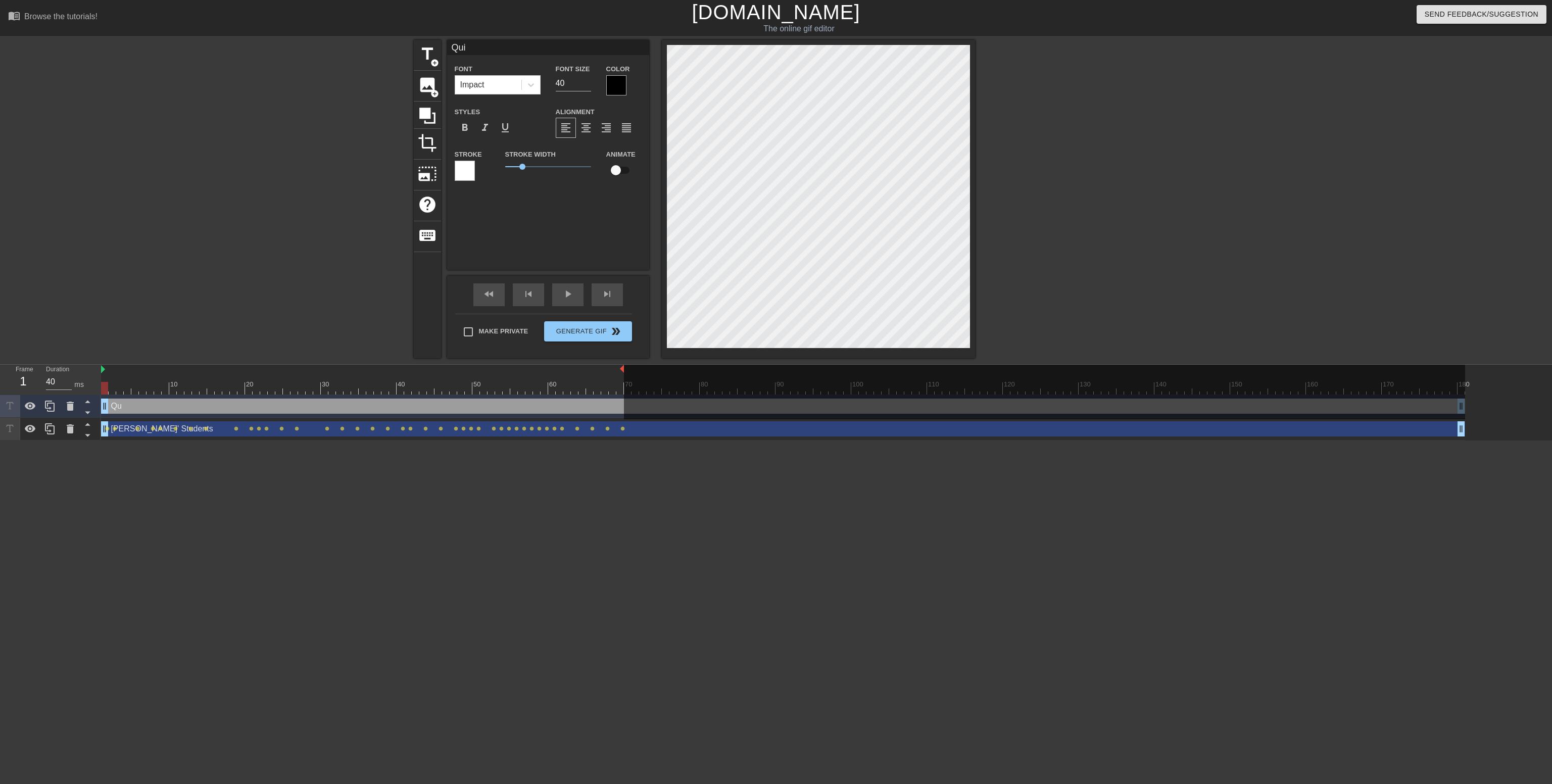
type textarea "Quiz"
type input "Quiz"
type textarea "Quiz"
type input "Quiz #"
type textarea "Quiz #"
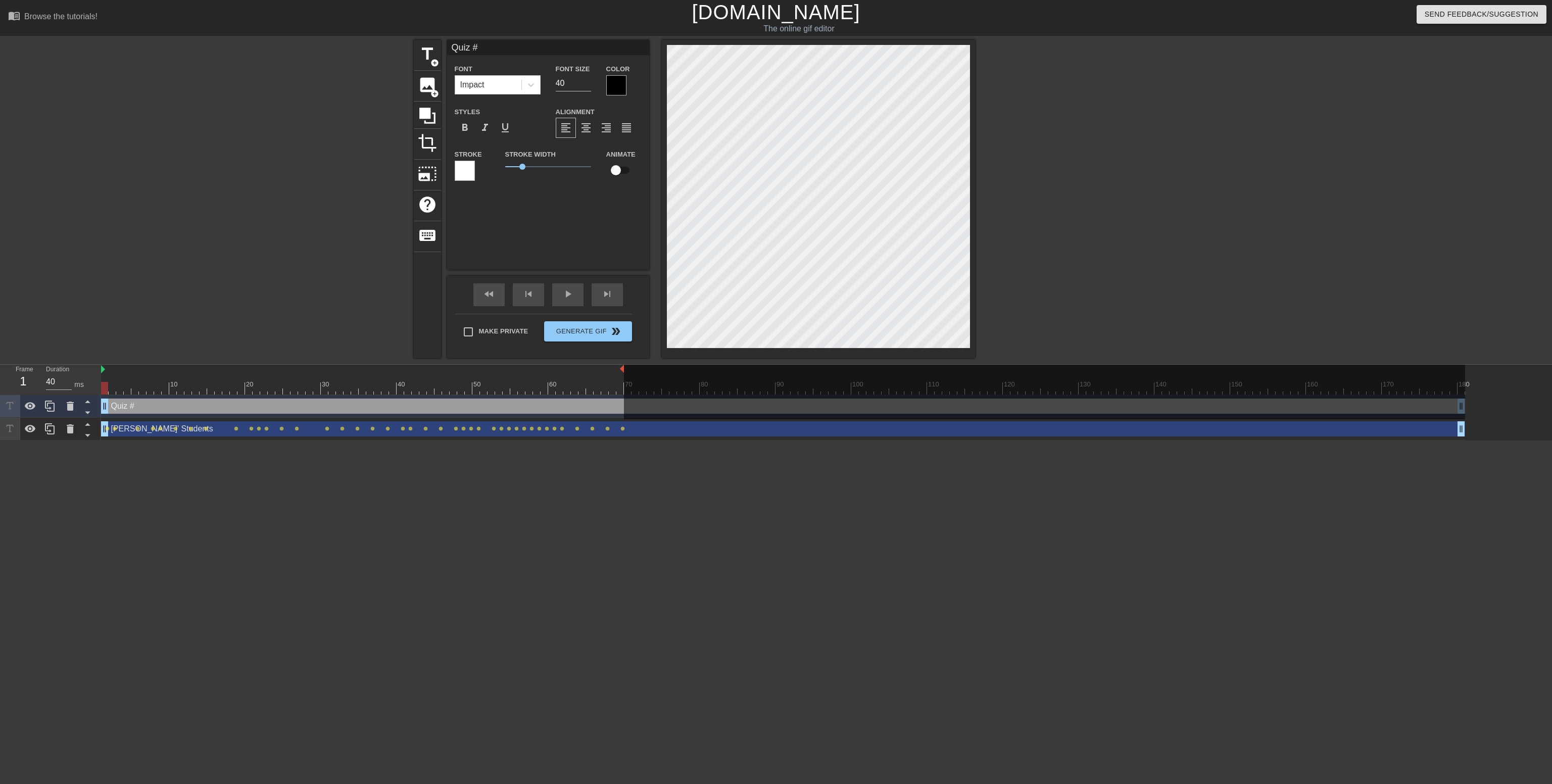
type input "Quiz #1"
type textarea "Quiz #1"
click at [853, 126] on div "title add_circle image add_circle crop photo_size_select_large help keyboard Qu…" at bounding box center [776, 199] width 1552 height 318
click at [614, 171] on input "checkbox" at bounding box center [615, 171] width 58 height 19
checkbox input "true"
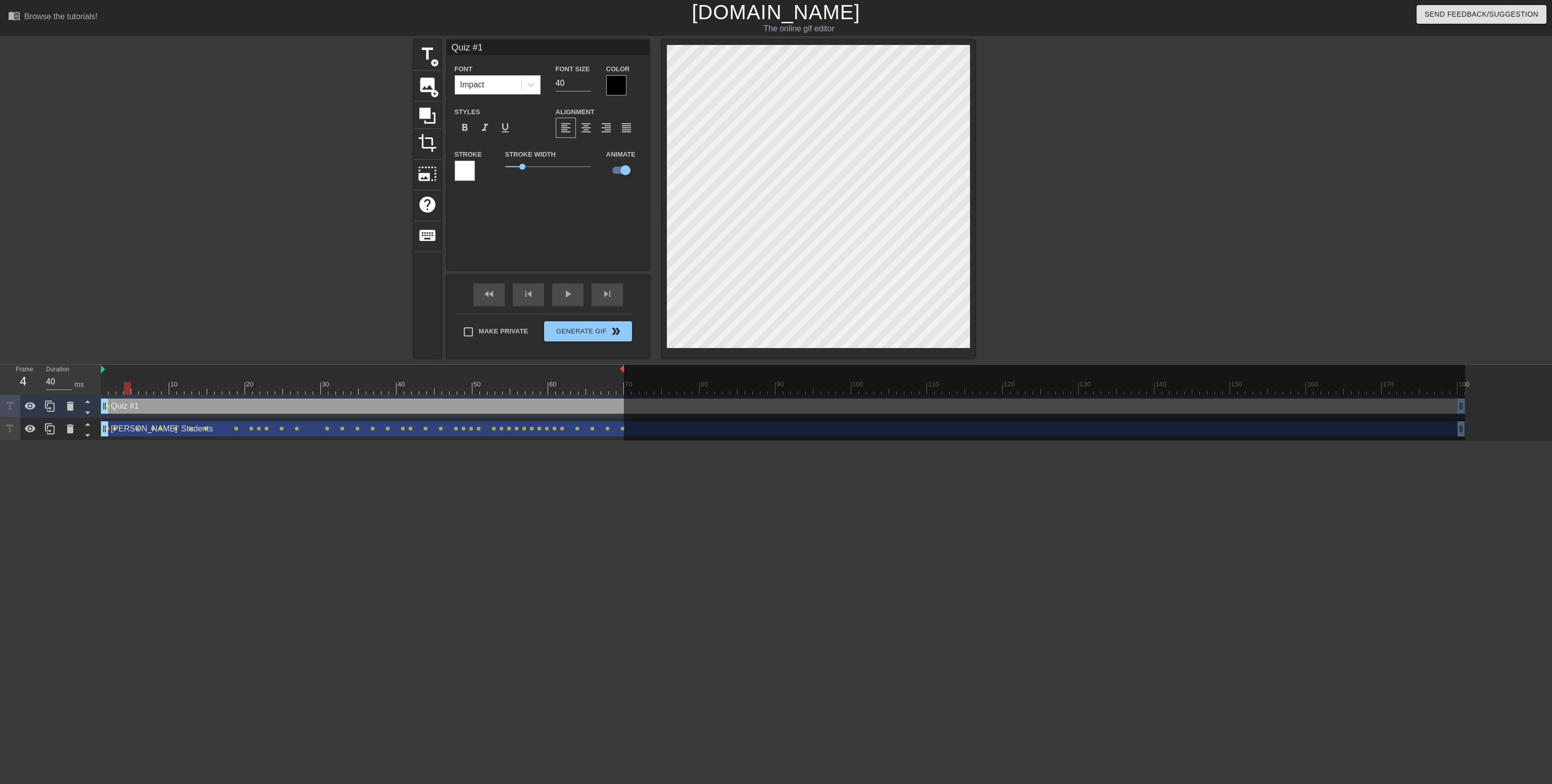
drag, startPoint x: 105, startPoint y: 383, endPoint x: 133, endPoint y: 381, distance: 28.1
click at [129, 381] on div "10 20 30 40 50 60 70 80 90 100 110 120 130 140 150 160" at bounding box center [783, 379] width 1364 height 30
drag, startPoint x: 127, startPoint y: 386, endPoint x: 142, endPoint y: 385, distance: 15.0
click at [142, 385] on div at bounding box center [142, 388] width 7 height 13
drag, startPoint x: 144, startPoint y: 388, endPoint x: 153, endPoint y: 383, distance: 10.3
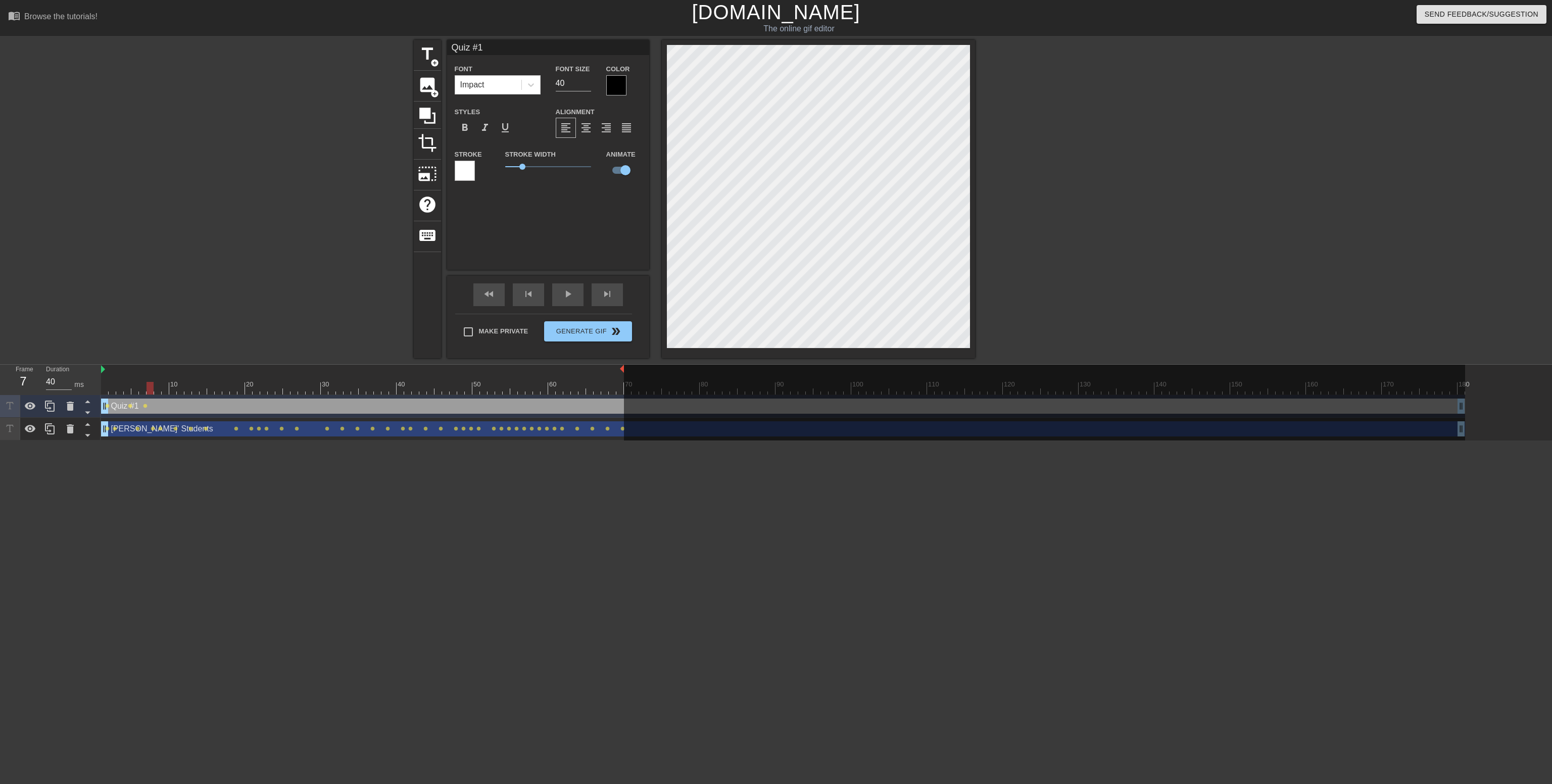
click at [151, 383] on div at bounding box center [150, 388] width 7 height 13
click at [155, 383] on div at bounding box center [157, 388] width 7 height 13
drag, startPoint x: 158, startPoint y: 385, endPoint x: 167, endPoint y: 376, distance: 12.7
click at [166, 376] on div "10 20 30 40 50 60 70 80 90 100 110 120 130 140 150 160" at bounding box center [783, 379] width 1364 height 30
click at [169, 382] on div at bounding box center [783, 388] width 1364 height 13
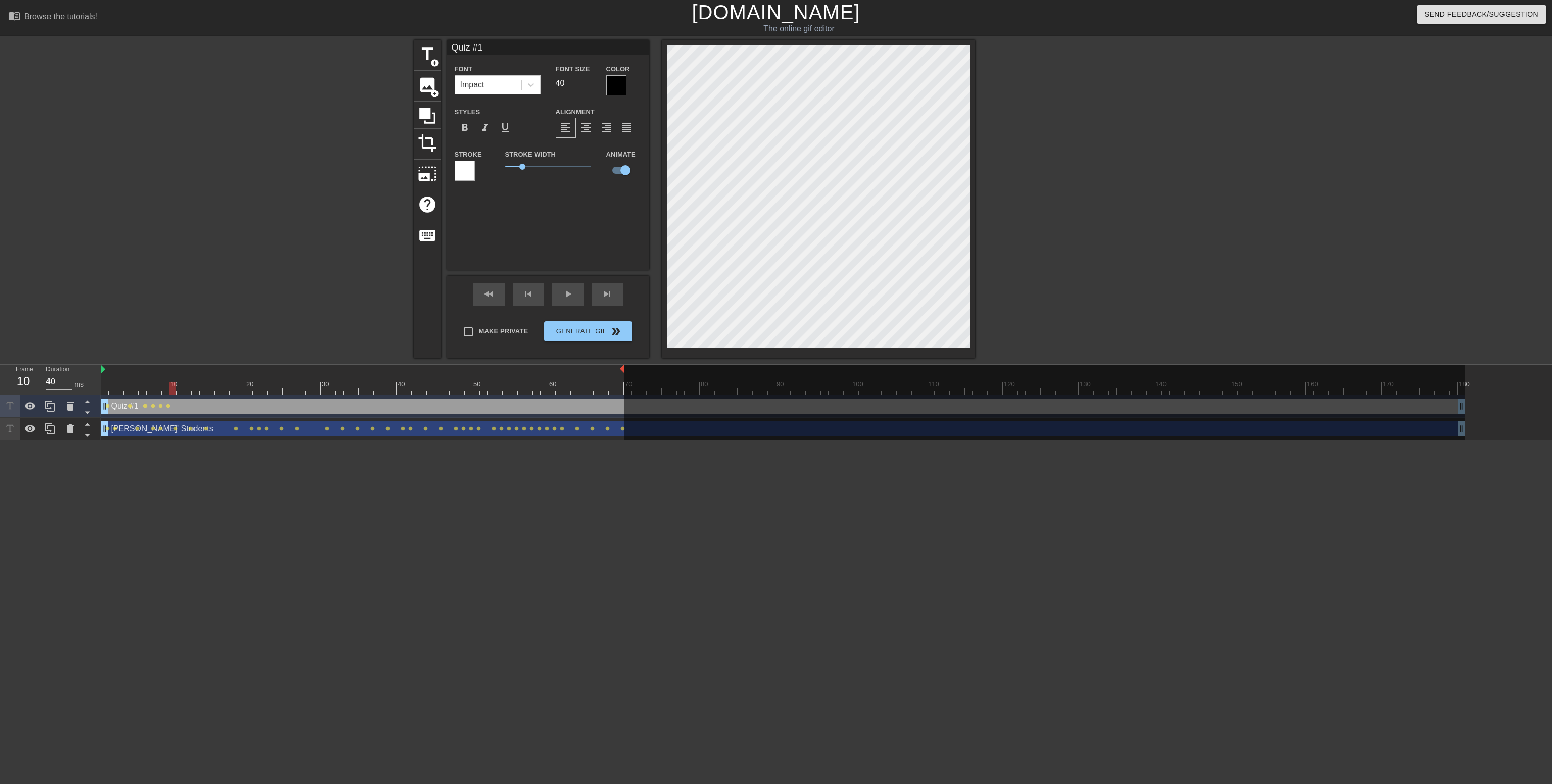
click at [170, 385] on div at bounding box center [173, 388] width 7 height 13
drag, startPoint x: 170, startPoint y: 388, endPoint x: 172, endPoint y: 381, distance: 7.3
click at [179, 379] on div "10 20 30 40 50 60 70 80 90 100 110 120 130 140 150 160" at bounding box center [783, 379] width 1364 height 30
drag, startPoint x: 178, startPoint y: 385, endPoint x: 187, endPoint y: 385, distance: 9.0
click at [187, 385] on div at bounding box center [187, 388] width 7 height 13
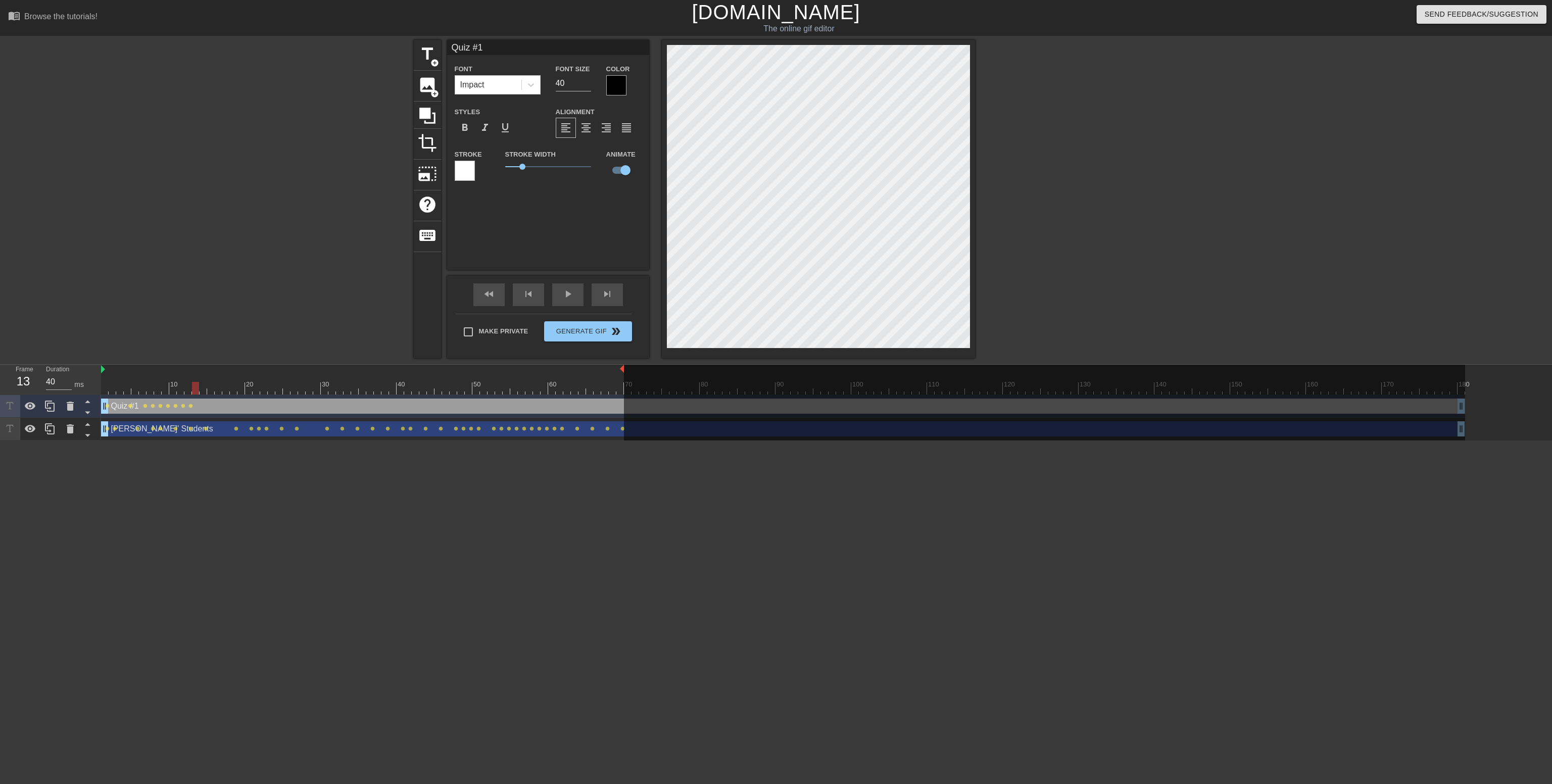
drag, startPoint x: 191, startPoint y: 388, endPoint x: 196, endPoint y: 388, distance: 5.0
click at [196, 388] on div at bounding box center [195, 388] width 7 height 13
drag, startPoint x: 196, startPoint y: 388, endPoint x: 202, endPoint y: 388, distance: 6.0
click at [202, 388] on div at bounding box center [203, 388] width 7 height 13
click at [207, 387] on div at bounding box center [210, 388] width 7 height 13
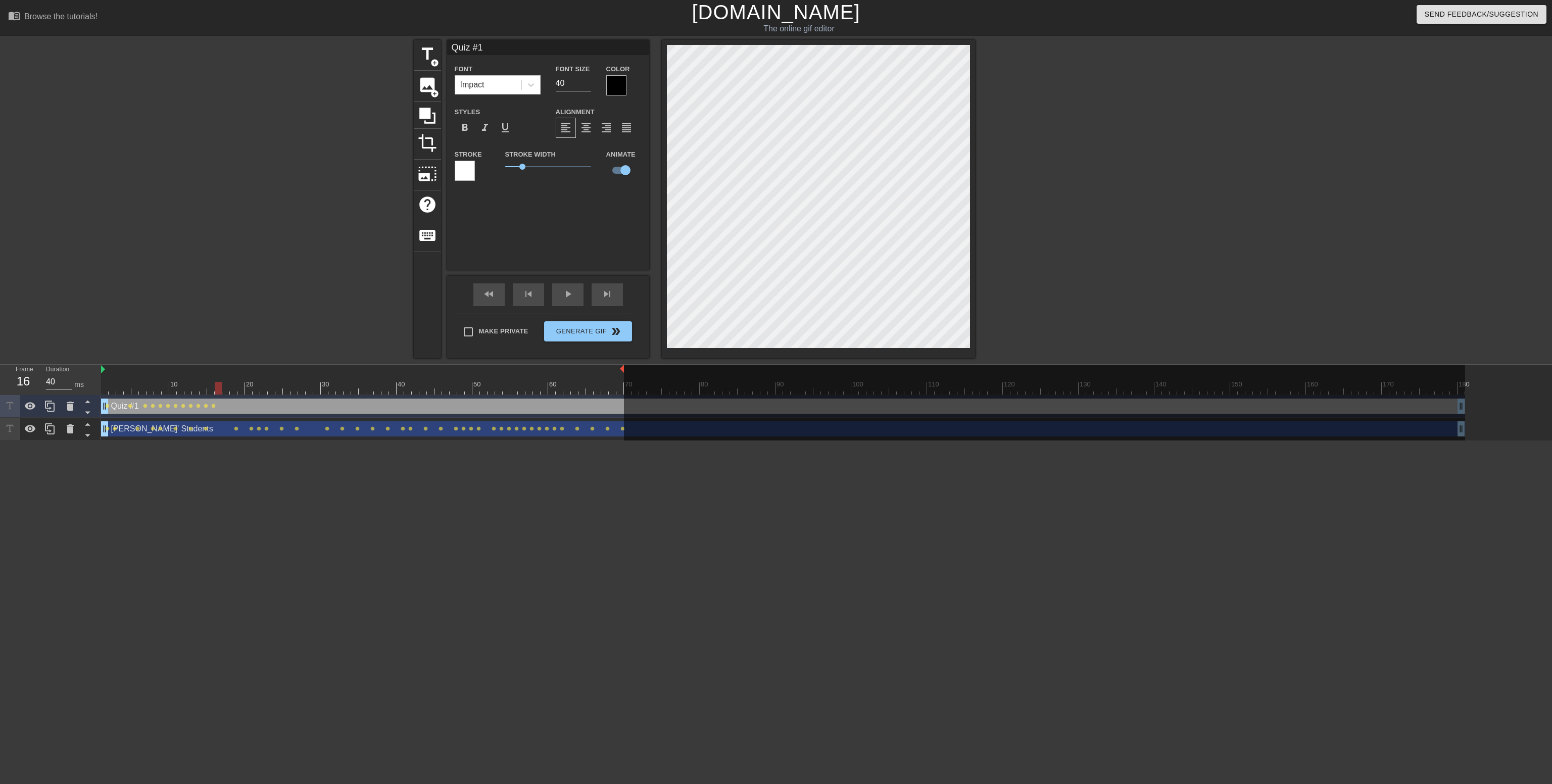
drag, startPoint x: 207, startPoint y: 387, endPoint x: 215, endPoint y: 387, distance: 8.0
click at [215, 387] on div at bounding box center [218, 388] width 7 height 13
drag, startPoint x: 216, startPoint y: 387, endPoint x: 223, endPoint y: 387, distance: 7.0
click at [223, 387] on div at bounding box center [226, 388] width 7 height 13
click at [232, 389] on div at bounding box center [783, 388] width 1364 height 13
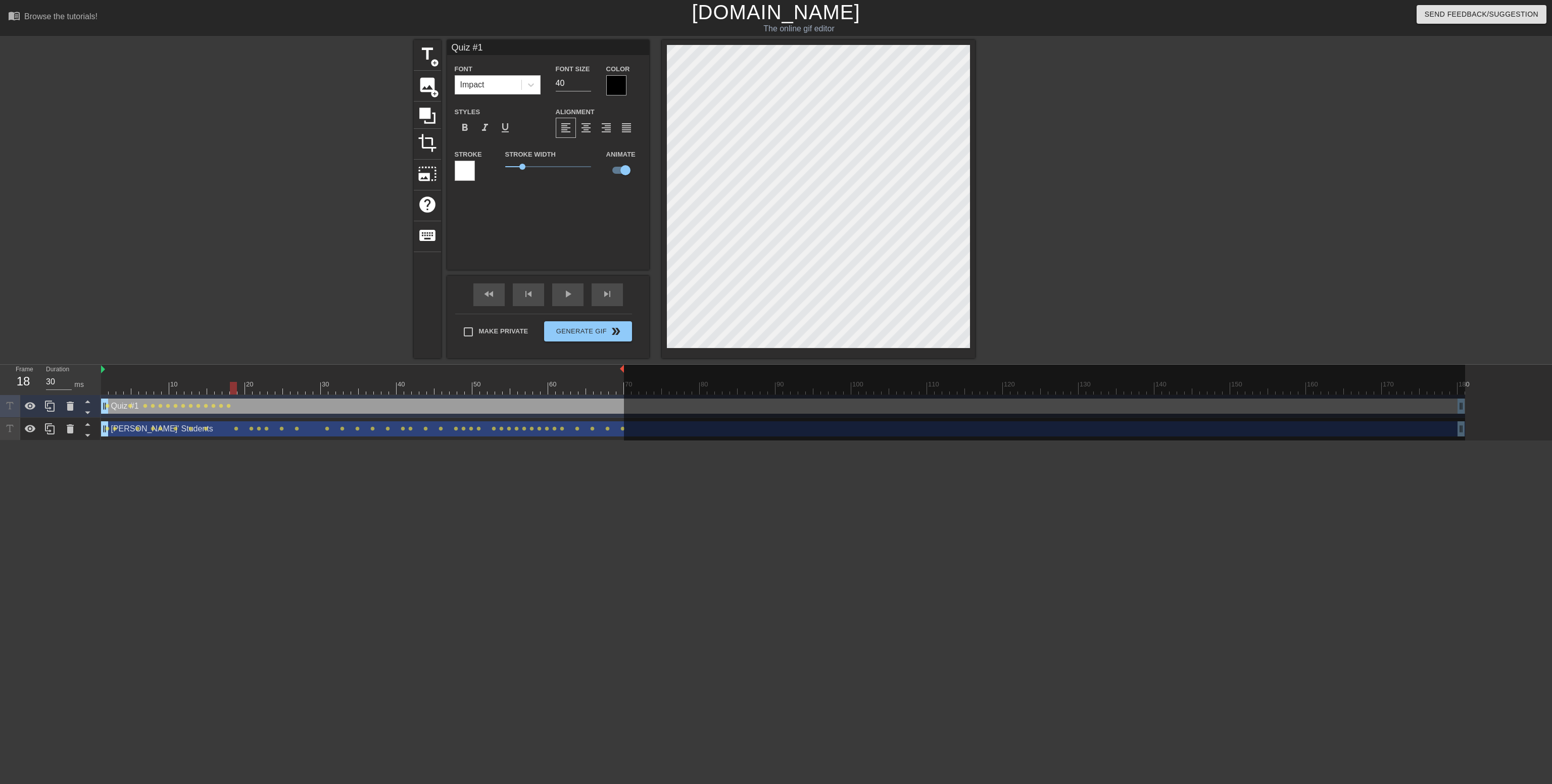
click at [235, 386] on div at bounding box center [233, 388] width 7 height 13
click at [239, 388] on div at bounding box center [240, 388] width 7 height 13
drag, startPoint x: 240, startPoint y: 385, endPoint x: 247, endPoint y: 388, distance: 7.6
click at [247, 388] on div at bounding box center [248, 388] width 7 height 13
drag, startPoint x: 246, startPoint y: 383, endPoint x: 255, endPoint y: 382, distance: 9.1
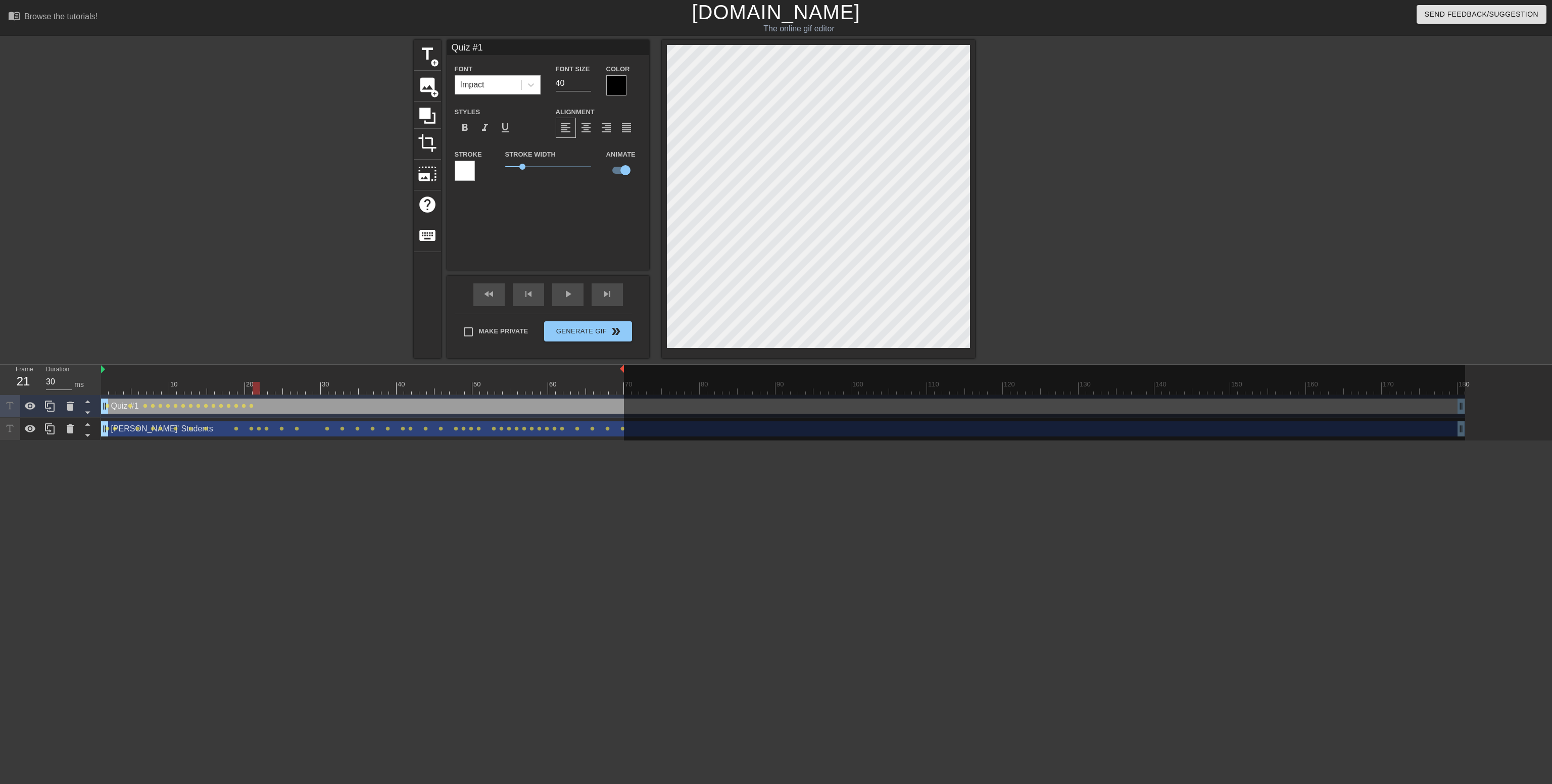
click at [255, 382] on div at bounding box center [256, 388] width 7 height 13
drag, startPoint x: 257, startPoint y: 385, endPoint x: 263, endPoint y: 385, distance: 6.0
click at [263, 385] on div at bounding box center [264, 388] width 7 height 13
drag, startPoint x: 263, startPoint y: 385, endPoint x: 270, endPoint y: 385, distance: 7.0
click at [270, 385] on div at bounding box center [271, 388] width 7 height 13
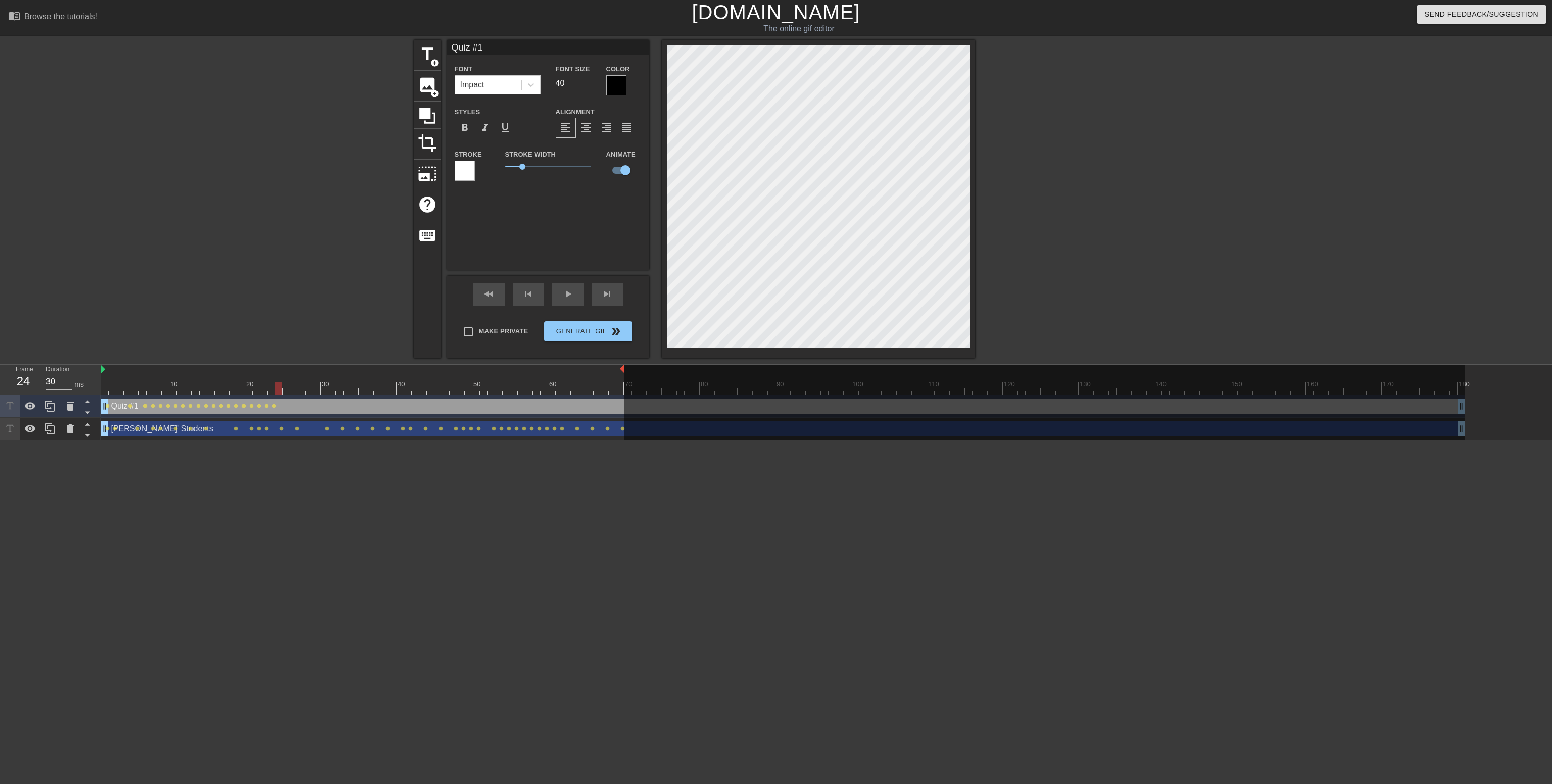
drag, startPoint x: 272, startPoint y: 385, endPoint x: 278, endPoint y: 385, distance: 6.0
click at [278, 385] on div at bounding box center [279, 388] width 7 height 13
drag, startPoint x: 278, startPoint y: 383, endPoint x: 287, endPoint y: 386, distance: 9.5
click at [287, 386] on div at bounding box center [286, 388] width 7 height 13
drag, startPoint x: 287, startPoint y: 386, endPoint x: 293, endPoint y: 387, distance: 6.1
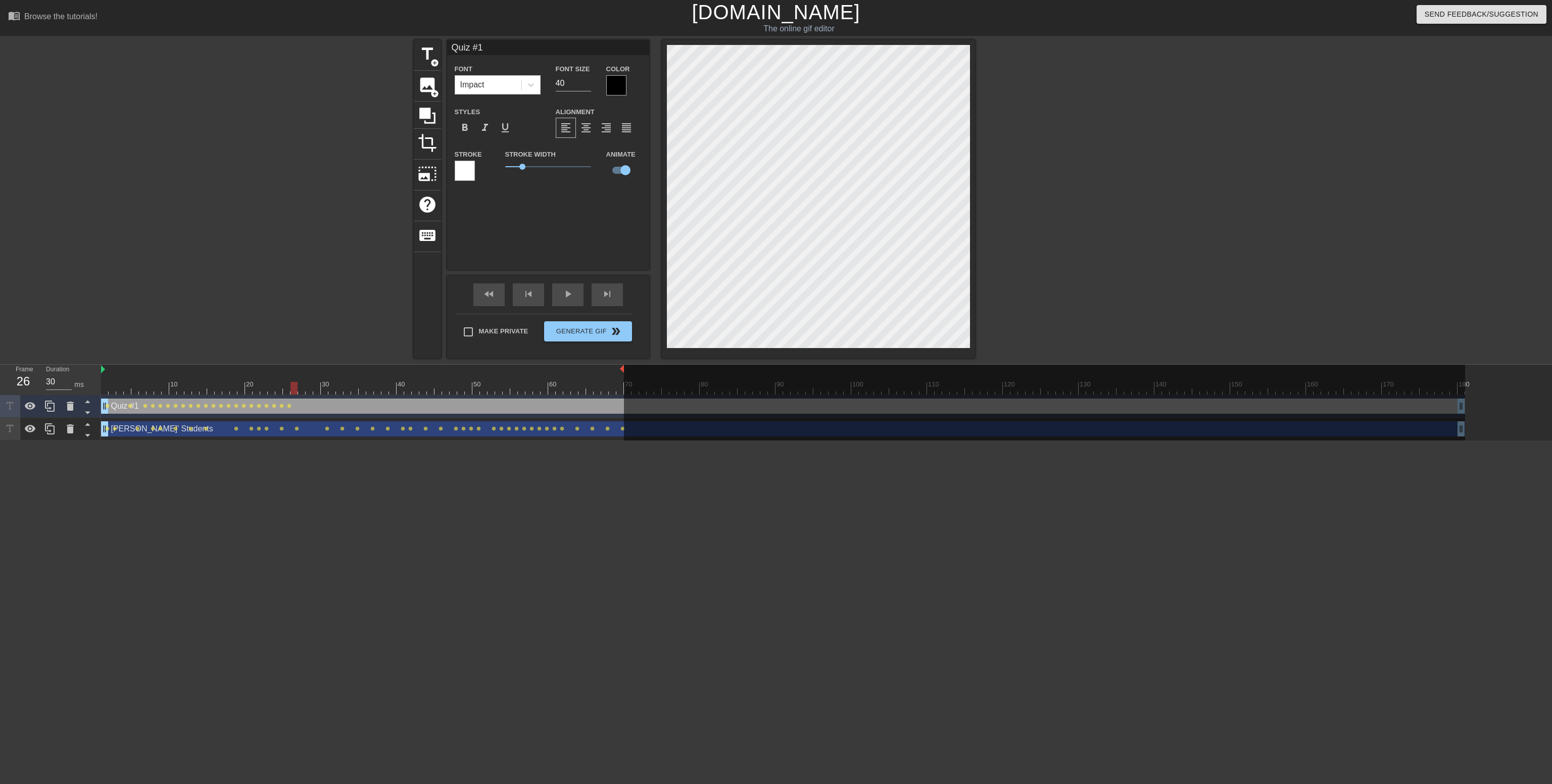
click at [293, 387] on div at bounding box center [293, 388] width 7 height 13
drag, startPoint x: 294, startPoint y: 385, endPoint x: 301, endPoint y: 386, distance: 7.1
click at [301, 386] on div at bounding box center [301, 388] width 7 height 13
drag, startPoint x: 300, startPoint y: 390, endPoint x: 316, endPoint y: 390, distance: 16.0
click at [316, 390] on div at bounding box center [317, 388] width 7 height 13
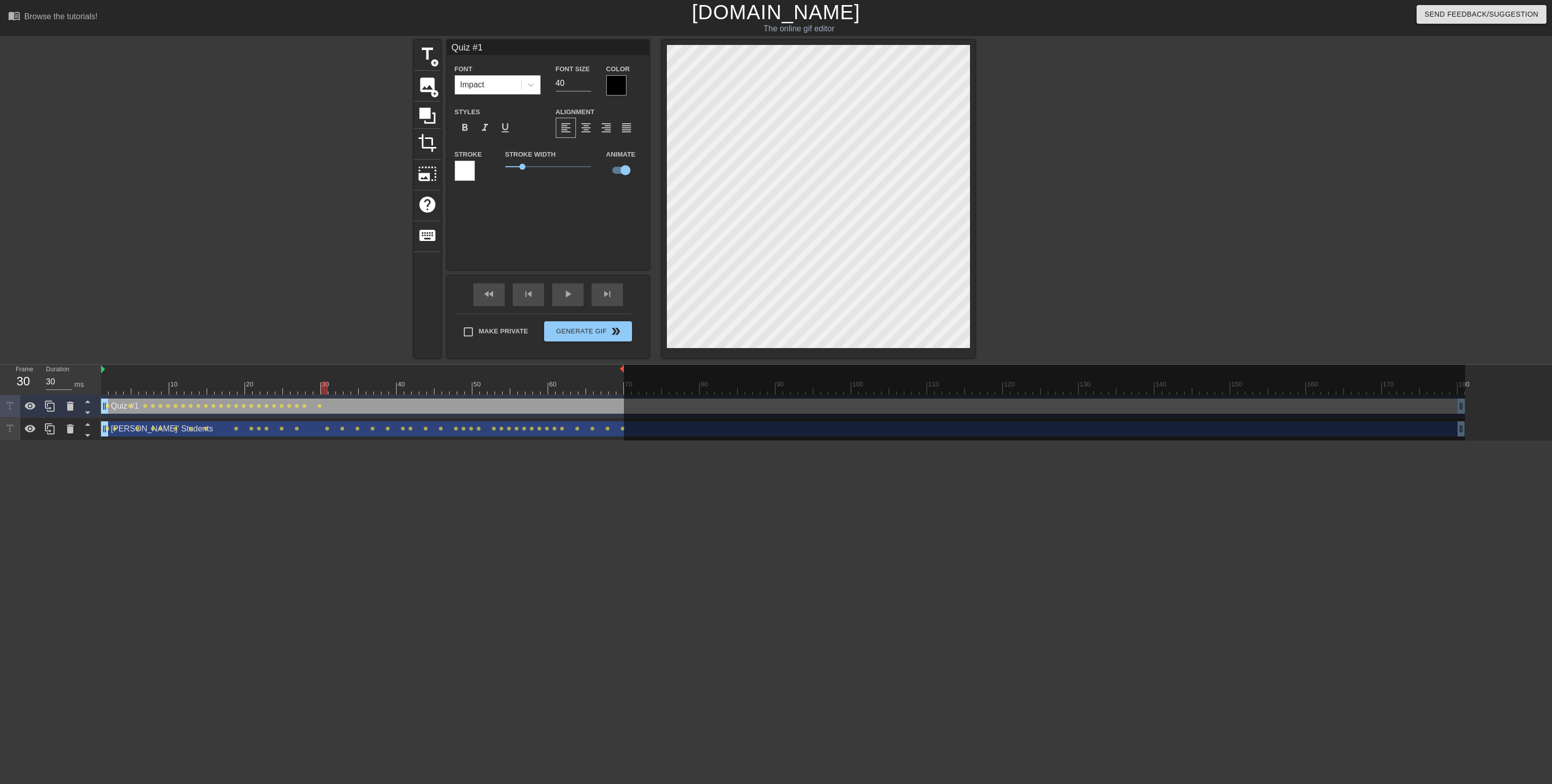
drag, startPoint x: 318, startPoint y: 388, endPoint x: 325, endPoint y: 388, distance: 7.0
click at [325, 388] on div at bounding box center [324, 388] width 7 height 13
drag, startPoint x: 326, startPoint y: 388, endPoint x: 332, endPoint y: 387, distance: 6.1
click at [332, 387] on div at bounding box center [332, 388] width 7 height 13
click at [337, 387] on div at bounding box center [783, 388] width 1364 height 13
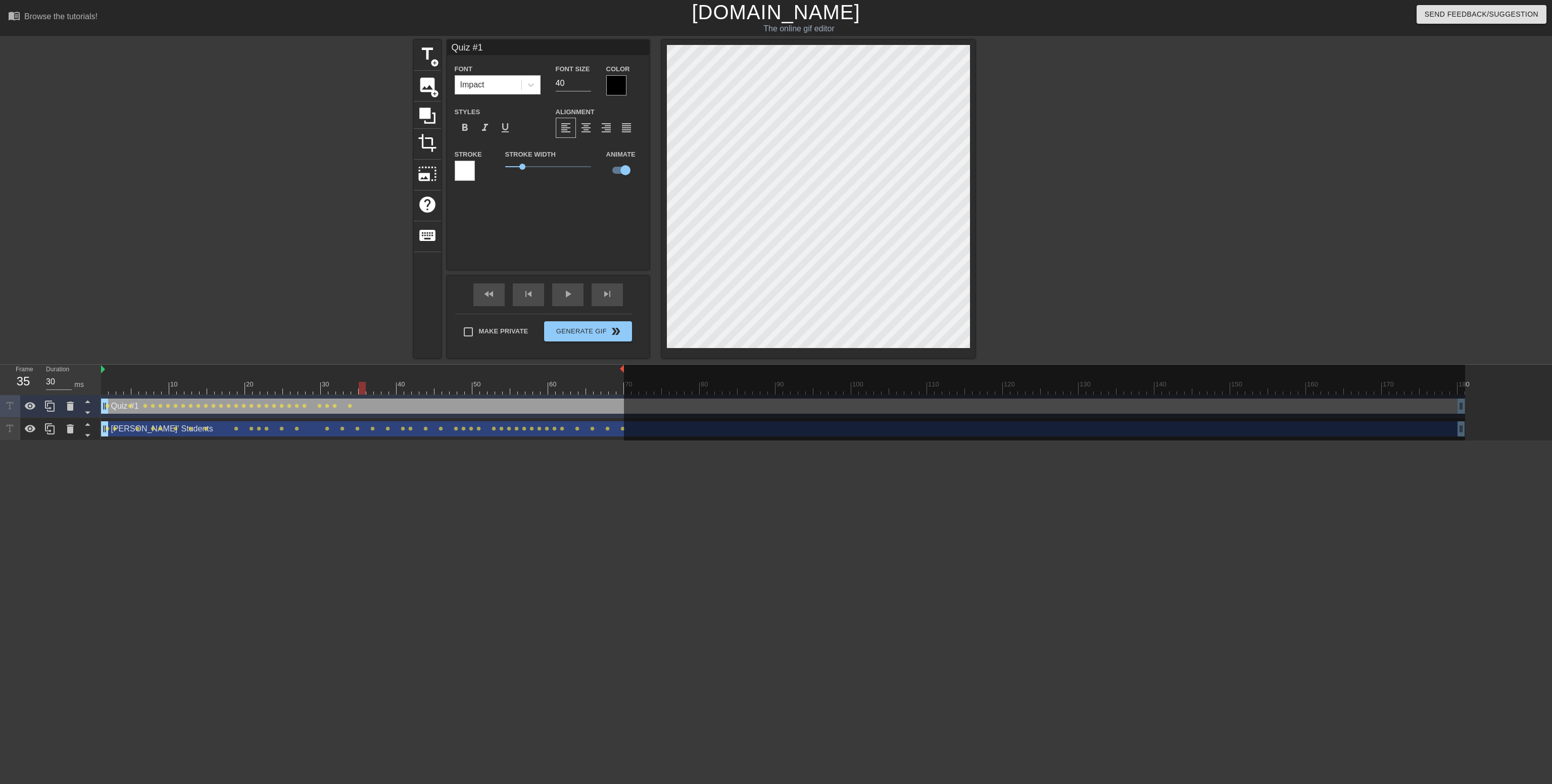
drag, startPoint x: 348, startPoint y: 385, endPoint x: 363, endPoint y: 383, distance: 15.1
click at [363, 383] on div at bounding box center [362, 388] width 7 height 13
drag, startPoint x: 363, startPoint y: 382, endPoint x: 372, endPoint y: 382, distance: 9.0
click at [372, 382] on div at bounding box center [370, 388] width 7 height 13
drag, startPoint x: 368, startPoint y: 385, endPoint x: 374, endPoint y: 385, distance: 6.0
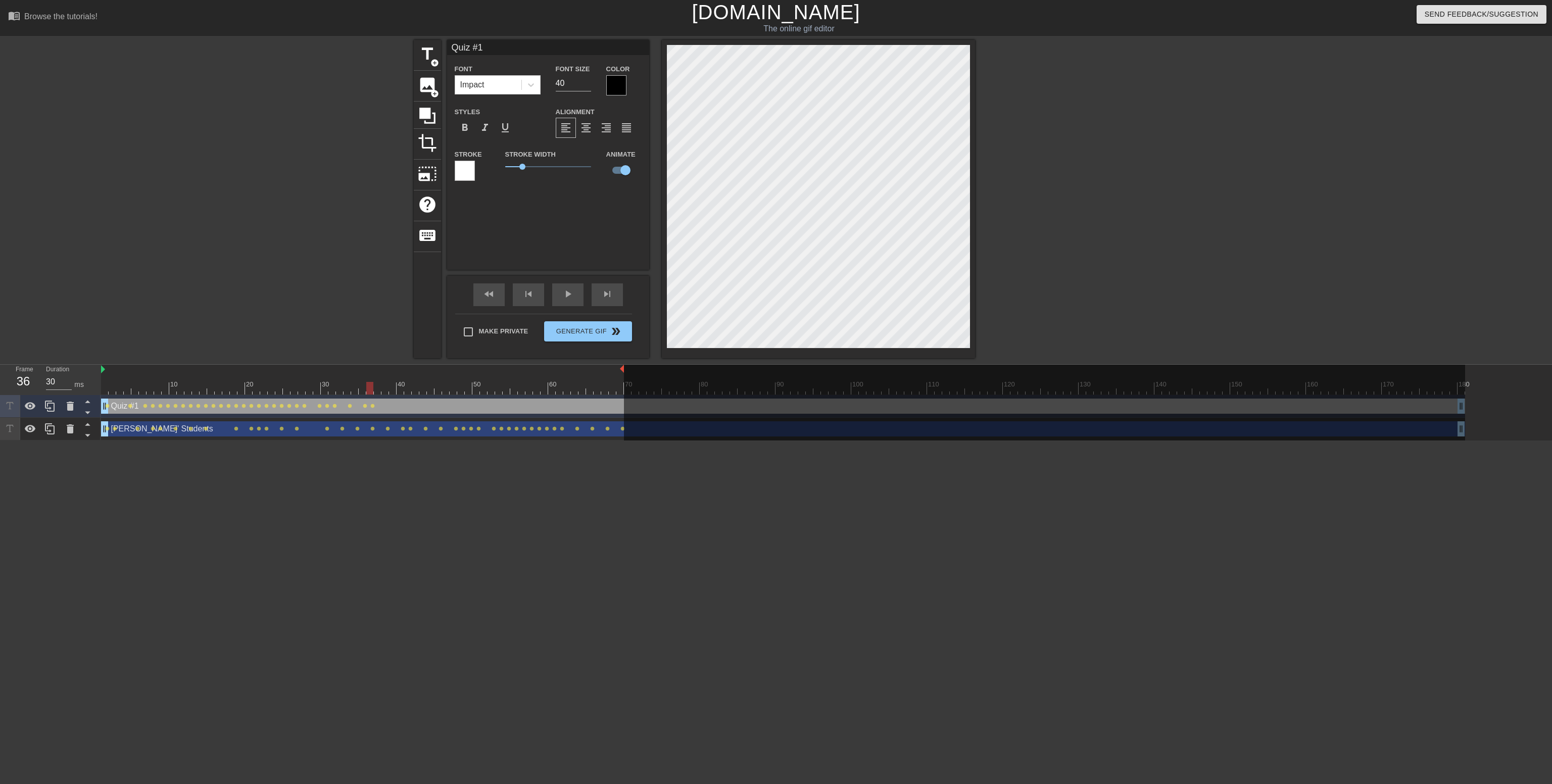
click at [374, 385] on div at bounding box center [783, 388] width 1364 height 13
drag, startPoint x: 369, startPoint y: 388, endPoint x: 379, endPoint y: 388, distance: 10.0
click at [379, 388] on div at bounding box center [377, 388] width 7 height 13
click at [381, 388] on div at bounding box center [385, 388] width 7 height 13
drag, startPoint x: 383, startPoint y: 388, endPoint x: 394, endPoint y: 388, distance: 11.0
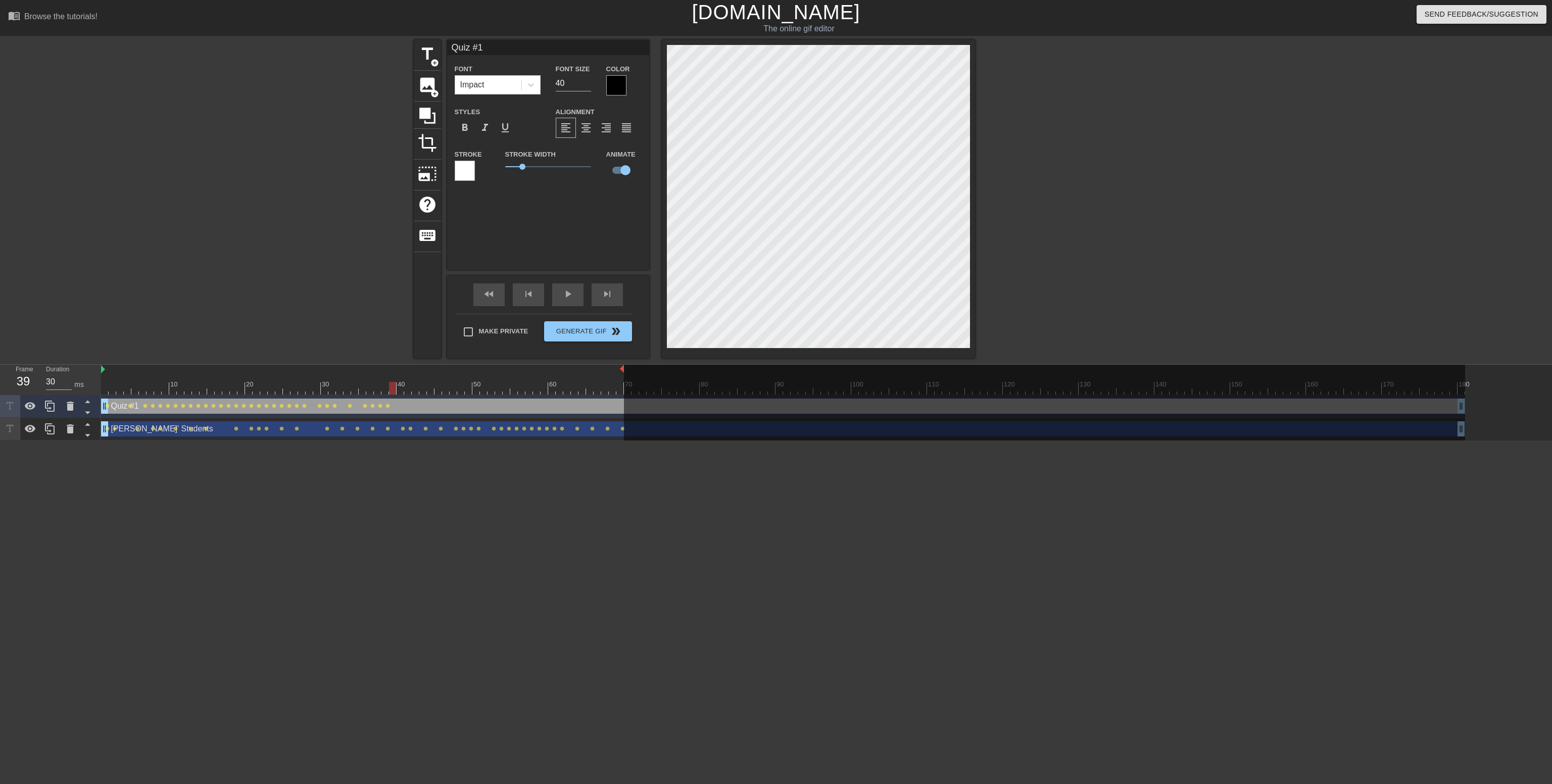
click at [394, 388] on div at bounding box center [392, 388] width 7 height 13
drag, startPoint x: 395, startPoint y: 385, endPoint x: 401, endPoint y: 385, distance: 6.0
click at [401, 385] on div at bounding box center [400, 388] width 7 height 13
drag, startPoint x: 401, startPoint y: 385, endPoint x: 413, endPoint y: 385, distance: 12.0
click at [413, 385] on div at bounding box center [415, 388] width 7 height 13
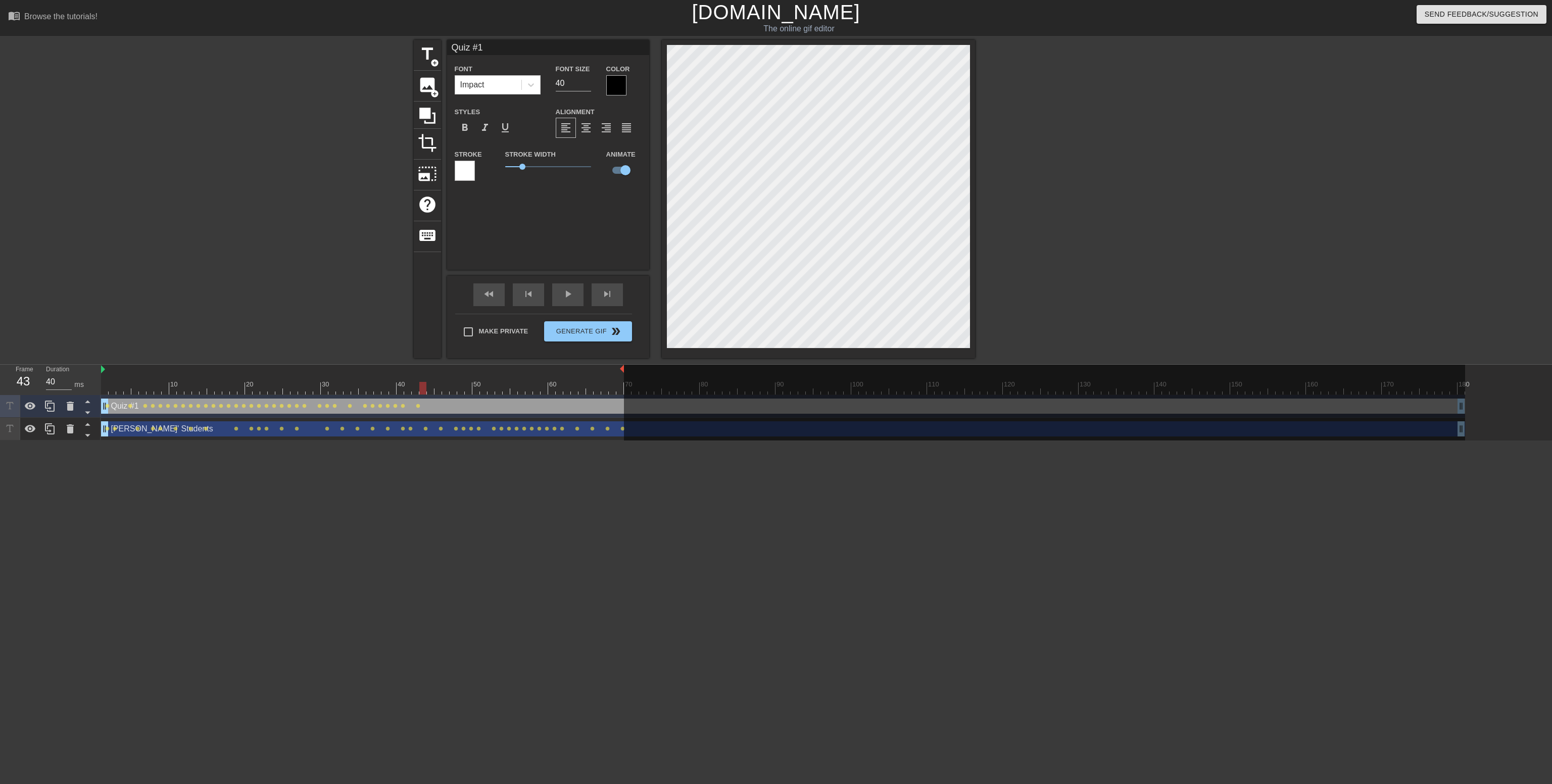
drag, startPoint x: 417, startPoint y: 385, endPoint x: 423, endPoint y: 392, distance: 9.2
click at [423, 392] on div at bounding box center [423, 388] width 7 height 13
drag, startPoint x: 423, startPoint y: 392, endPoint x: 432, endPoint y: 392, distance: 9.0
click at [432, 392] on div at bounding box center [430, 388] width 7 height 13
click at [436, 392] on div at bounding box center [783, 388] width 1364 height 13
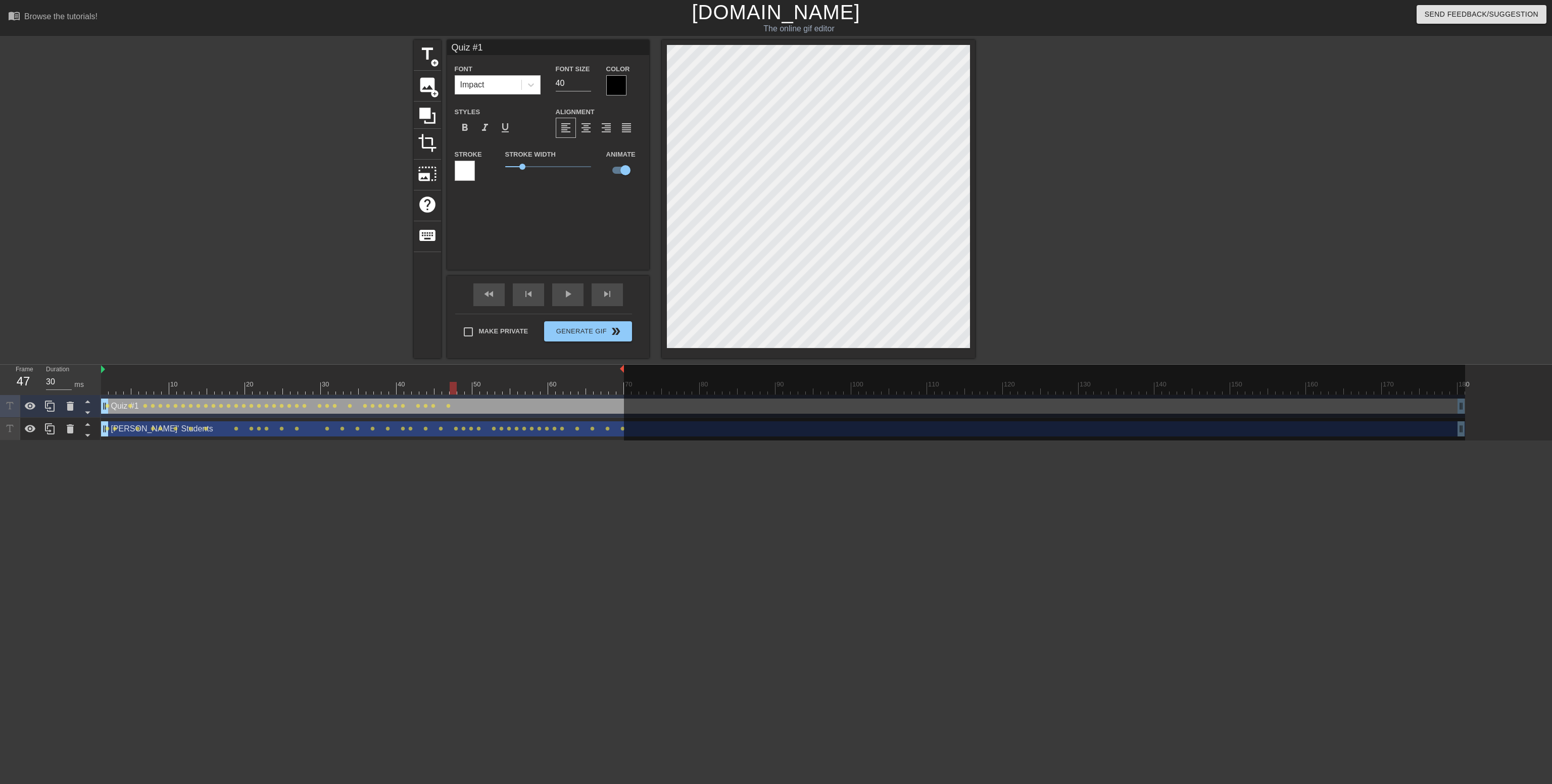
drag, startPoint x: 445, startPoint y: 391, endPoint x: 452, endPoint y: 389, distance: 7.3
click at [452, 389] on div at bounding box center [453, 388] width 7 height 13
drag, startPoint x: 451, startPoint y: 389, endPoint x: 462, endPoint y: 377, distance: 16.3
click at [462, 377] on div "10 20 30 40 50 60 70 80 90 100 110 120 130 140 150 160" at bounding box center [783, 379] width 1364 height 30
drag, startPoint x: 460, startPoint y: 383, endPoint x: 465, endPoint y: 383, distance: 5.0
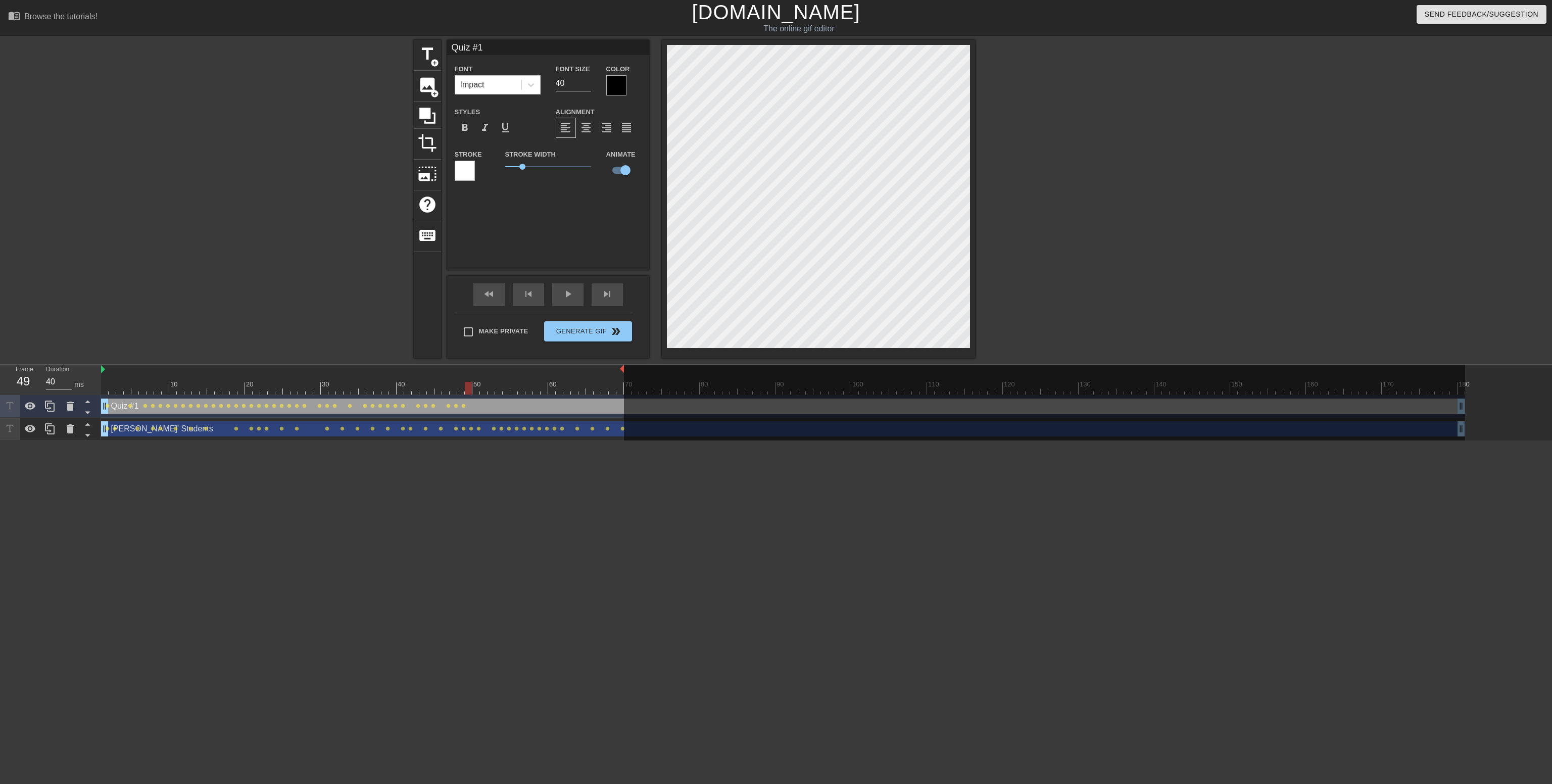
click at [465, 383] on div at bounding box center [468, 388] width 7 height 13
drag, startPoint x: 465, startPoint y: 383, endPoint x: 471, endPoint y: 385, distance: 6.3
click at [471, 385] on div at bounding box center [468, 388] width 7 height 13
drag, startPoint x: 471, startPoint y: 385, endPoint x: 478, endPoint y: 387, distance: 7.3
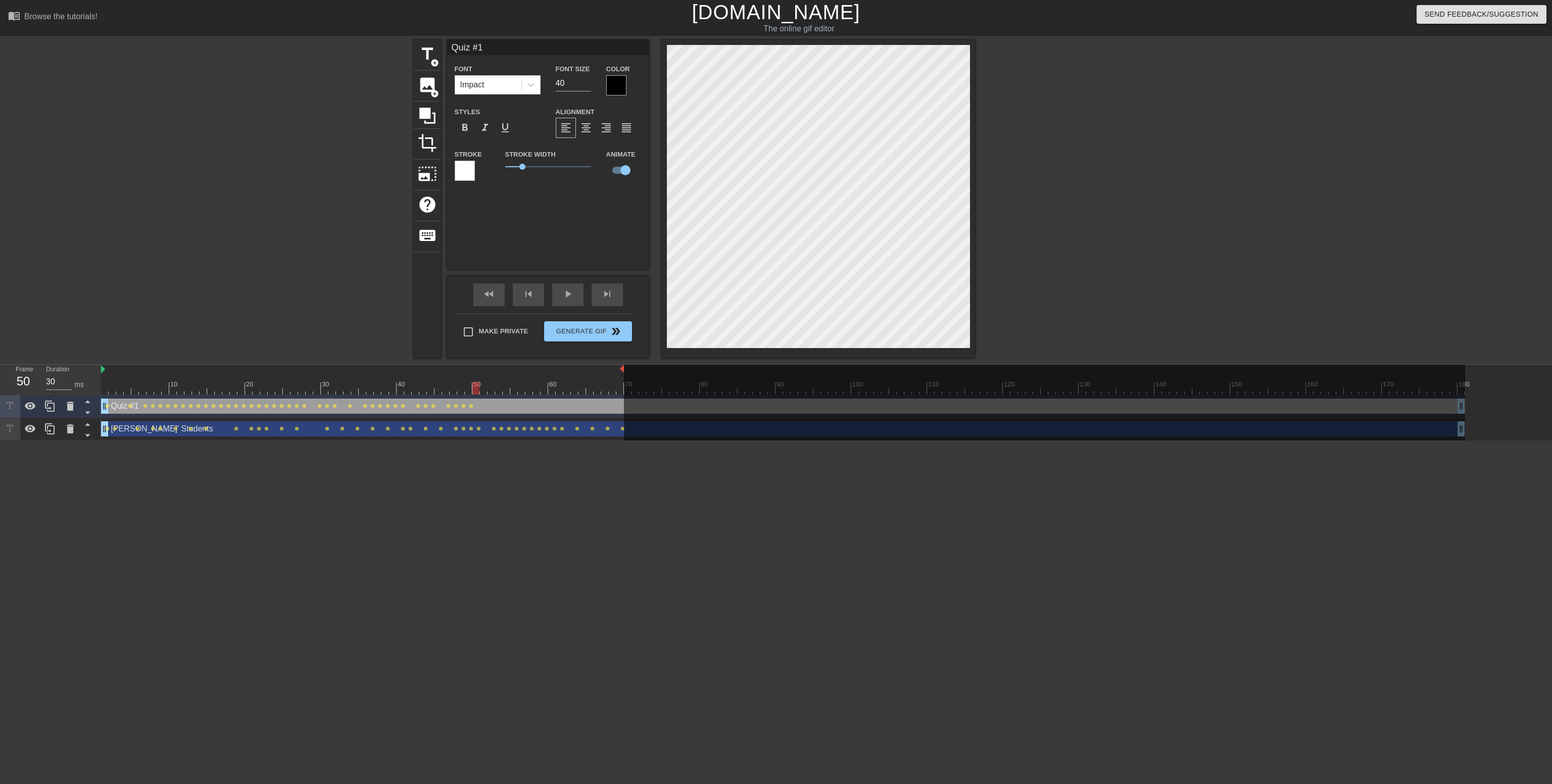
click at [478, 387] on div at bounding box center [476, 388] width 7 height 13
drag, startPoint x: 476, startPoint y: 387, endPoint x: 481, endPoint y: 388, distance: 5.1
click at [481, 388] on div at bounding box center [484, 388] width 7 height 13
drag, startPoint x: 481, startPoint y: 388, endPoint x: 489, endPoint y: 388, distance: 8.0
click at [489, 388] on div at bounding box center [491, 388] width 7 height 13
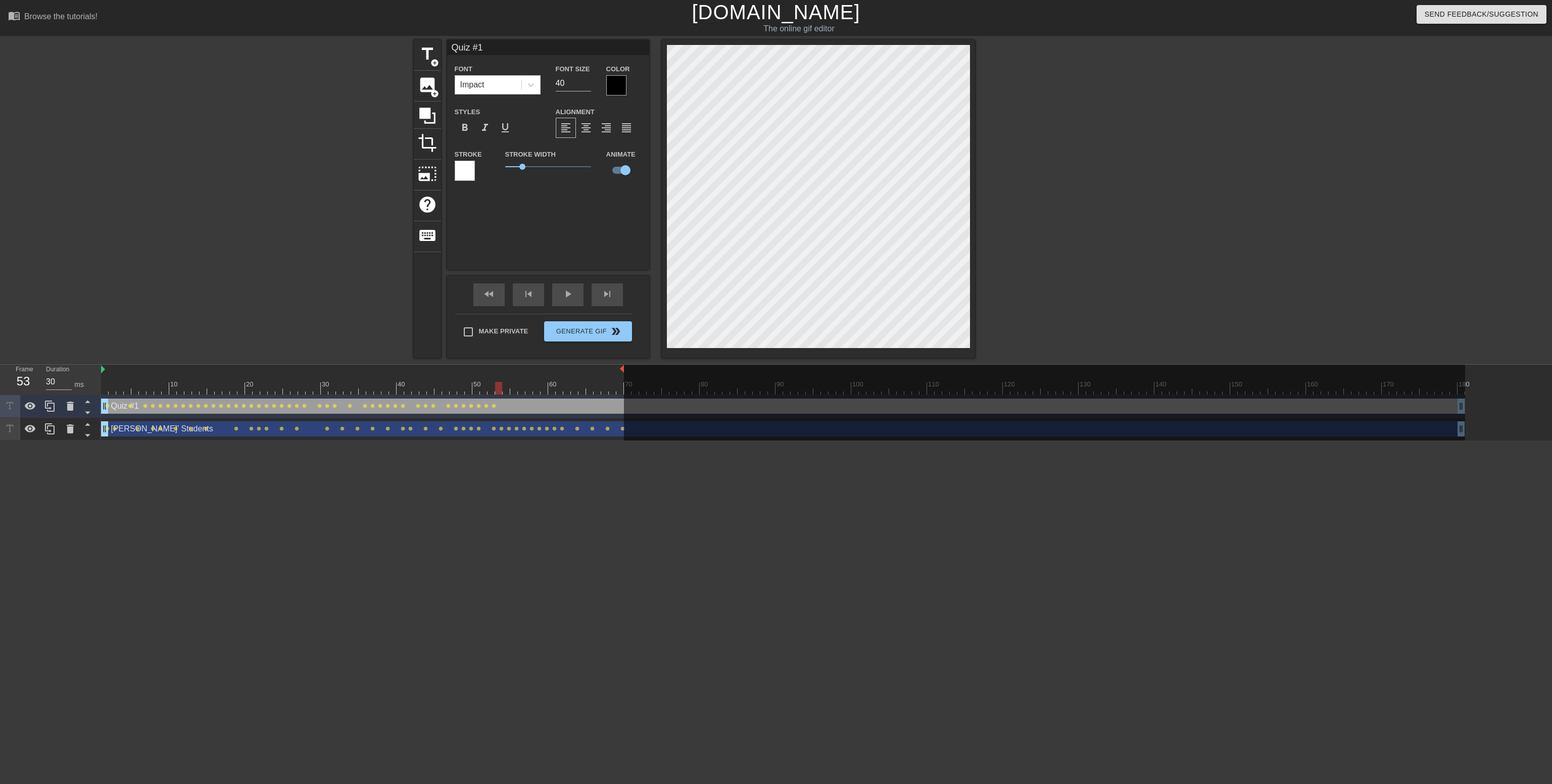
drag, startPoint x: 489, startPoint y: 388, endPoint x: 494, endPoint y: 389, distance: 5.1
click at [495, 389] on div at bounding box center [498, 388] width 7 height 13
drag, startPoint x: 499, startPoint y: 388, endPoint x: 505, endPoint y: 388, distance: 6.0
click at [505, 388] on div at bounding box center [506, 388] width 7 height 13
click at [511, 388] on div at bounding box center [513, 388] width 7 height 13
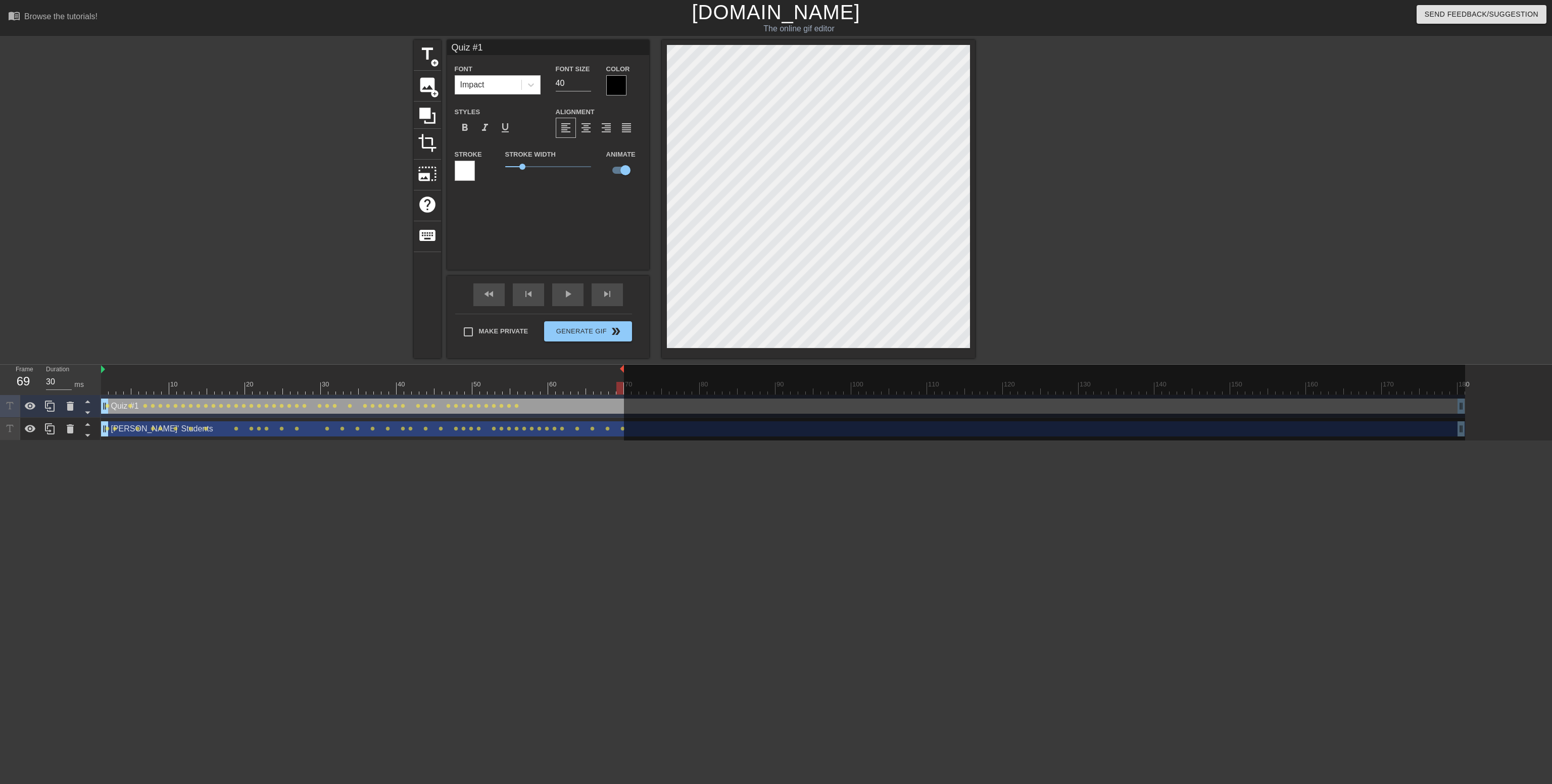
drag, startPoint x: 622, startPoint y: 367, endPoint x: 596, endPoint y: 370, distance: 26.2
click at [596, 370] on div "10 20 30 40 50 60 70 80 90 100 110 120 130 140 150 160" at bounding box center [783, 379] width 1364 height 30
drag, startPoint x: 622, startPoint y: 369, endPoint x: 524, endPoint y: 370, distance: 98.0
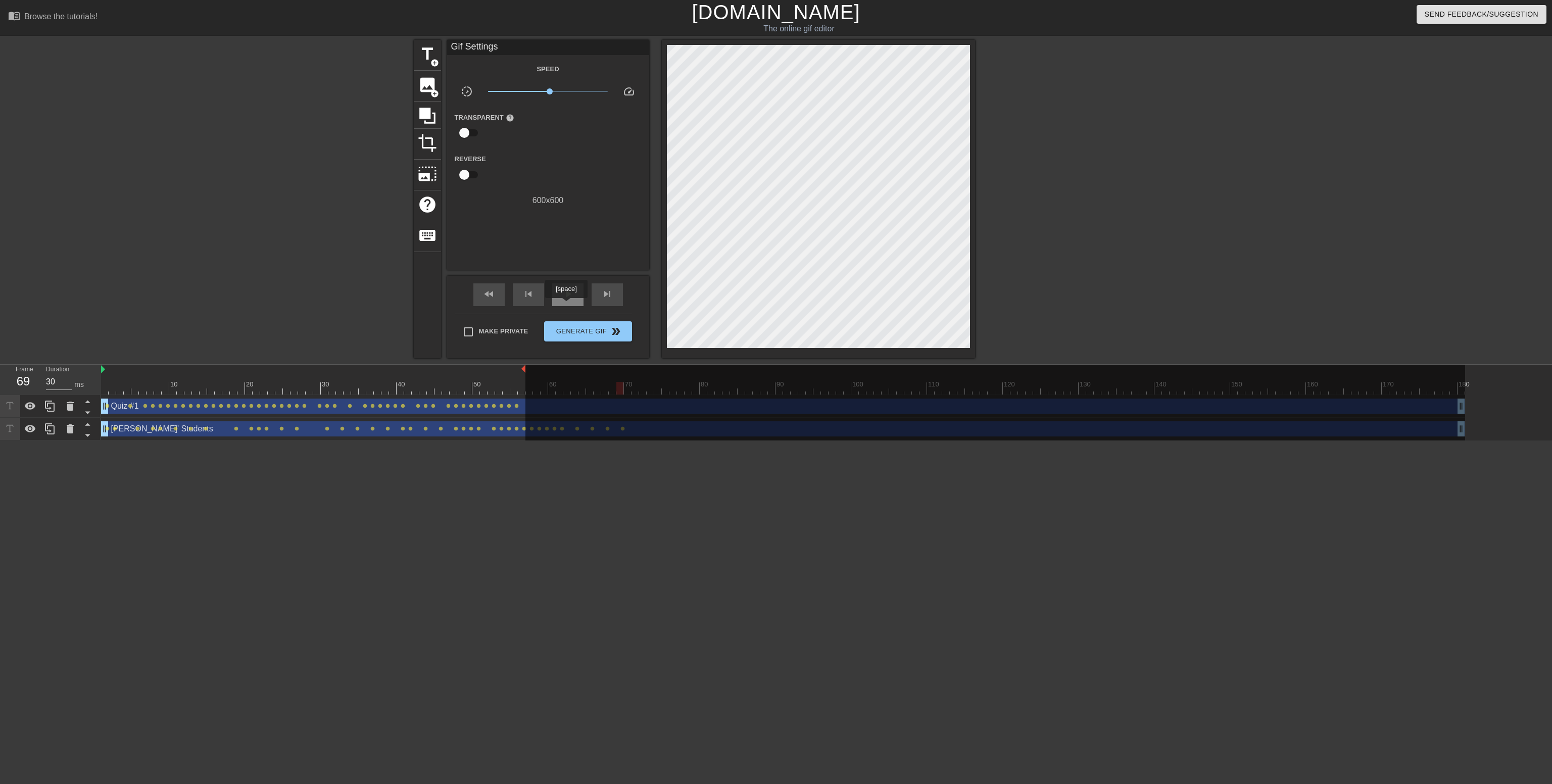
click at [566, 305] on div "play_arrow" at bounding box center [568, 295] width 31 height 23
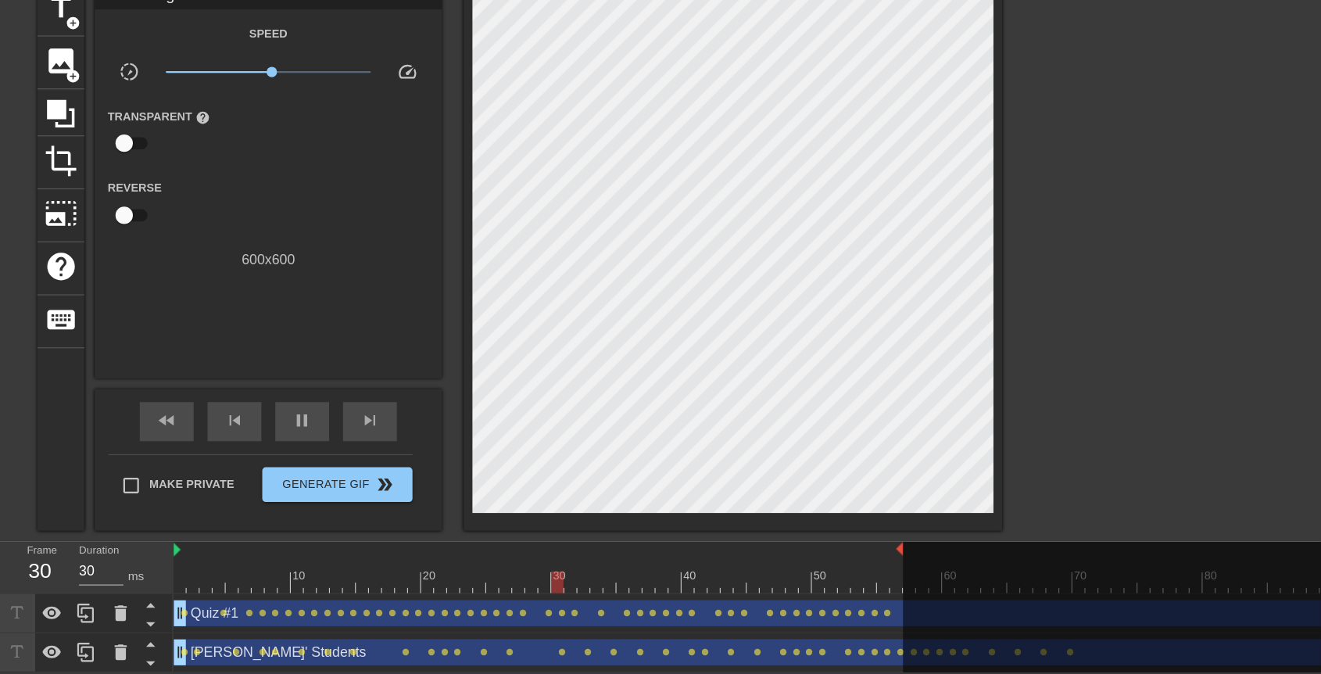
scroll to position [20, 0]
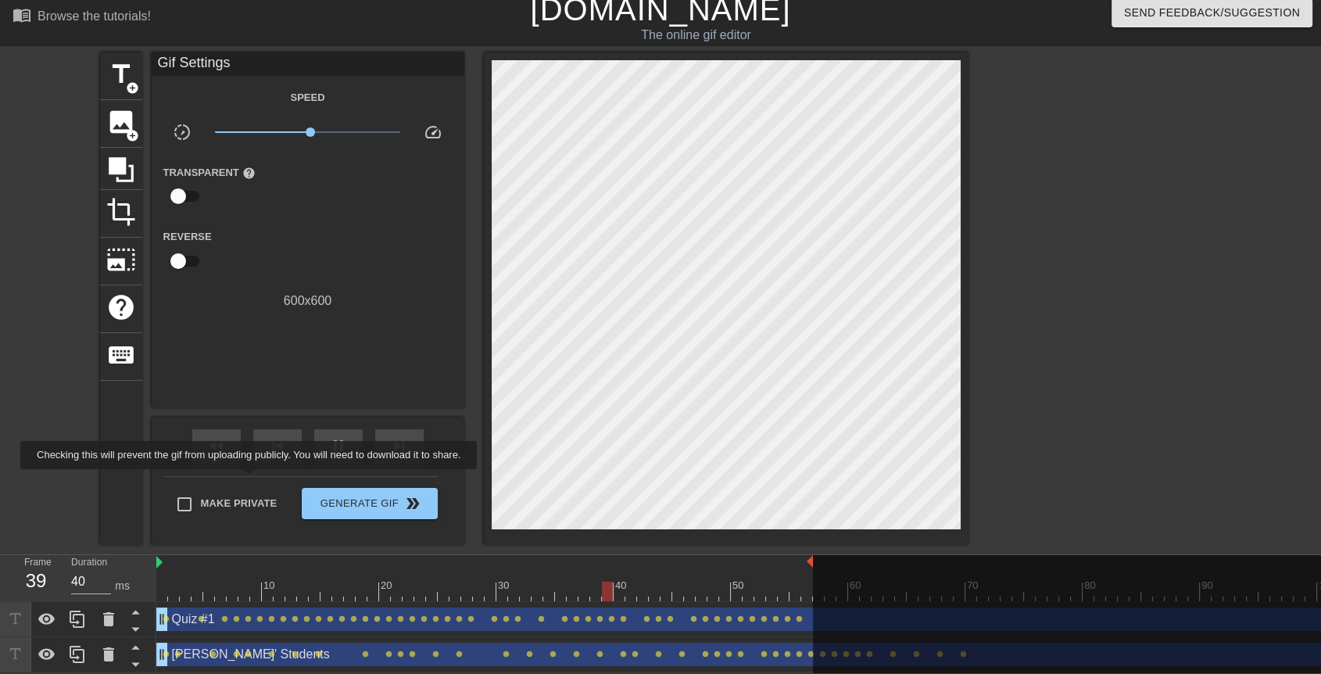
type input "30"
click at [252, 488] on label "Make Private" at bounding box center [222, 504] width 109 height 33
click at [201, 488] on input "Make Private" at bounding box center [184, 504] width 33 height 33
checkbox input "true"
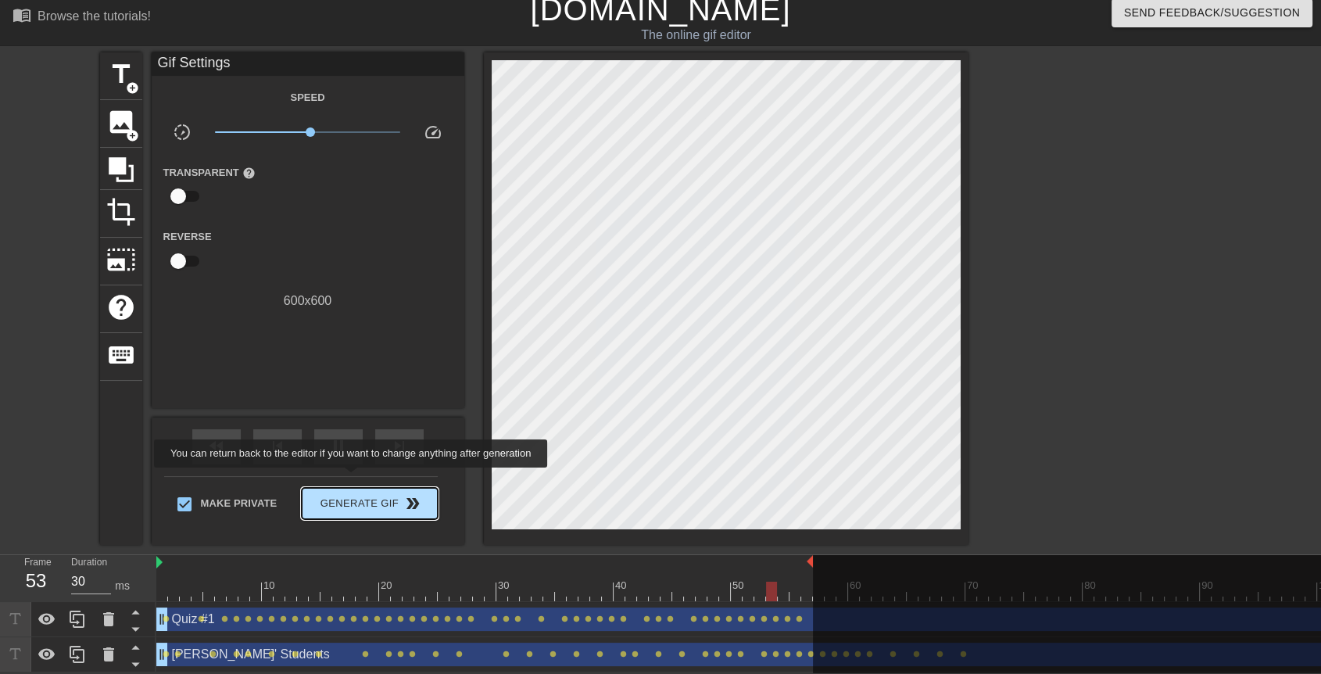
type input "40"
click at [354, 488] on button "Generate Gif double_arrow" at bounding box center [369, 503] width 135 height 31
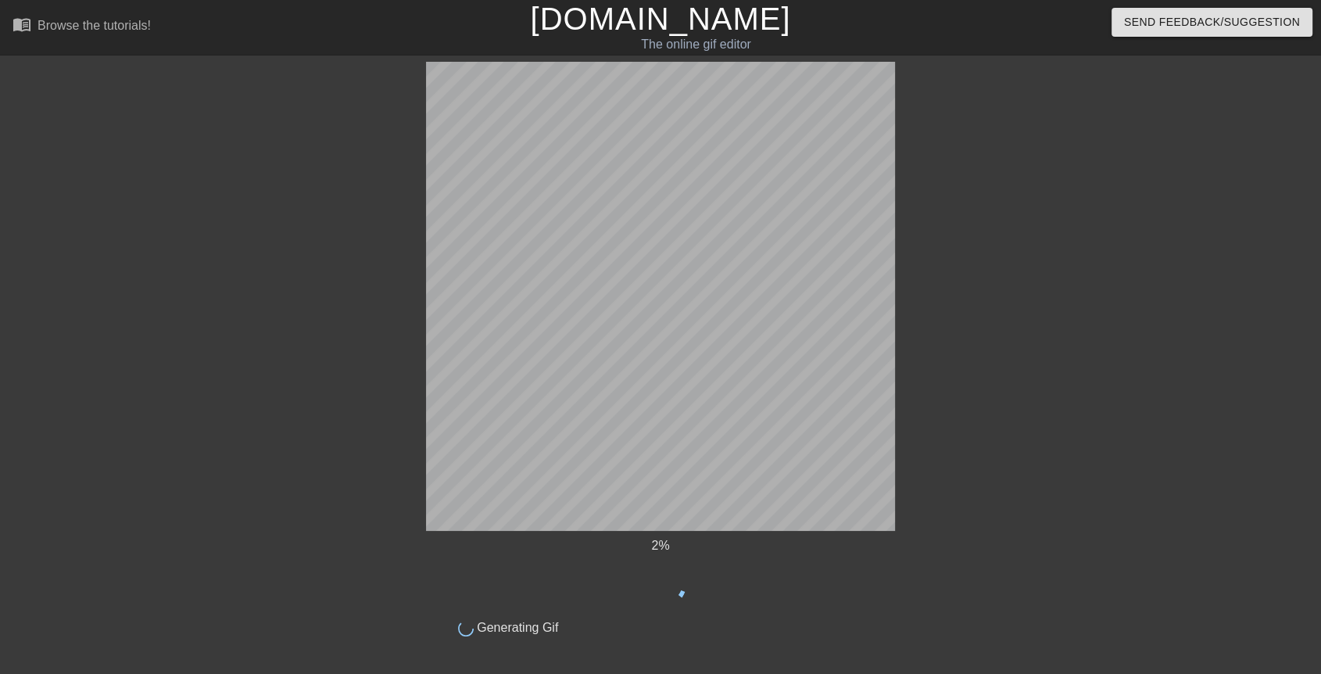
scroll to position [0, 0]
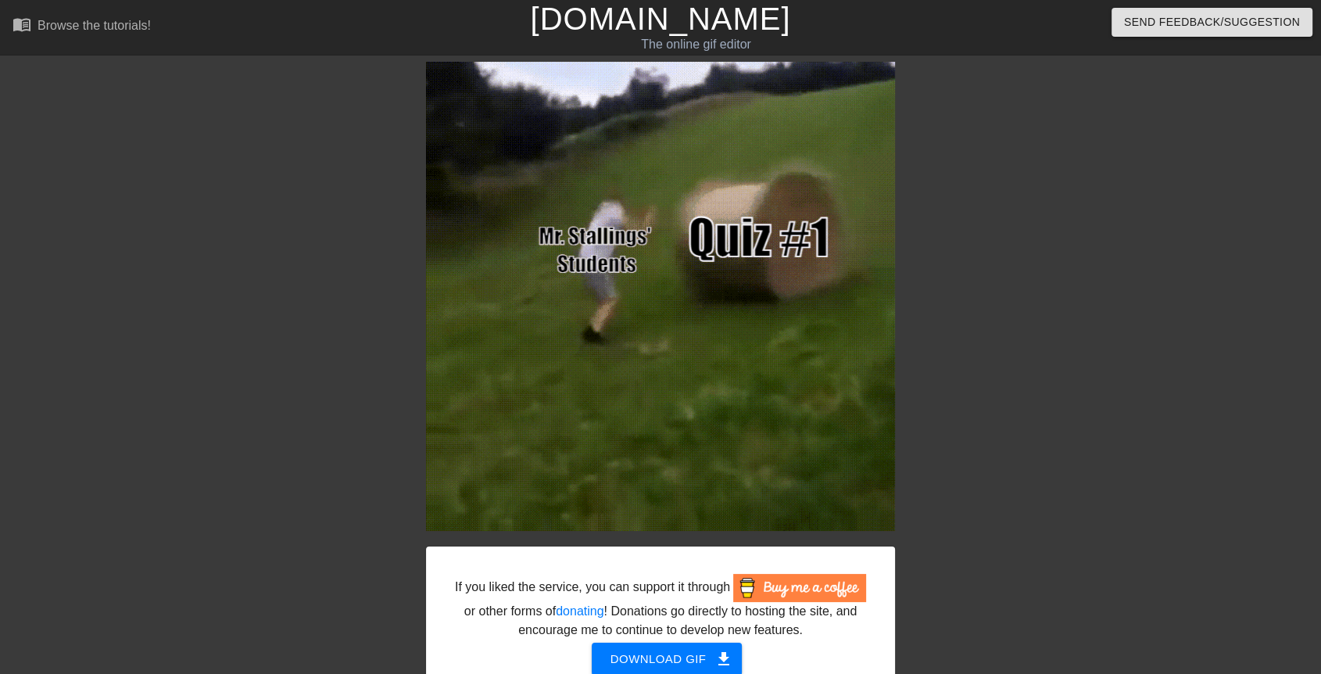
drag, startPoint x: 656, startPoint y: 349, endPoint x: 980, endPoint y: 396, distance: 327.8
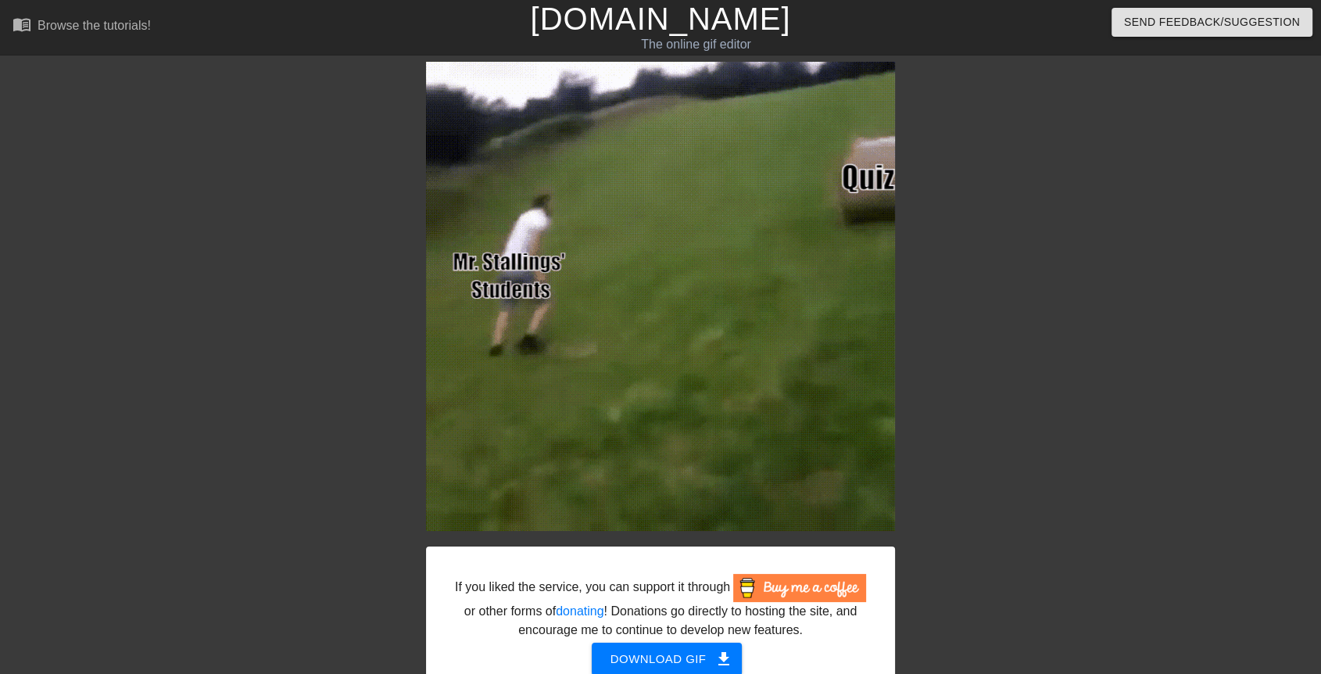
click at [980, 396] on div at bounding box center [1031, 296] width 234 height 469
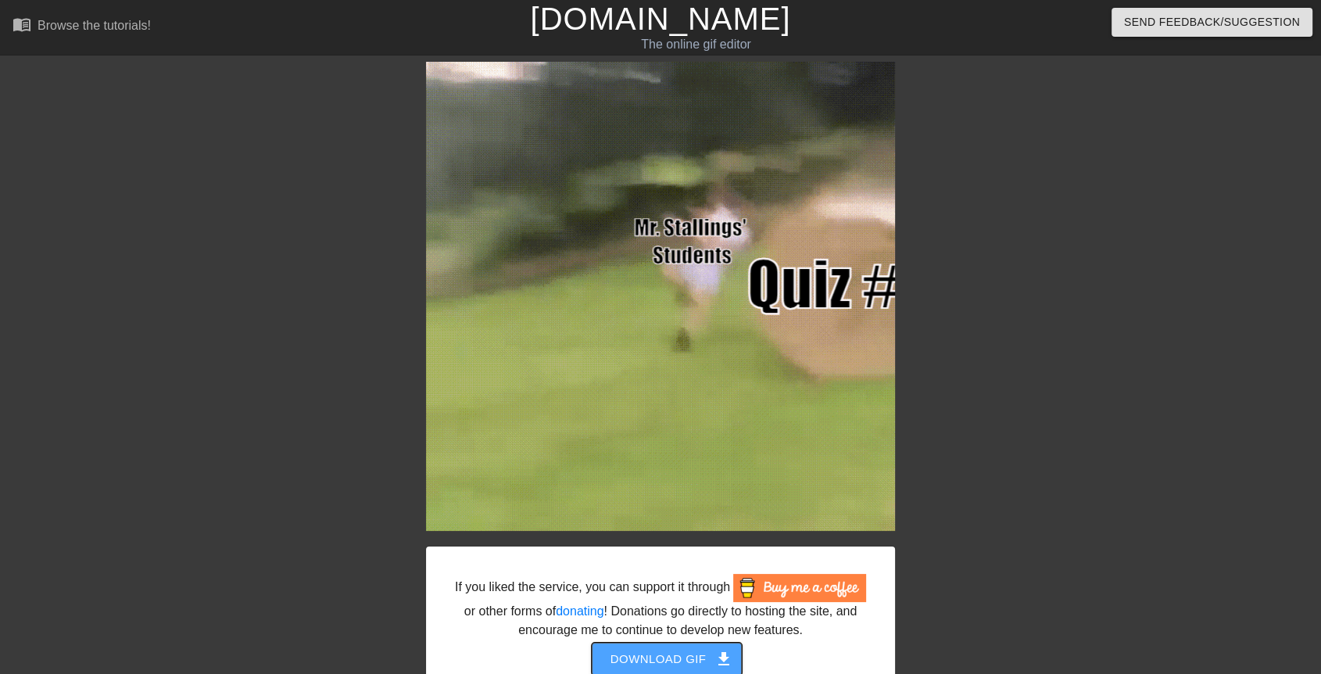
click at [724, 658] on span "get_app" at bounding box center [723, 659] width 19 height 19
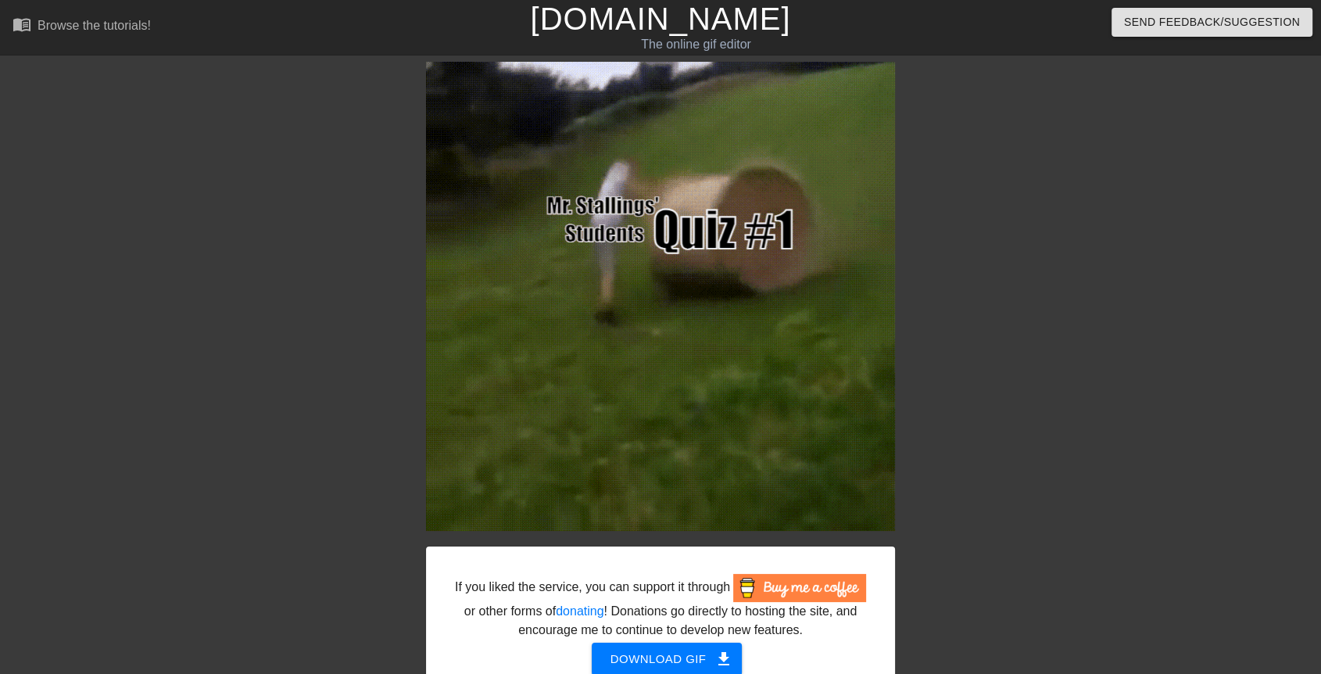
click at [1028, 417] on div at bounding box center [1031, 296] width 234 height 469
